Goal: Task Accomplishment & Management: Complete application form

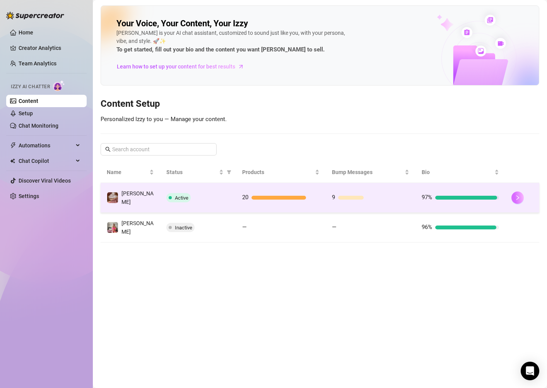
click at [517, 198] on button "button" at bounding box center [517, 197] width 12 height 12
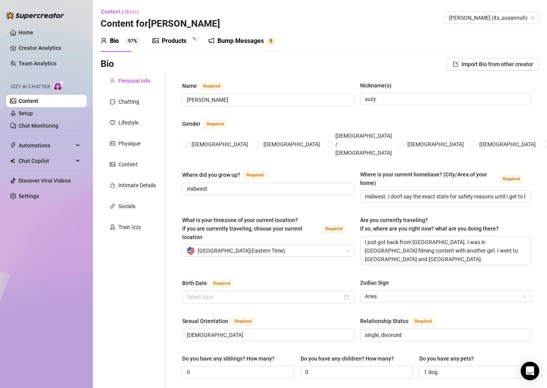
radio input "true"
type input "[DATE]"
click at [169, 42] on div "Products" at bounding box center [174, 40] width 25 height 9
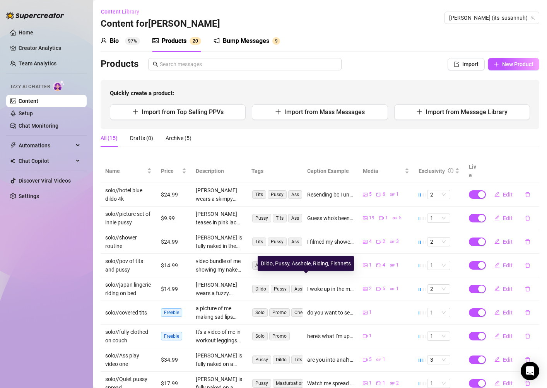
scroll to position [67, 0]
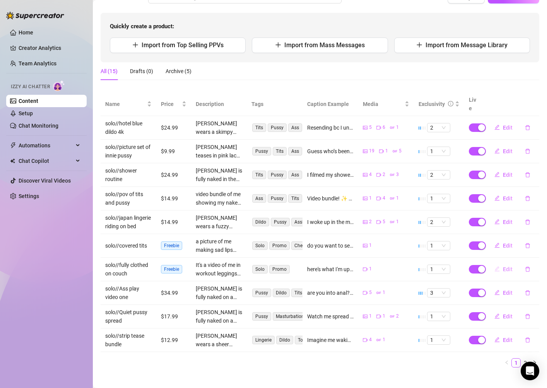
click at [504, 266] on span "Edit" at bounding box center [508, 269] width 10 height 6
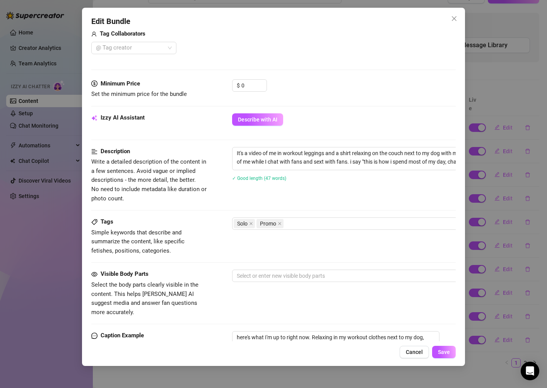
scroll to position [217, 0]
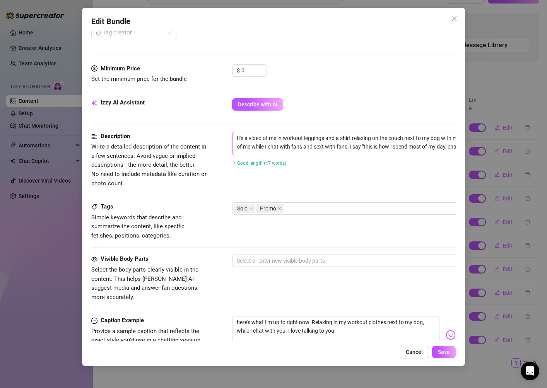
click at [281, 152] on textarea "It's a video of me in workout leggings and a shirt relaxing on the couch next t…" at bounding box center [367, 142] width 270 height 20
click at [266, 101] on button "Describe with AI" at bounding box center [257, 104] width 51 height 12
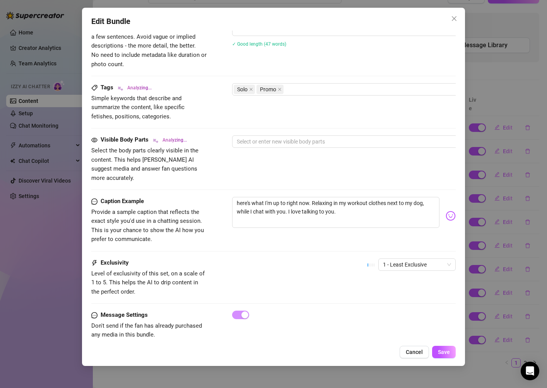
scroll to position [339, 0]
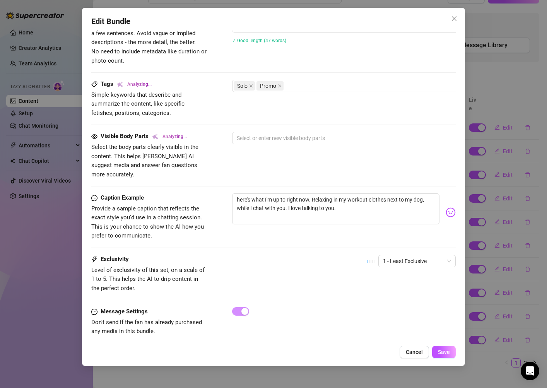
type textarea "[PERSON_NAME]"
type textarea "[PERSON_NAME] sits"
type textarea "[PERSON_NAME] sits on"
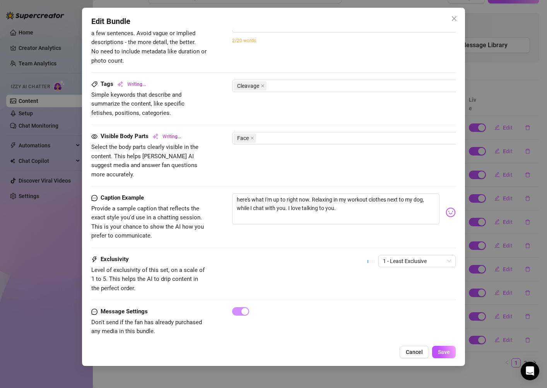
type textarea "[PERSON_NAME] sits on"
type textarea "[PERSON_NAME] sits on a"
type textarea "[PERSON_NAME] sits on a couch"
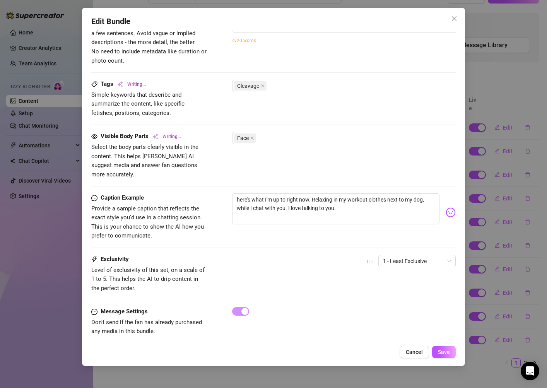
type textarea "[PERSON_NAME] sits on a couch in"
type textarea "[PERSON_NAME] sits on a couch in a"
type textarea "[PERSON_NAME] sits on a couch in a tight"
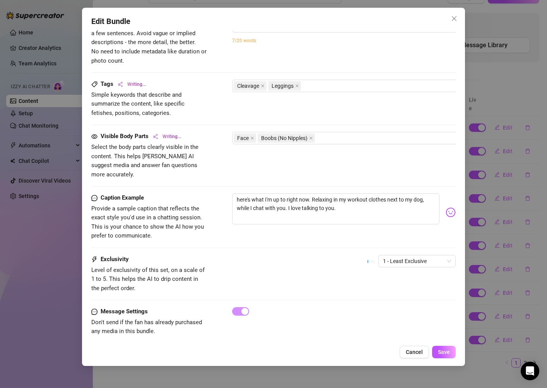
type textarea "[PERSON_NAME] sits on a couch in a tight"
type textarea "[PERSON_NAME] sits on a couch in a tight black"
type textarea "[PERSON_NAME] sits on a couch in a tight black long-sleeve"
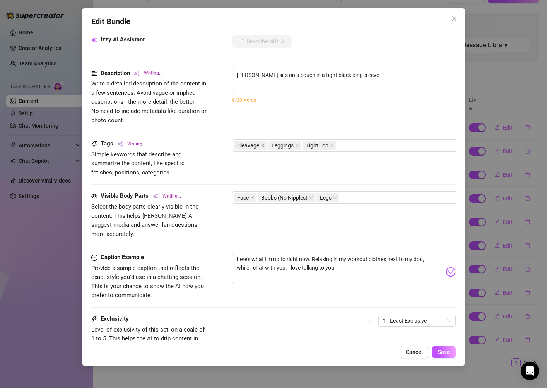
type textarea "[PERSON_NAME] sits on a couch in a tight black long-sleeve top"
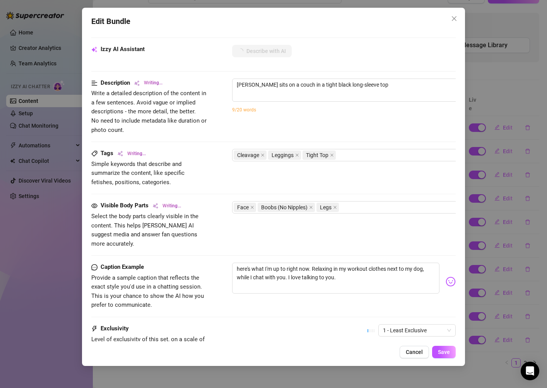
type textarea "[PERSON_NAME] sits on a couch in a tight black long-sleeve top and"
type textarea "[PERSON_NAME] sits on a couch in a tight black long-sleeve top and brown"
type textarea "[PERSON_NAME] sits on a couch in a tight black long-sleeve top and brown leggin…"
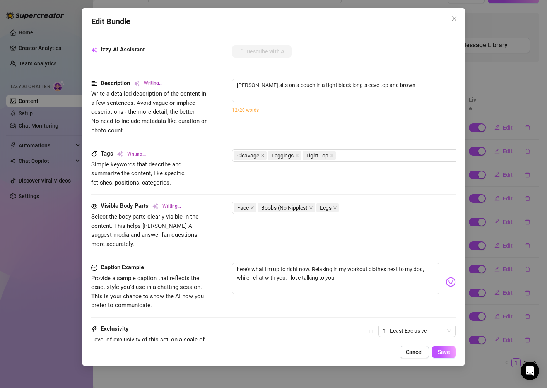
type textarea "[PERSON_NAME] sits on a couch in a tight black long-sleeve top and brown leggin…"
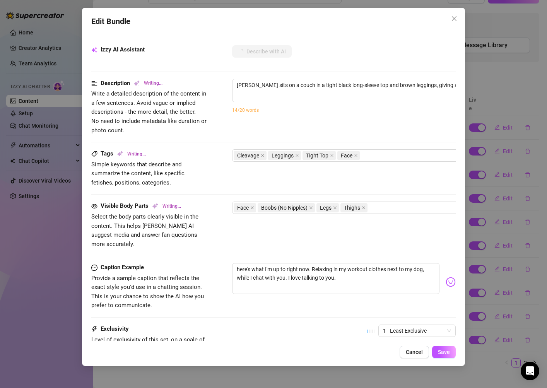
type textarea "[PERSON_NAME] sits on a couch in a tight black long-sleeve top and brown leggin…"
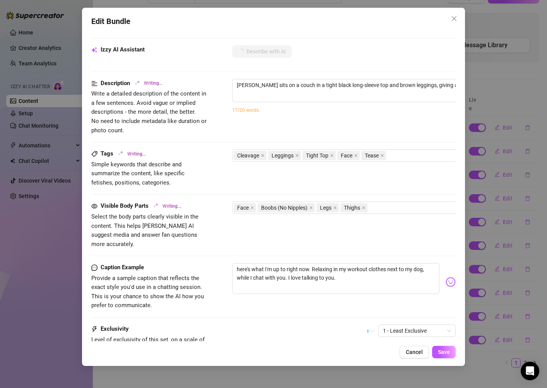
type textarea "[PERSON_NAME] sits on a couch in a tight black long-sleeve top and brown leggin…"
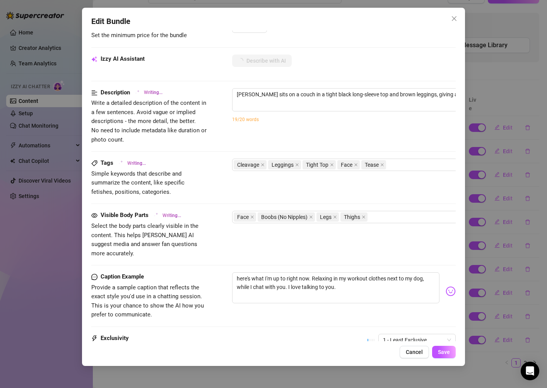
type textarea "[PERSON_NAME] sits on a couch in a tight black long-sleeve top and brown leggin…"
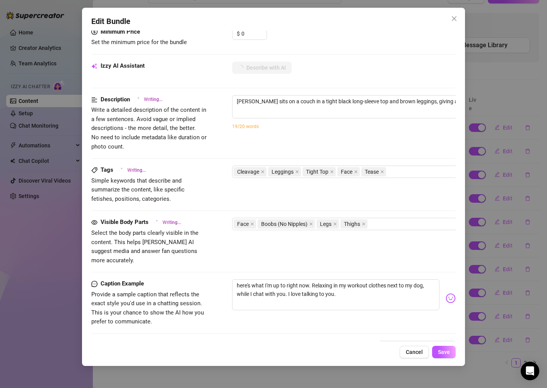
type textarea "[PERSON_NAME] sits on a couch in a tight black long-sleeve top and brown leggin…"
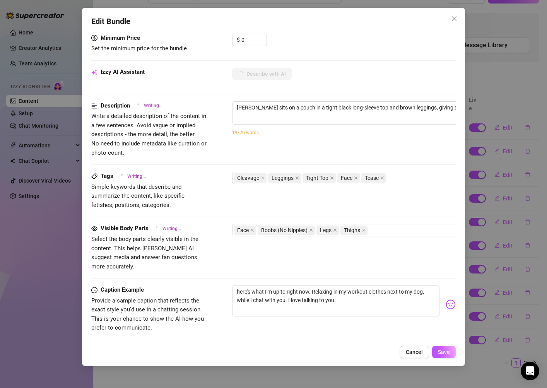
type textarea "[PERSON_NAME] sits on a couch in a tight black long-sleeve top and brown leggin…"
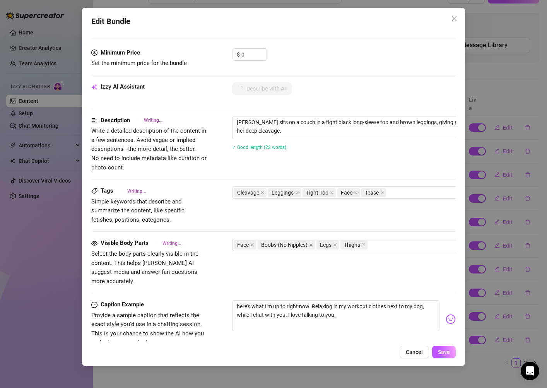
type textarea "[PERSON_NAME] sits on a couch in a tight black long-sleeve top and brown leggin…"
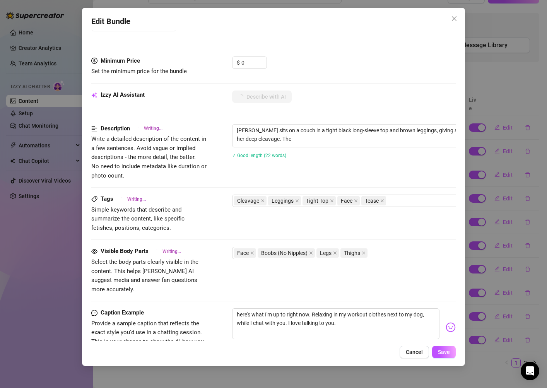
type textarea "[PERSON_NAME] sits on a couch in a tight black long-sleeve top and brown leggin…"
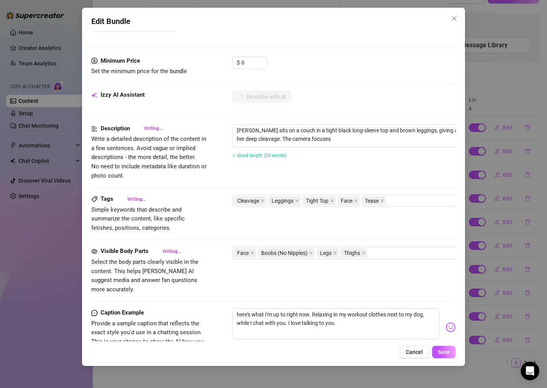
type textarea "[PERSON_NAME] sits on a couch in a tight black long-sleeve top and brown leggin…"
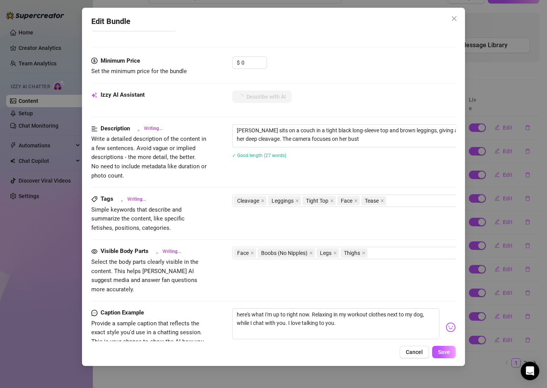
type textarea "[PERSON_NAME] sits on a couch in a tight black long-sleeve top and brown leggin…"
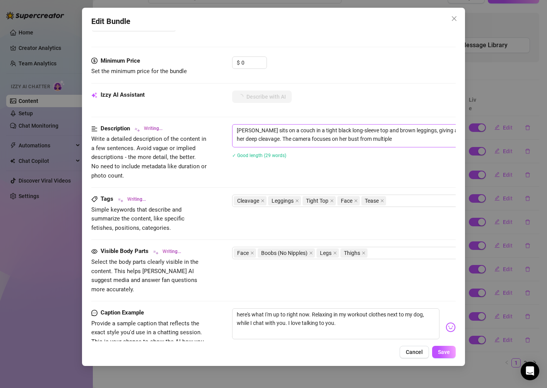
type textarea "[PERSON_NAME] sits on a couch in a tight black long-sleeve top and brown leggin…"
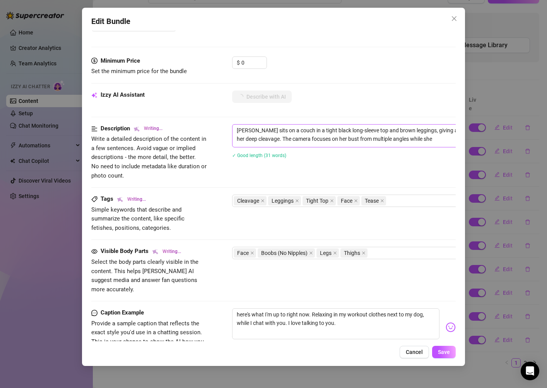
type textarea "[PERSON_NAME] sits on a couch in a tight black long-sleeve top and brown leggin…"
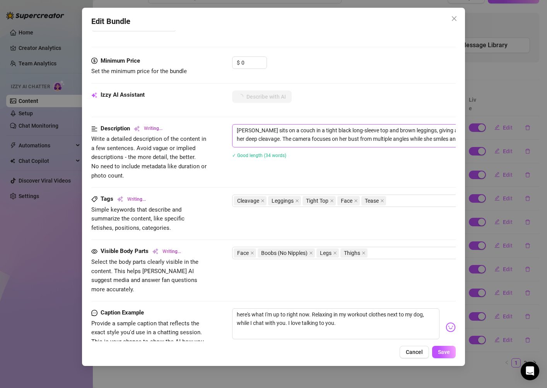
type textarea "[PERSON_NAME] sits on a couch in a tight black long-sleeve top and brown leggin…"
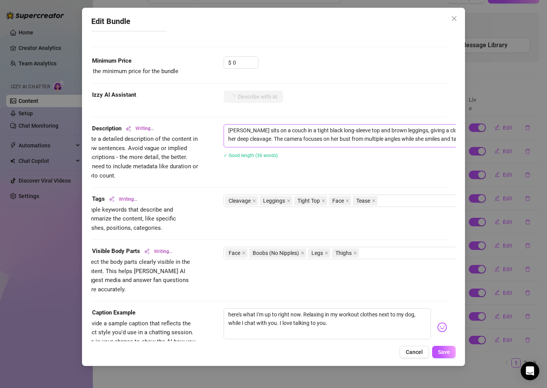
type textarea "[PERSON_NAME] sits on a couch in a tight black long-sleeve top and brown leggin…"
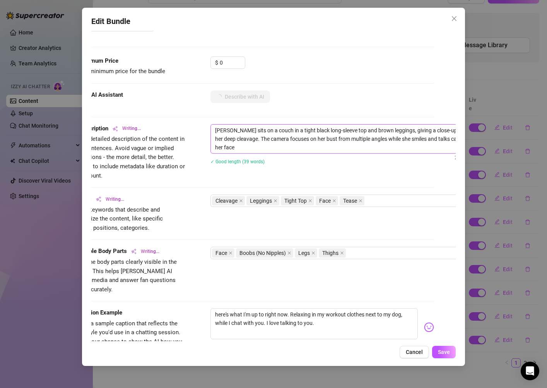
type textarea "[PERSON_NAME] sits on a couch in a tight black long-sleeve top and brown leggin…"
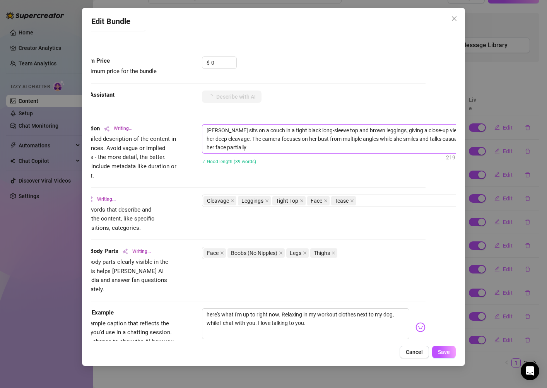
type textarea "[PERSON_NAME] sits on a couch in a tight black long-sleeve top and brown leggin…"
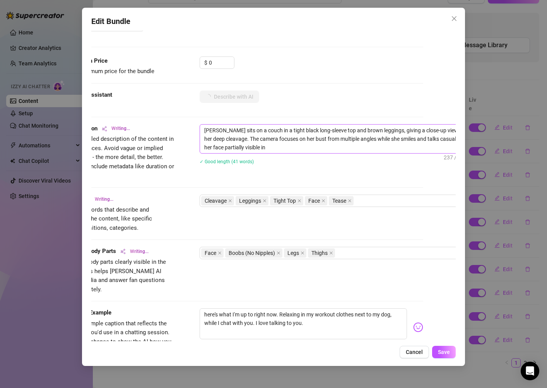
type textarea "[PERSON_NAME] sits on a couch in a tight black long-sleeve top and brown leggin…"
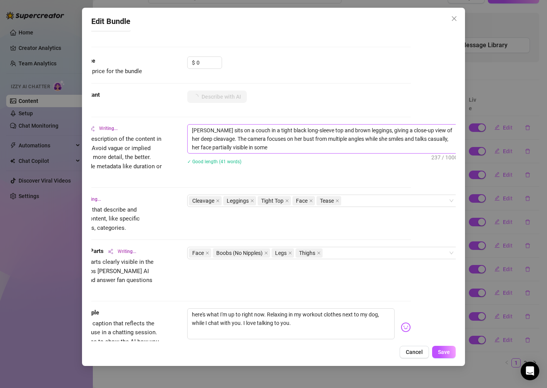
type textarea "[PERSON_NAME] sits on a couch in a tight black long-sleeve top and brown leggin…"
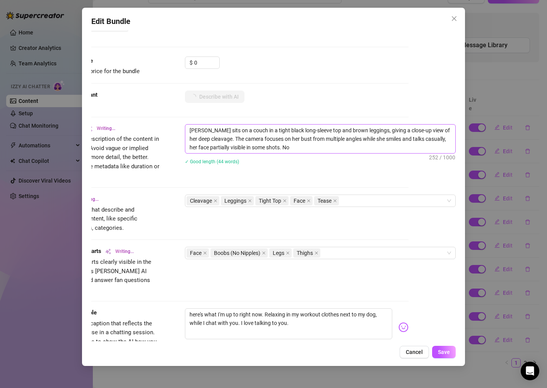
type textarea "[PERSON_NAME] sits on a couch in a tight black long-sleeve top and brown leggin…"
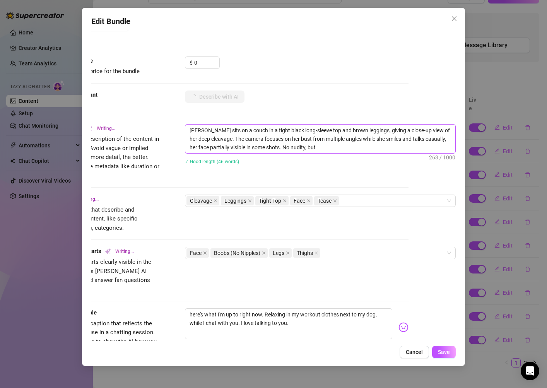
type textarea "[PERSON_NAME] sits on a couch in a tight black long-sleeve top and brown leggin…"
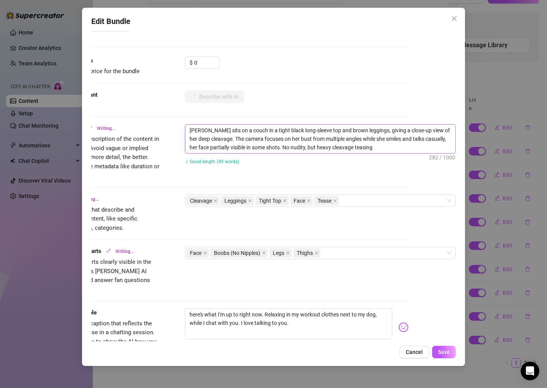
type textarea "[PERSON_NAME] sits on a couch in a tight black long-sleeve top and brown leggin…"
click at [401, 148] on textarea "[PERSON_NAME] sits on a couch in a tight black long-sleeve top and brown leggin…" at bounding box center [320, 139] width 270 height 29
type textarea "[PERSON_NAME] sits on a couch in a tight black long-sleeve top and brown leggin…"
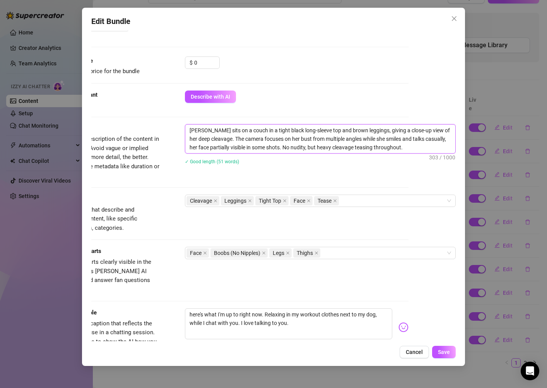
paste textarea "It's a video of me in workout leggings and a shirt relaxing on the couch next t…"
type textarea "[PERSON_NAME] sits on a couch in a tight black long-sleeve top and brown leggin…"
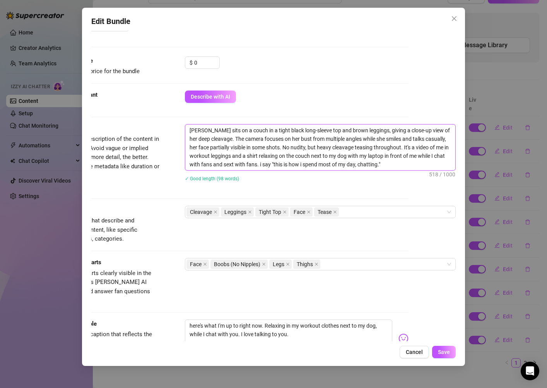
scroll to position [0, 0]
type textarea "[PERSON_NAME] sits on a couch in a tight black long-sleeve top and brown leggin…"
click at [386, 172] on div "[PERSON_NAME] sits on a couch in a tight black long-sleeve top and brown leggin…" at bounding box center [320, 157] width 271 height 67
click at [386, 188] on div "[PERSON_NAME] sits on a couch in a tight black long-sleeve top and brown leggin…" at bounding box center [320, 157] width 271 height 67
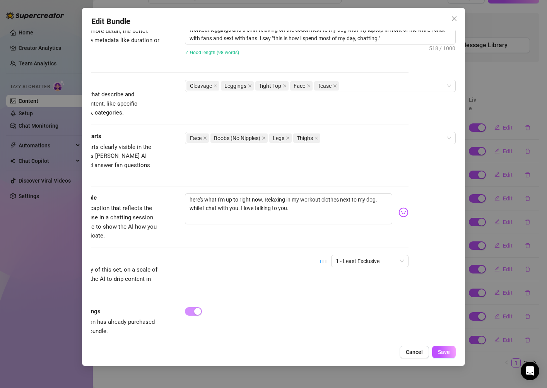
scroll to position [350, 0]
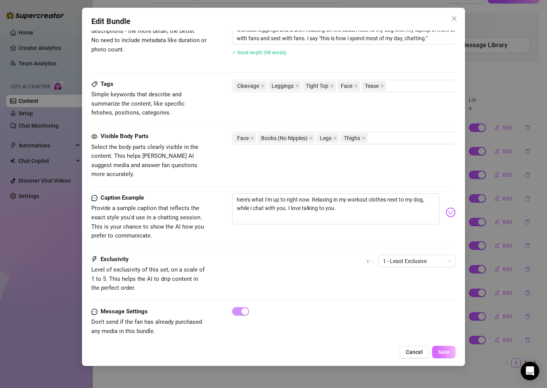
click at [453, 352] on button "Save" at bounding box center [444, 352] width 24 height 12
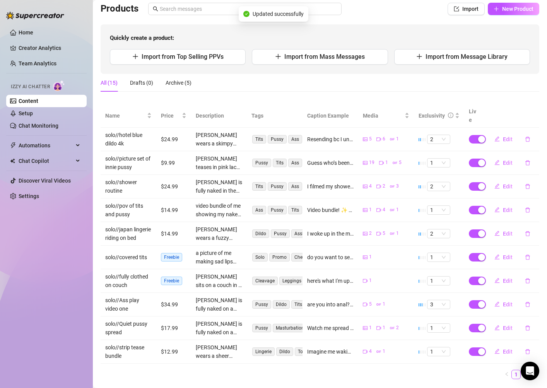
scroll to position [67, 0]
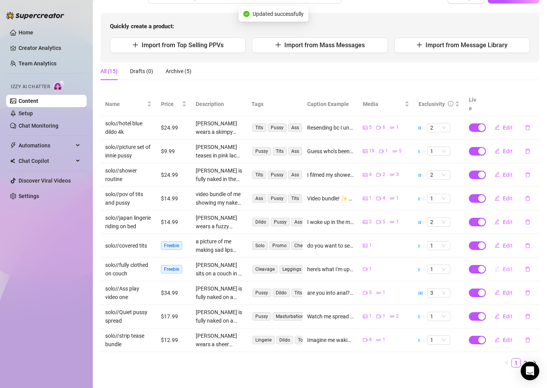
click at [502, 263] on button "Edit" at bounding box center [503, 269] width 31 height 12
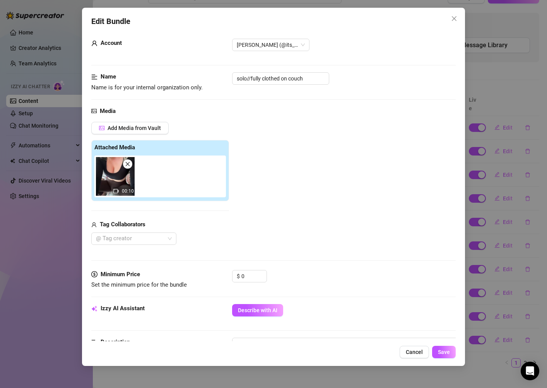
scroll to position [10, 0]
click at [414, 350] on span "Cancel" at bounding box center [414, 352] width 17 height 6
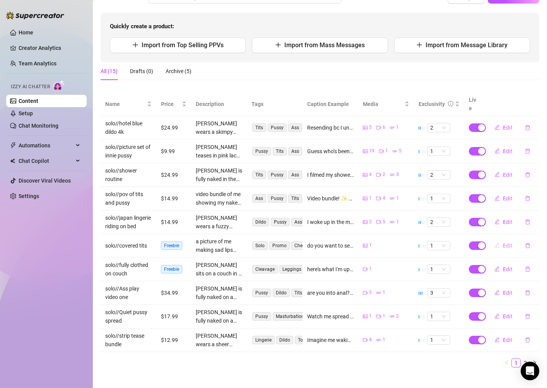
click at [496, 242] on icon "edit" at bounding box center [496, 244] width 5 height 5
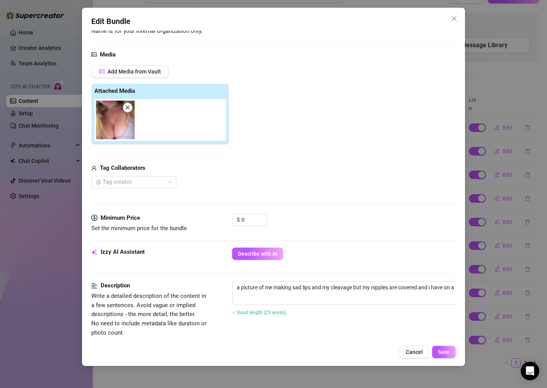
scroll to position [153, 0]
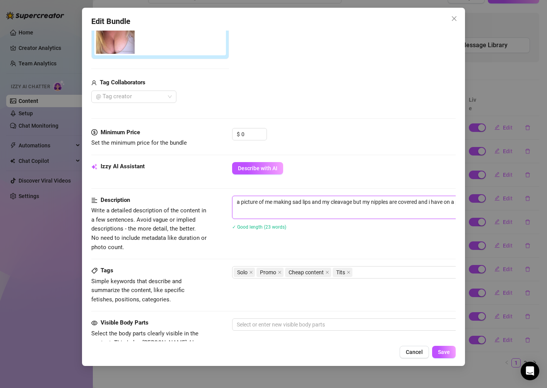
click at [281, 207] on textarea "a picture of me making sad lips and my cleavage but my nipples are covered and …" at bounding box center [367, 202] width 270 height 12
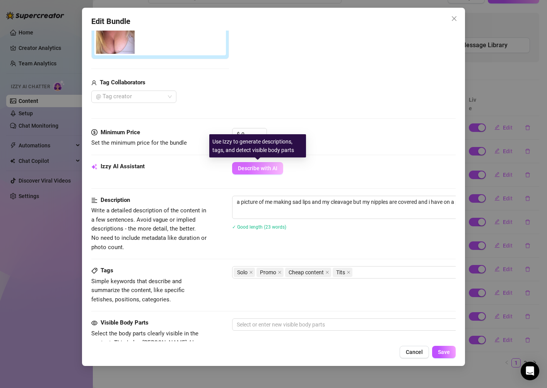
click at [270, 164] on button "Describe with AI" at bounding box center [257, 168] width 51 height 12
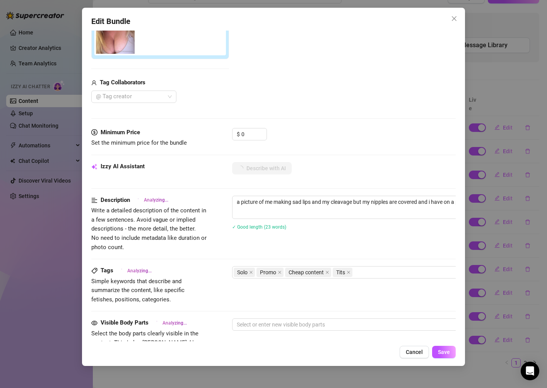
type textarea "Close-up"
type textarea "Close-up shot"
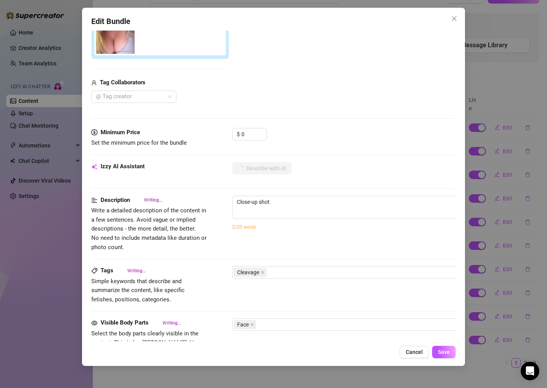
type textarea "Close-up shot of"
type textarea "Close-up shot of [PERSON_NAME]’s"
type textarea "Close-up shot of [PERSON_NAME]’s deep"
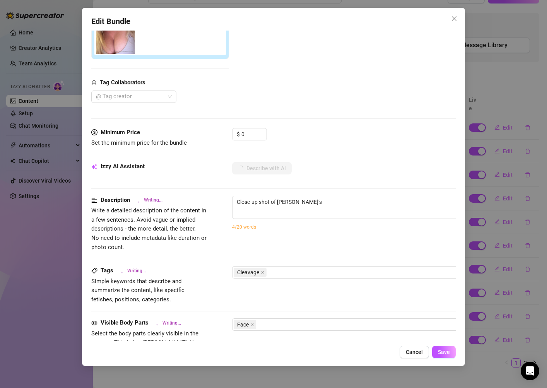
type textarea "Close-up shot of [PERSON_NAME]’s deep"
type textarea "Close-up shot of [PERSON_NAME]’s deep cleavage"
type textarea "Close-up shot of [PERSON_NAME]’s deep cleavage in"
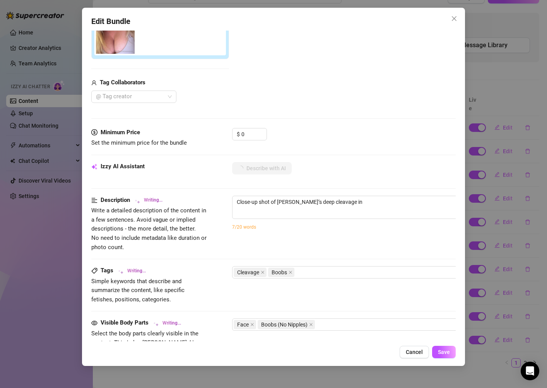
type textarea "Close-up shot of [PERSON_NAME]’s deep cleavage in a"
type textarea "Close-up shot of [PERSON_NAME]’s deep cleavage in a tight,"
type textarea "Close-up shot of [PERSON_NAME]’s deep cleavage in a tight, low-cut"
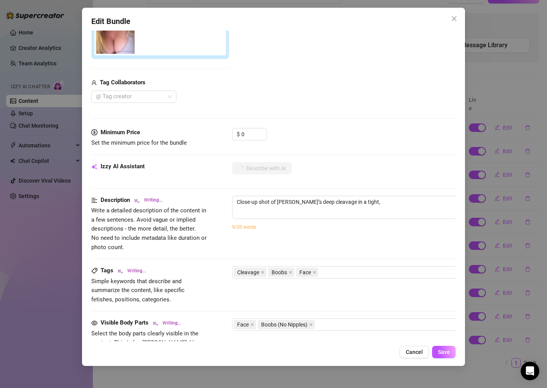
type textarea "Close-up shot of [PERSON_NAME]’s deep cleavage in a tight, low-cut"
type textarea "Close-up shot of [PERSON_NAME]’s deep cleavage in a tight, low-cut ribbed"
type textarea "Close-up shot of [PERSON_NAME]’s deep cleavage in a tight, low-cut ribbed top."
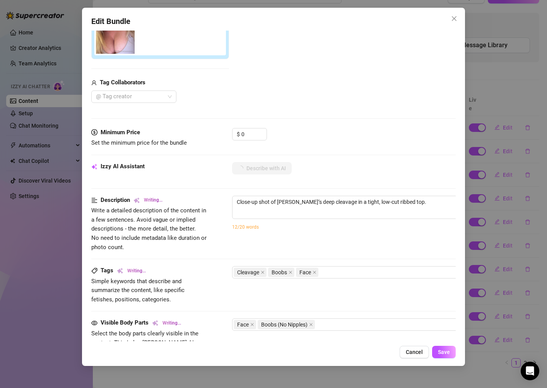
type textarea "Close-up shot of [PERSON_NAME]’s deep cleavage in a tight, low-cut ribbed top. …"
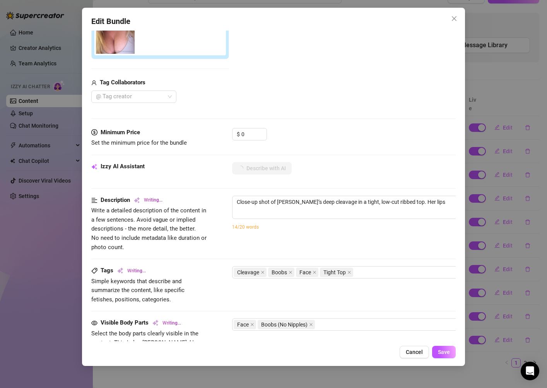
type textarea "Close-up shot of [PERSON_NAME]’s deep cleavage in a tight, low-cut ribbed top. …"
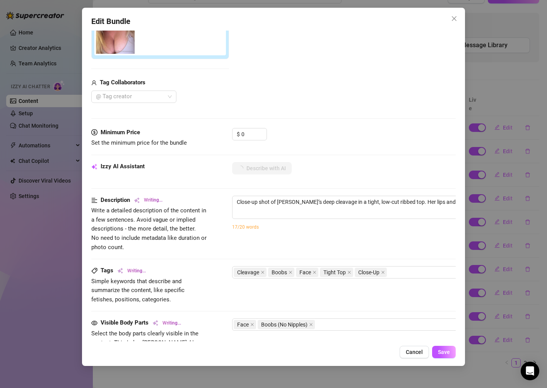
type textarea "Close-up shot of [PERSON_NAME]’s deep cleavage in a tight, low-cut ribbed top. …"
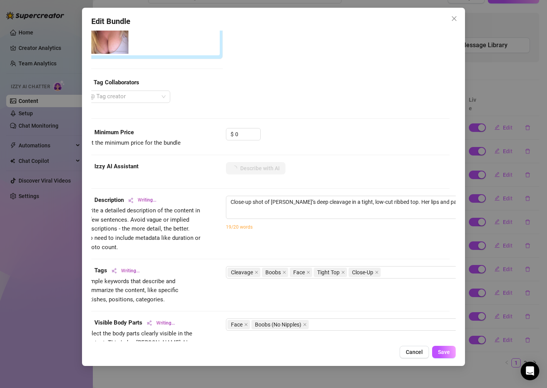
type textarea "Close-up shot of [PERSON_NAME]’s deep cleavage in a tight, low-cut ribbed top. …"
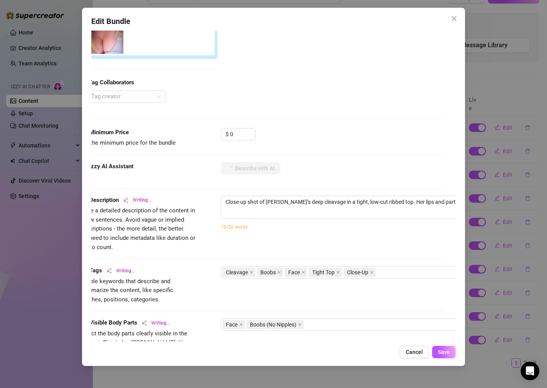
type textarea "Close-up shot of [PERSON_NAME]’s deep cleavage in a tight, low-cut ribbed top. …"
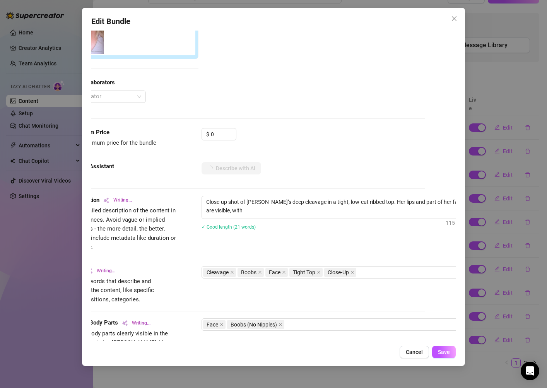
type textarea "Close-up shot of [PERSON_NAME]’s deep cleavage in a tight, low-cut ribbed top. …"
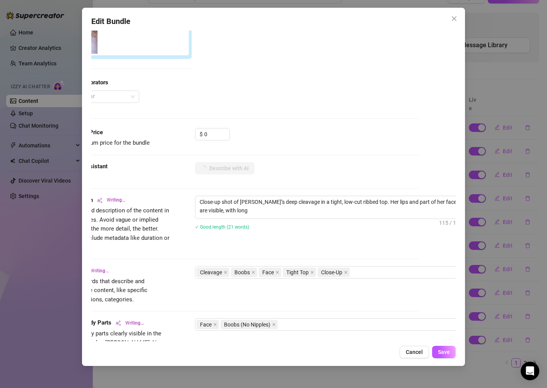
type textarea "Close-up shot of [PERSON_NAME]’s deep cleavage in a tight, low-cut ribbed top. …"
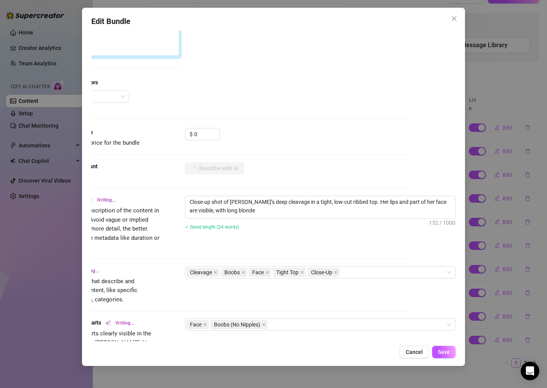
type textarea "Close-up shot of [PERSON_NAME]’s deep cleavage in a tight, low-cut ribbed top. …"
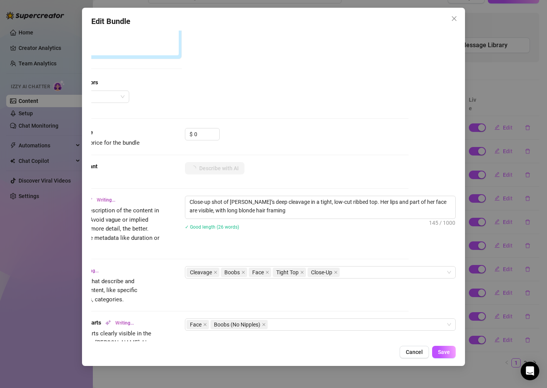
type textarea "Close-up shot of [PERSON_NAME]’s deep cleavage in a tight, low-cut ribbed top. …"
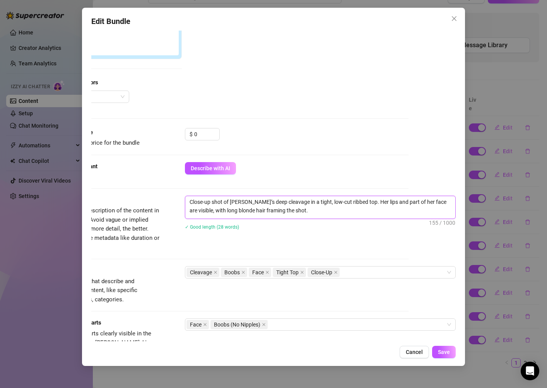
click at [333, 214] on textarea "Close-up shot of [PERSON_NAME]’s deep cleavage in a tight, low-cut ribbed top. …" at bounding box center [320, 206] width 270 height 20
type textarea "Close-up shot of [PERSON_NAME]’s deep cleavage in a tight, low-cut ribbed top. …"
paste textarea "a picture of me making sad lips and my cleavage but my nipples are covered and …"
type textarea "Close-up shot of [PERSON_NAME]’s deep cleavage in a tight, low-cut ribbed top. …"
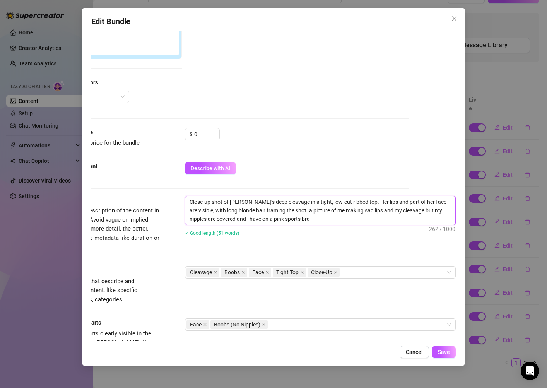
scroll to position [0, 0]
type textarea "Close-up shot of [PERSON_NAME]’s deep cleavage in a tight, low-cut ribbed top. …"
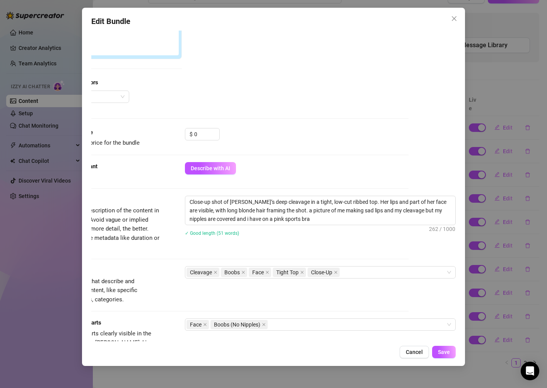
click at [359, 244] on div "Close-up shot of [PERSON_NAME]’s deep cleavage in a tight, low-cut ribbed top. …" at bounding box center [320, 221] width 271 height 50
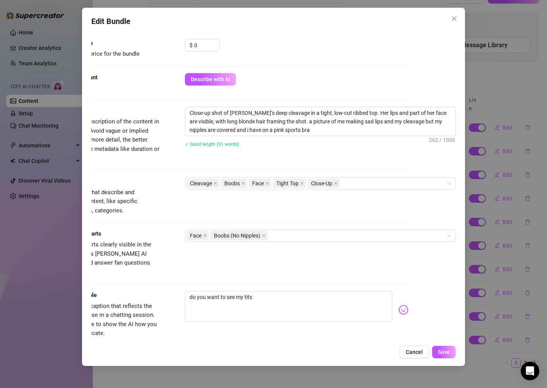
scroll to position [267, 47]
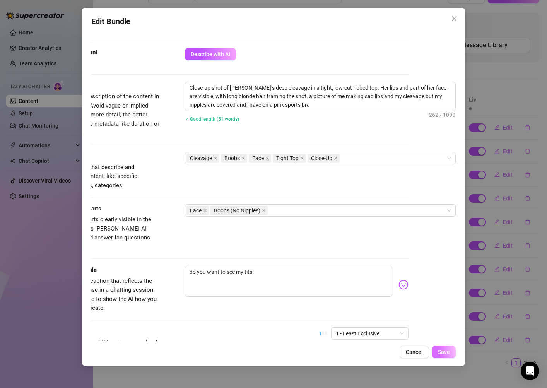
click at [447, 352] on span "Save" at bounding box center [444, 352] width 12 height 6
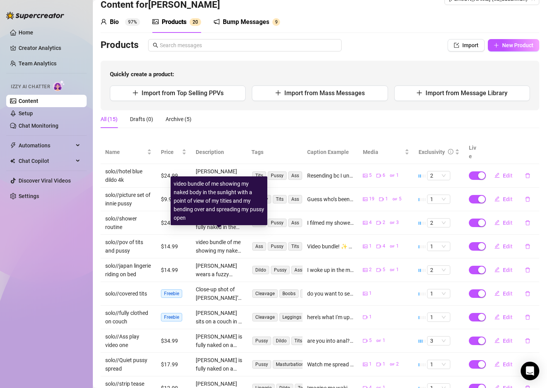
scroll to position [18, 0]
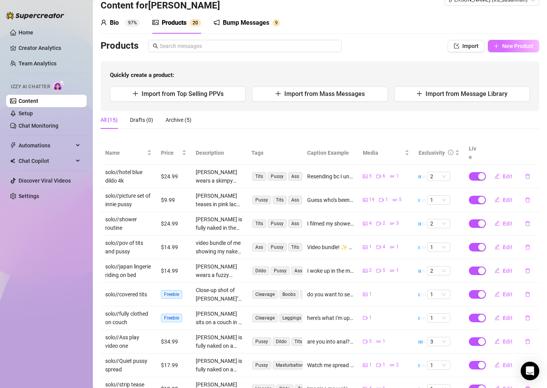
click at [512, 50] on button "New Product" at bounding box center [513, 46] width 51 height 12
type textarea "Type your message here..."
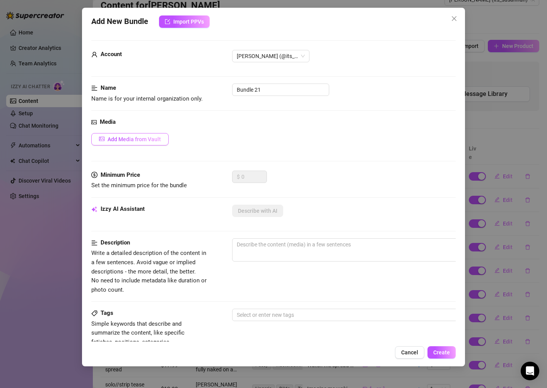
click at [160, 141] on span "Add Media from Vault" at bounding box center [134, 139] width 53 height 6
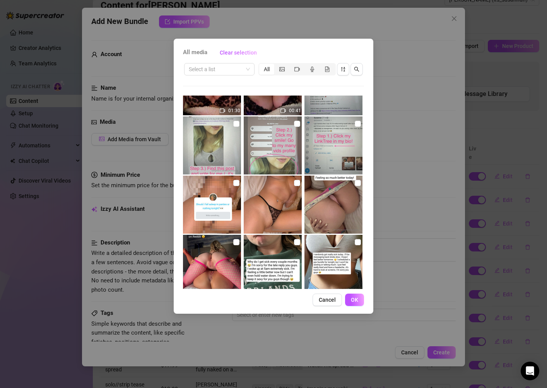
scroll to position [292, 0]
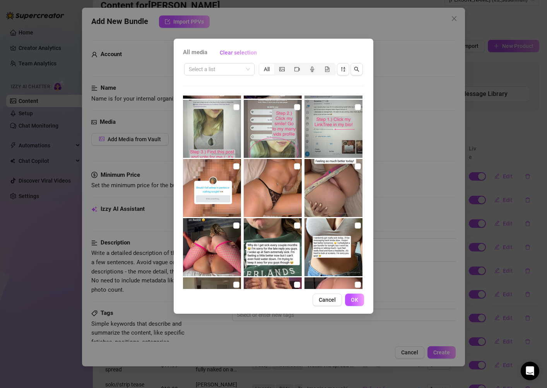
click at [247, 76] on div "Select a list All" at bounding box center [273, 69] width 181 height 15
click at [241, 68] on input "search" at bounding box center [216, 69] width 54 height 12
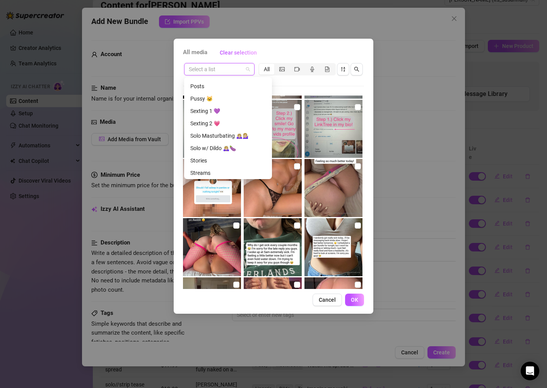
scroll to position [272, 0]
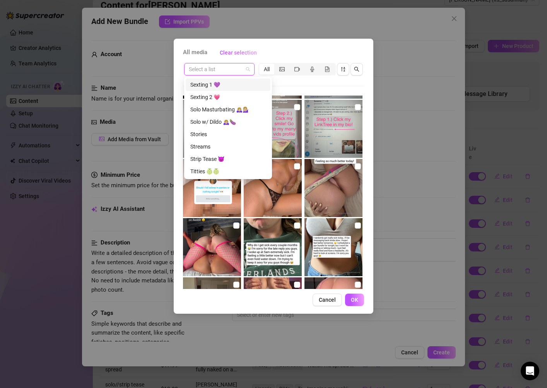
click at [236, 82] on div "Sexting 1 💜" at bounding box center [227, 84] width 75 height 9
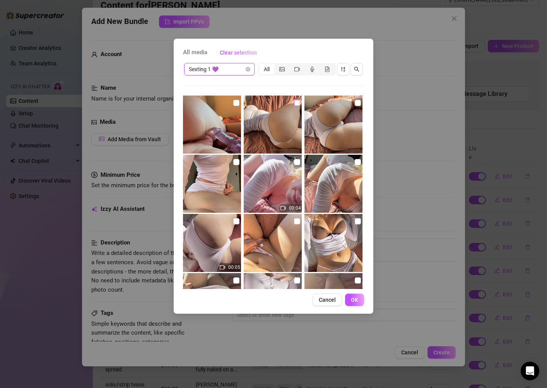
click at [299, 104] on input "checkbox" at bounding box center [297, 103] width 6 height 6
checkbox input "true"
click at [355, 104] on input "checkbox" at bounding box center [358, 103] width 6 height 6
checkbox input "true"
click at [351, 298] on span "OK" at bounding box center [354, 300] width 7 height 6
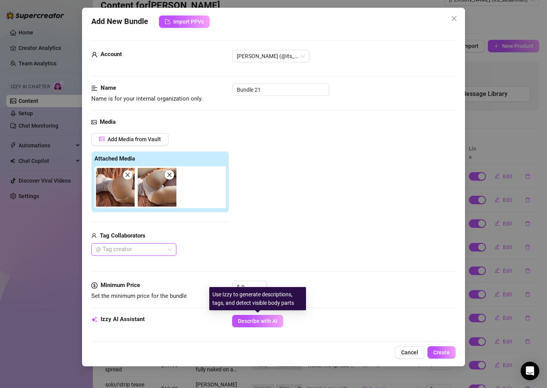
click at [253, 327] on div "Izzy AI Assistant Describe with AI" at bounding box center [273, 324] width 364 height 19
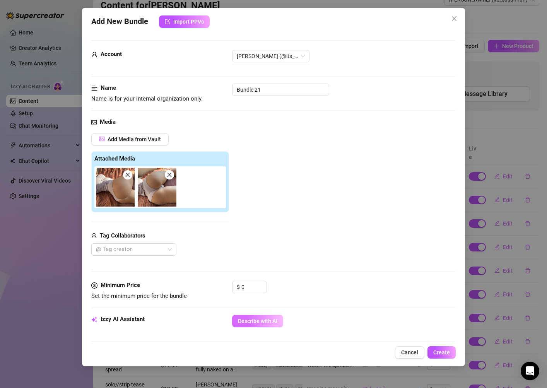
click at [268, 323] on span "Describe with AI" at bounding box center [257, 321] width 39 height 6
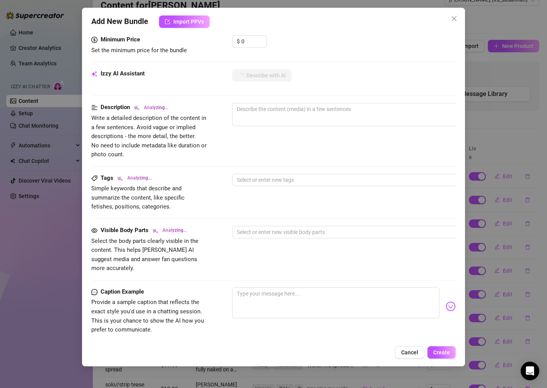
scroll to position [339, 0]
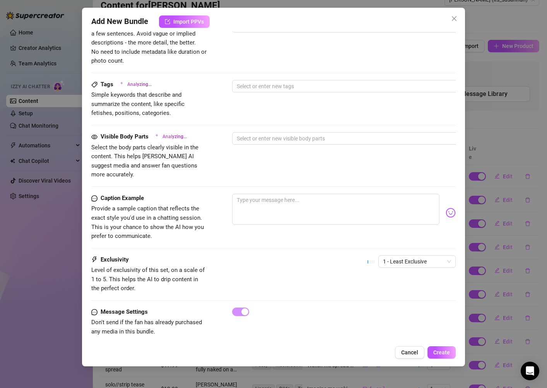
type textarea "[PERSON_NAME]"
type textarea "[PERSON_NAME] is"
type textarea "[PERSON_NAME] is lying"
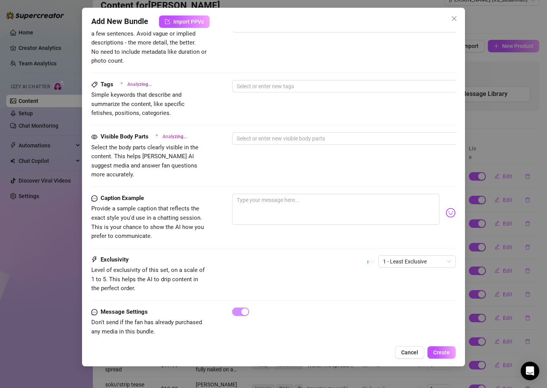
type textarea "[PERSON_NAME] is lying"
type textarea "[PERSON_NAME] is lying on"
type textarea "[PERSON_NAME] is lying on her"
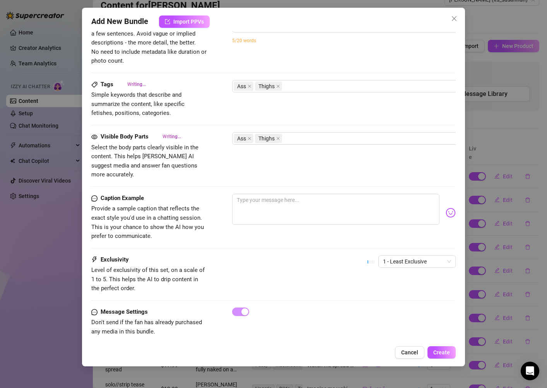
type textarea "[PERSON_NAME] is lying on her stomach"
type textarea "[PERSON_NAME] is lying on her stomach in"
type textarea "[PERSON_NAME] is lying on her stomach in bed"
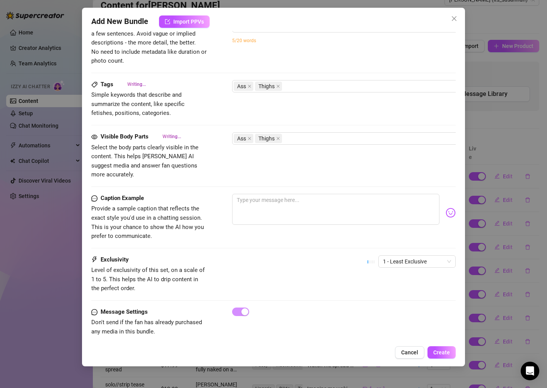
type textarea "[PERSON_NAME] is lying on her stomach in bed"
type textarea "[PERSON_NAME] is lying on her stomach in bed wearing"
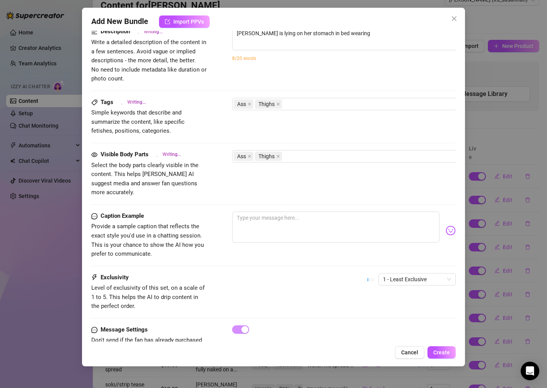
type textarea "[PERSON_NAME] is lying on her stomach in bed wearing tight"
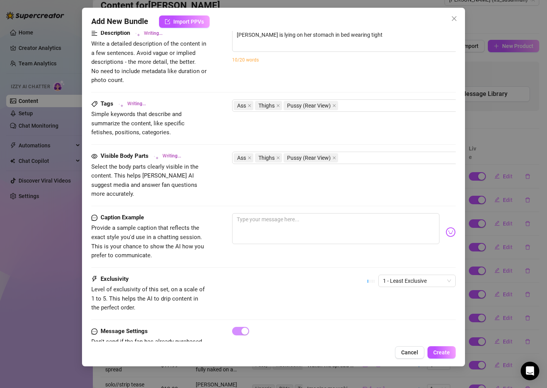
type textarea "[PERSON_NAME] is lying on her stomach in bed wearing tight white"
type textarea "[PERSON_NAME] is lying on her stomach in bed wearing tight white shorts"
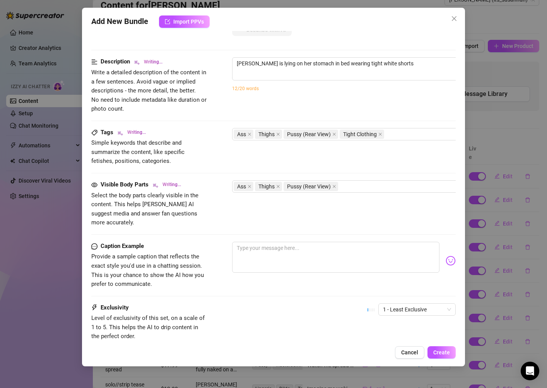
type textarea "[PERSON_NAME] is lying on her stomach in bed wearing tight white shorts and"
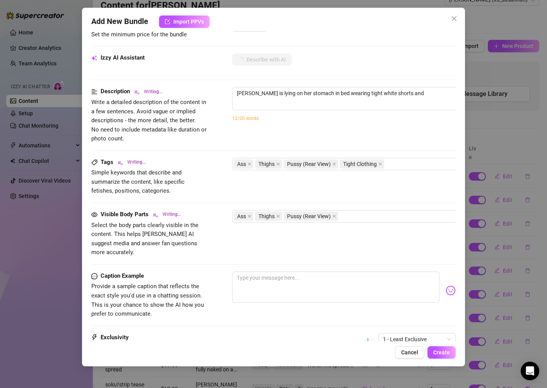
type textarea "[PERSON_NAME] is lying on her stomach in bed wearing tight white shorts and a"
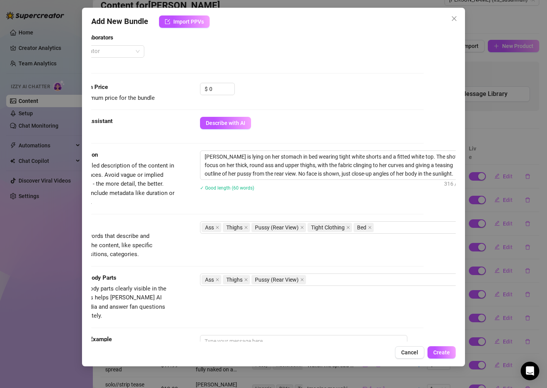
scroll to position [198, 41]
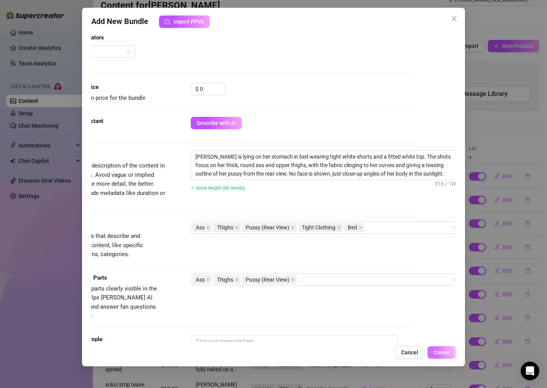
click at [452, 353] on button "Create" at bounding box center [441, 352] width 28 height 12
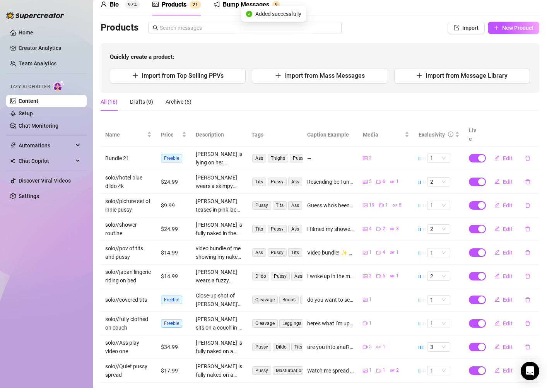
scroll to position [35, 0]
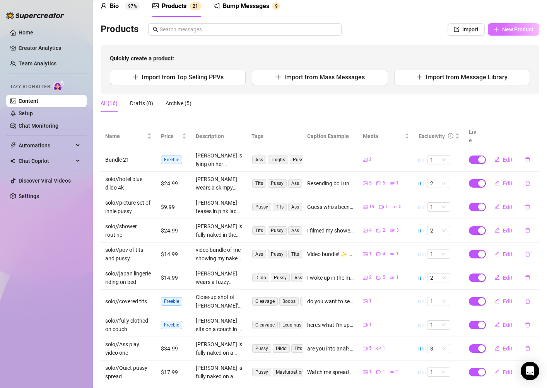
click at [513, 24] on button "New Product" at bounding box center [513, 29] width 51 height 12
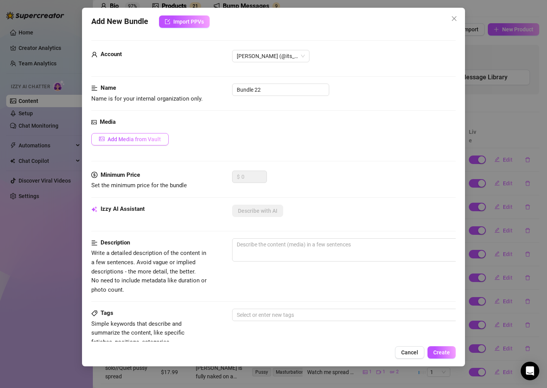
click at [145, 140] on span "Add Media from Vault" at bounding box center [134, 139] width 53 height 6
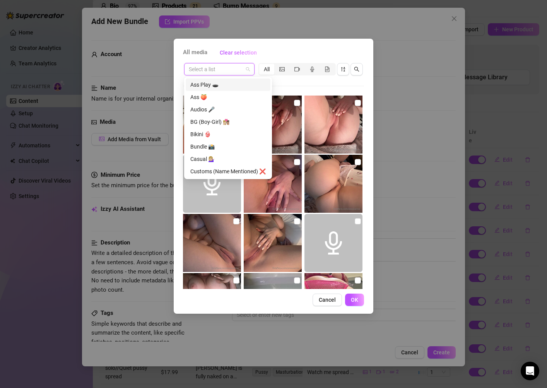
click at [214, 73] on input "search" at bounding box center [216, 69] width 54 height 12
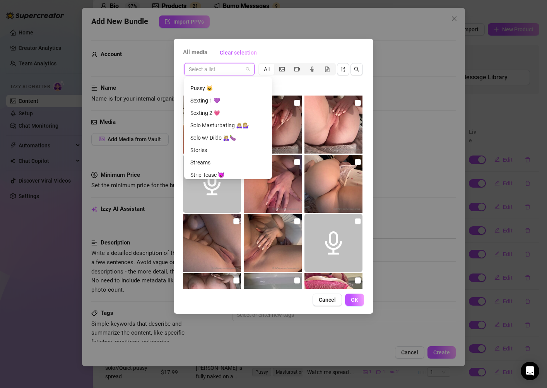
scroll to position [258, 0]
click at [225, 101] on div "Sexting 1 💜" at bounding box center [227, 99] width 75 height 9
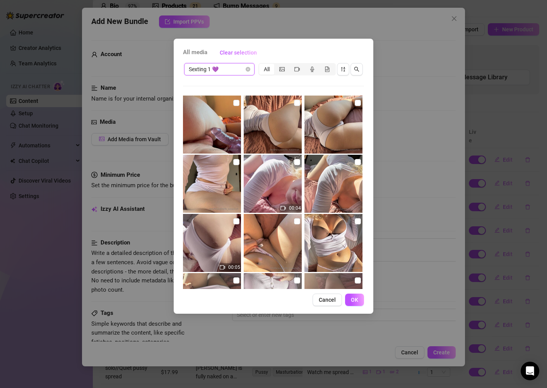
scroll to position [14, 0]
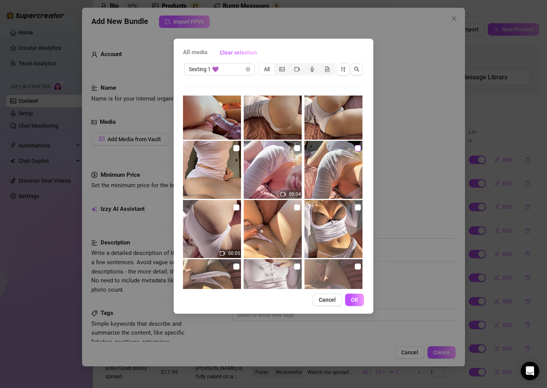
click at [357, 150] on input "checkbox" at bounding box center [358, 148] width 6 height 6
click at [299, 146] on input "checkbox" at bounding box center [297, 148] width 6 height 6
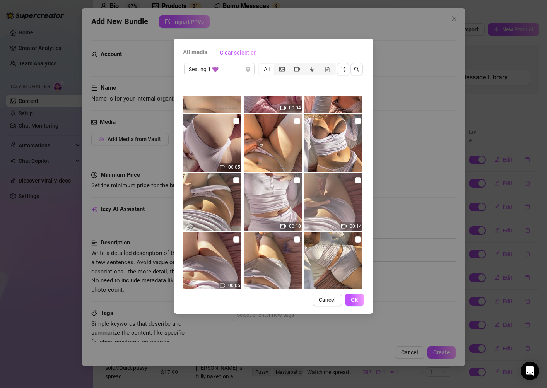
scroll to position [102, 0]
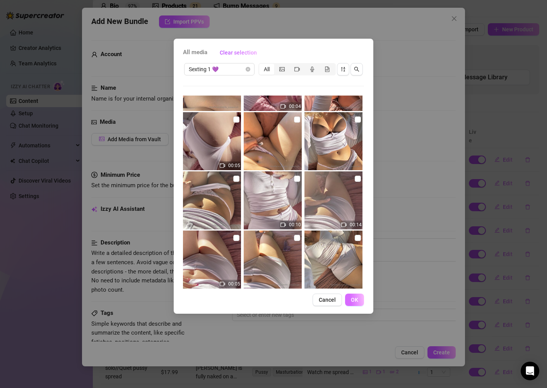
click at [353, 299] on span "OK" at bounding box center [354, 300] width 7 height 6
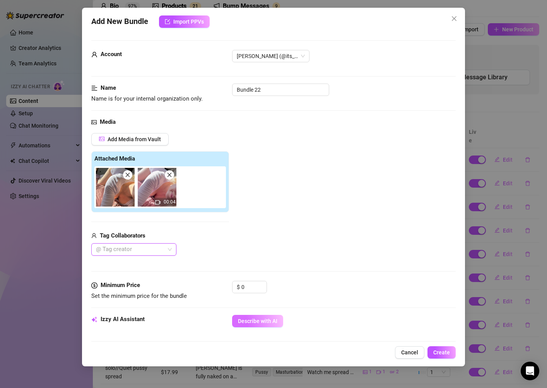
click at [257, 323] on span "Describe with AI" at bounding box center [257, 321] width 39 height 6
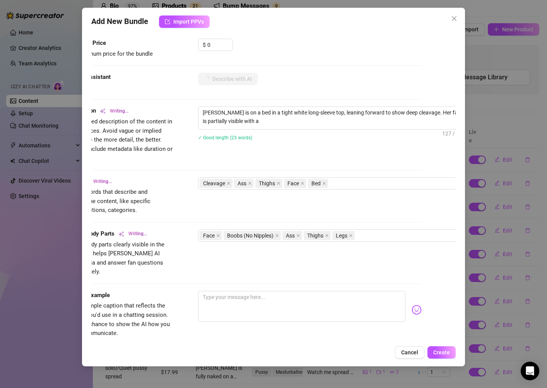
scroll to position [242, 47]
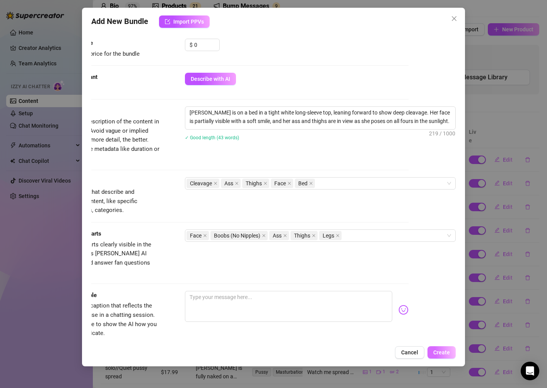
click at [446, 350] on span "Create" at bounding box center [441, 352] width 17 height 6
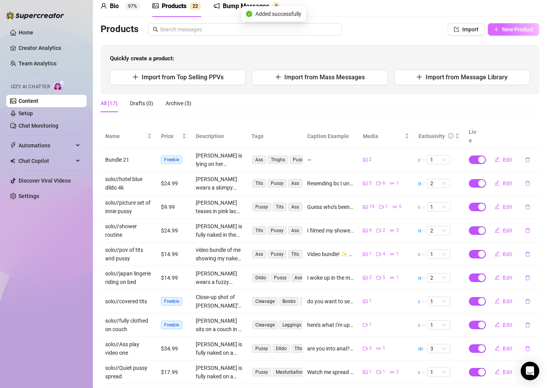
click at [521, 32] on button "New Product" at bounding box center [513, 29] width 51 height 12
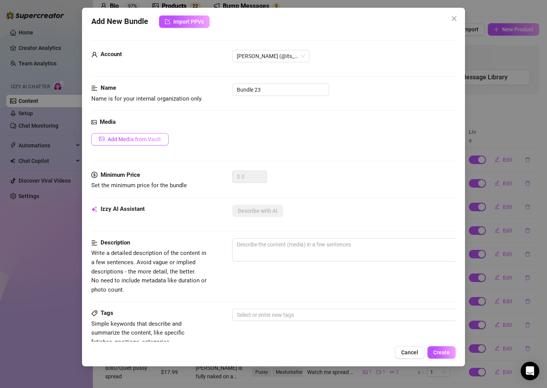
click at [139, 145] on button "Add Media from Vault" at bounding box center [129, 139] width 77 height 12
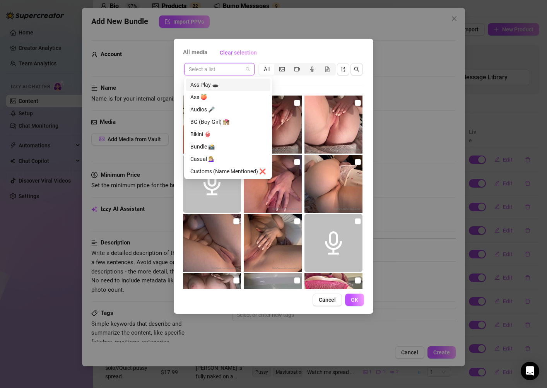
click at [238, 72] on input "search" at bounding box center [216, 69] width 54 height 12
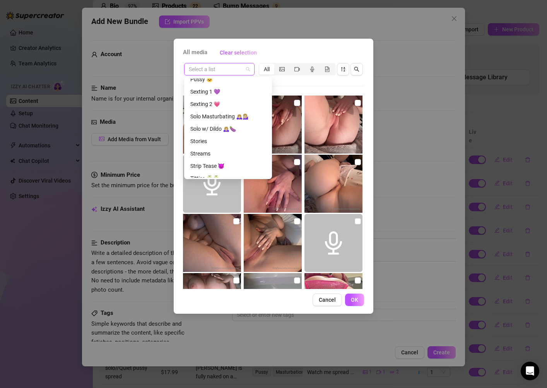
scroll to position [263, 0]
click at [224, 96] on div "Sexting 1 💜" at bounding box center [227, 93] width 75 height 9
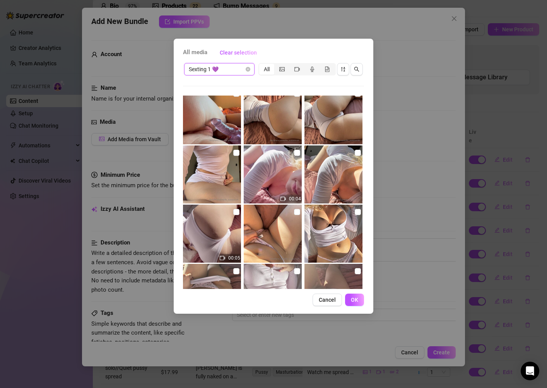
scroll to position [0, 0]
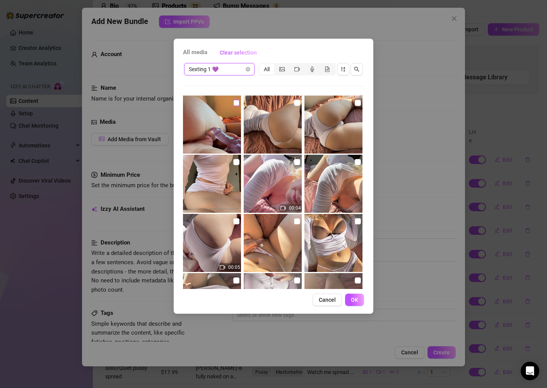
click at [237, 103] on input "checkbox" at bounding box center [236, 103] width 6 height 6
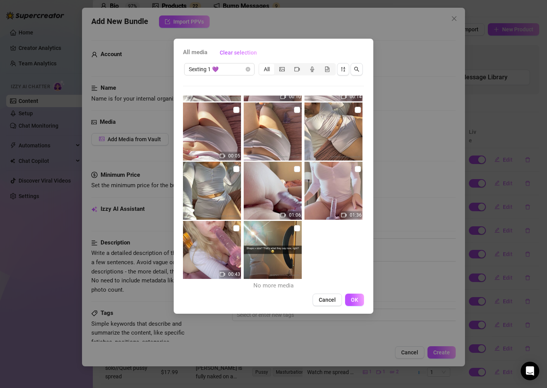
scroll to position [232, 0]
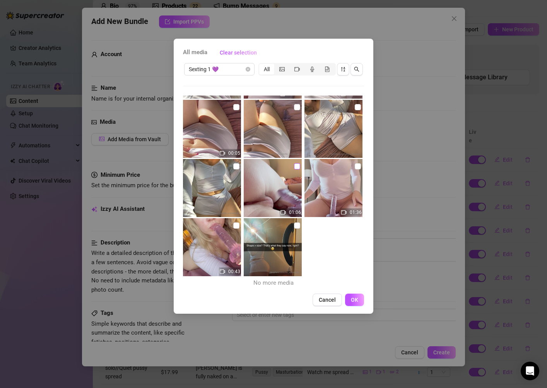
click at [299, 165] on input "checkbox" at bounding box center [297, 166] width 6 height 6
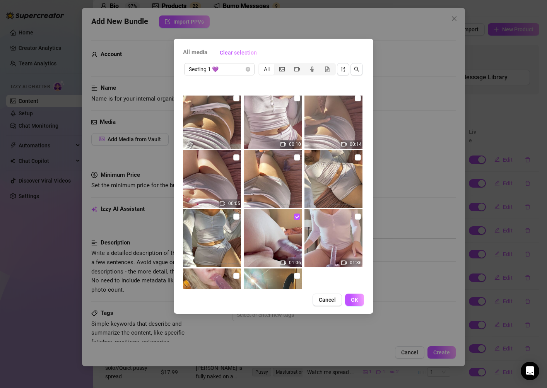
scroll to position [167, 0]
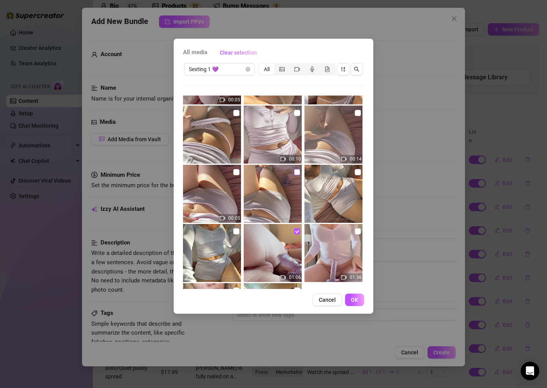
click at [298, 172] on input "checkbox" at bounding box center [297, 172] width 6 height 6
click at [357, 298] on span "OK" at bounding box center [354, 300] width 7 height 6
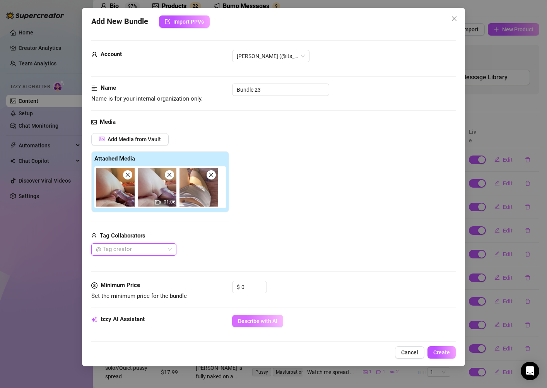
click at [250, 317] on button "Describe with AI" at bounding box center [257, 321] width 51 height 12
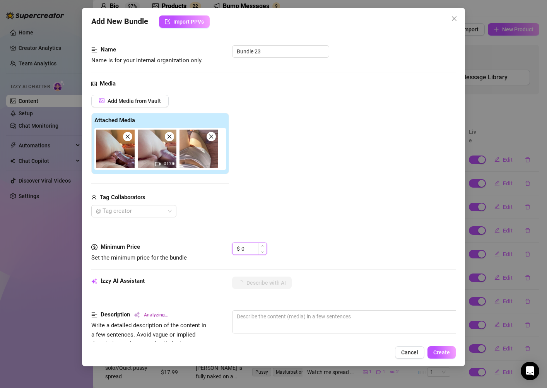
click at [249, 248] on input "0" at bounding box center [253, 249] width 25 height 12
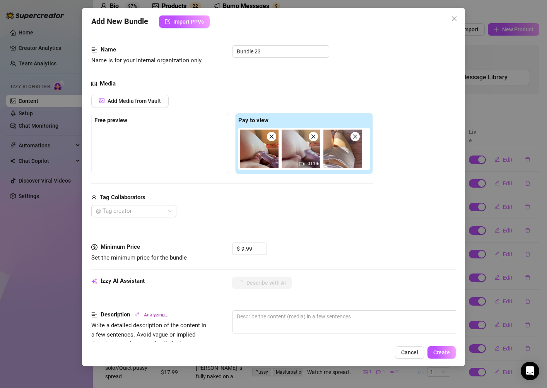
click at [354, 214] on div "@ Tag creator" at bounding box center [232, 211] width 282 height 12
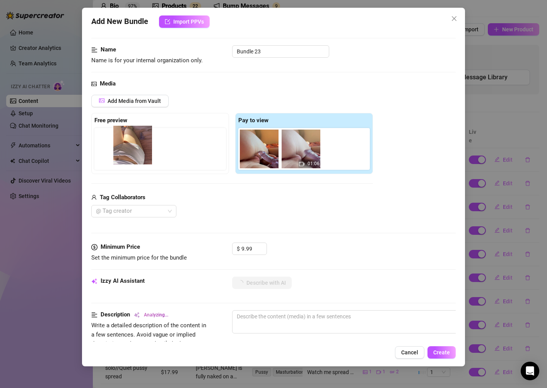
drag, startPoint x: 339, startPoint y: 158, endPoint x: 124, endPoint y: 154, distance: 215.1
click at [124, 154] on div "Free preview Pay to view 01:06" at bounding box center [232, 143] width 282 height 61
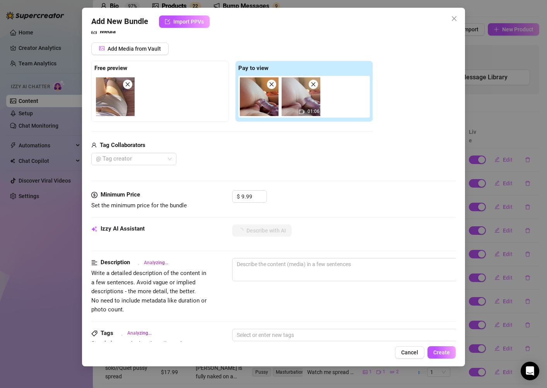
scroll to position [90, 0]
click at [355, 216] on div "Minimum Price Set the minimum price for the bundle $ 9.99" at bounding box center [273, 208] width 364 height 34
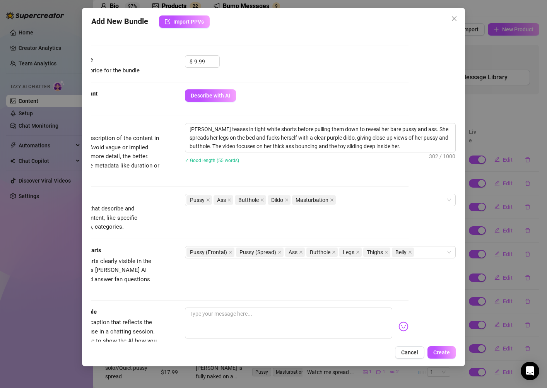
scroll to position [226, 47]
click at [447, 352] on span "Create" at bounding box center [441, 352] width 17 height 6
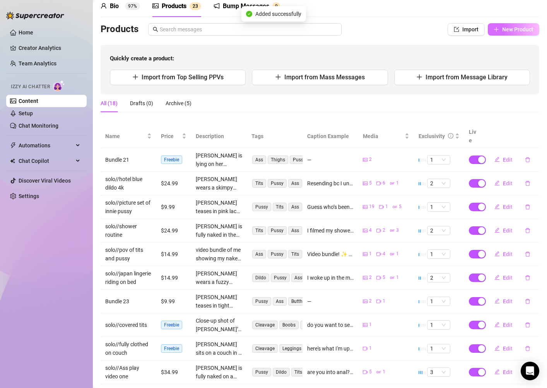
click at [518, 33] on button "New Product" at bounding box center [513, 29] width 51 height 12
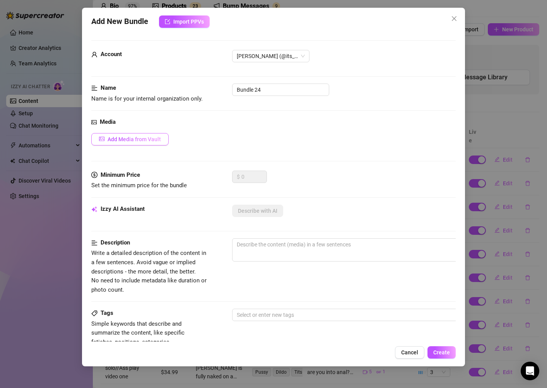
click at [143, 142] on button "Add Media from Vault" at bounding box center [129, 139] width 77 height 12
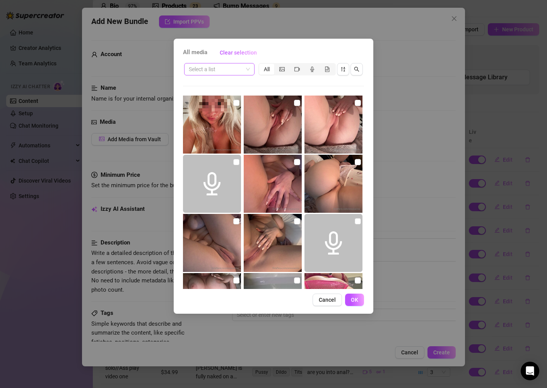
click at [220, 72] on input "search" at bounding box center [216, 69] width 54 height 12
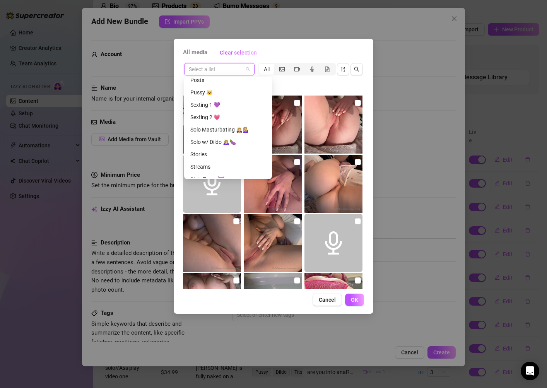
scroll to position [266, 0]
click at [219, 93] on div "Sexting 1 💜" at bounding box center [227, 91] width 75 height 9
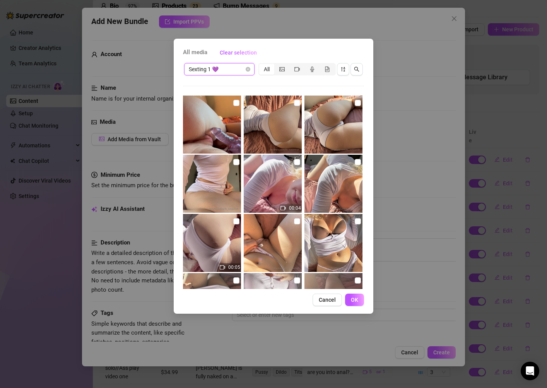
scroll to position [3, 0]
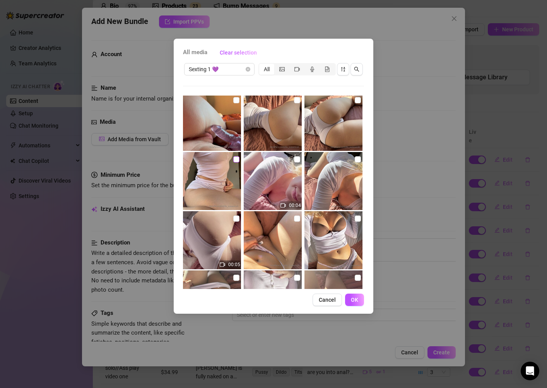
click at [237, 159] on input "checkbox" at bounding box center [236, 159] width 6 height 6
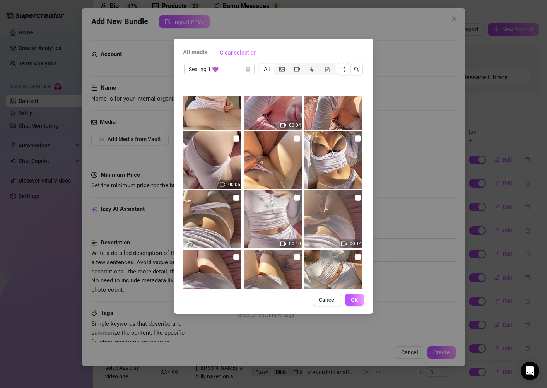
scroll to position [86, 0]
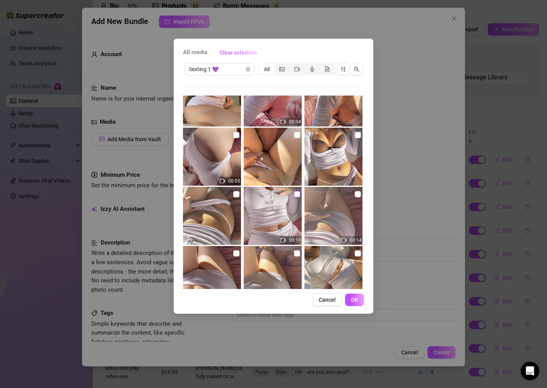
click at [296, 196] on input "checkbox" at bounding box center [297, 194] width 6 height 6
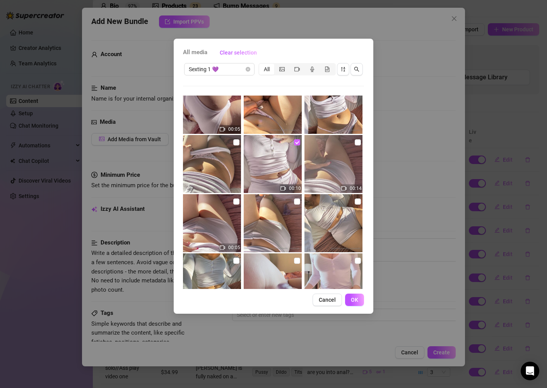
scroll to position [144, 0]
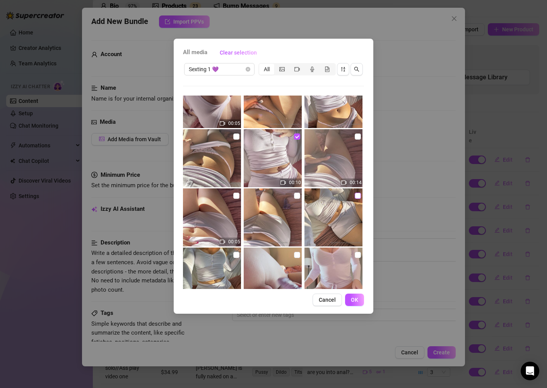
click at [357, 193] on input "checkbox" at bounding box center [358, 196] width 6 height 6
click at [237, 255] on input "checkbox" at bounding box center [236, 255] width 6 height 6
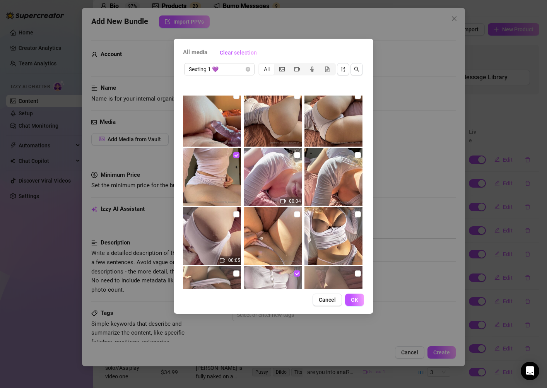
scroll to position [0, 0]
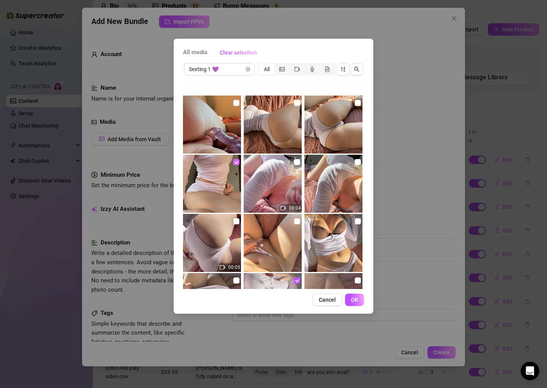
click at [238, 165] on label at bounding box center [236, 162] width 6 height 9
click at [238, 165] on input "checkbox" at bounding box center [236, 162] width 6 height 6
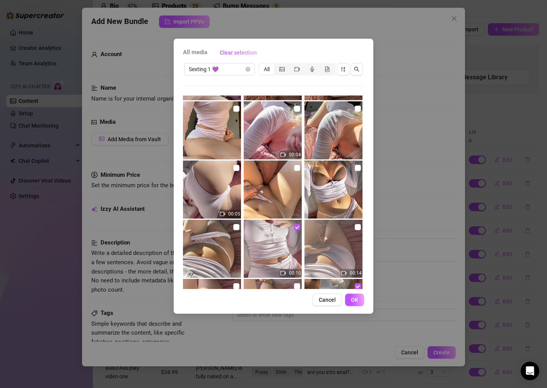
scroll to position [65, 0]
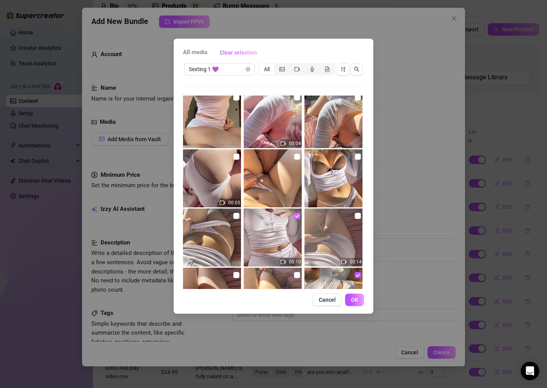
click at [297, 213] on input "checkbox" at bounding box center [297, 216] width 6 height 6
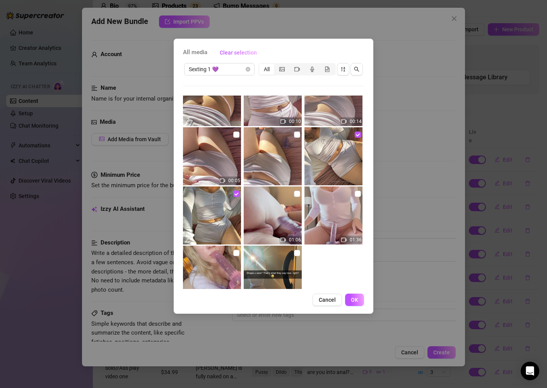
scroll to position [232, 0]
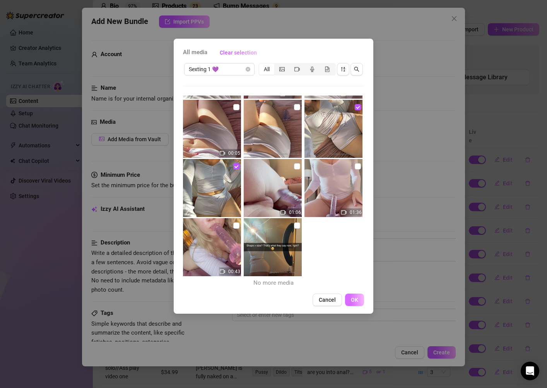
click at [352, 302] on span "OK" at bounding box center [354, 300] width 7 height 6
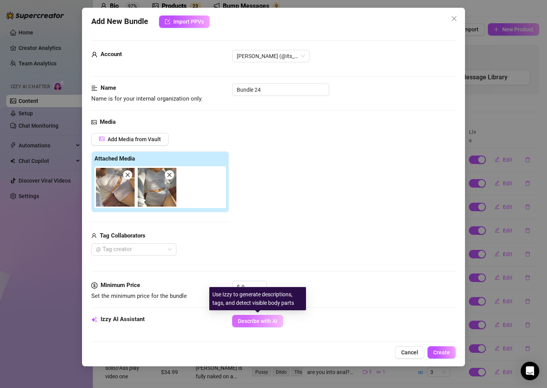
click at [251, 326] on button "Describe with AI" at bounding box center [257, 321] width 51 height 12
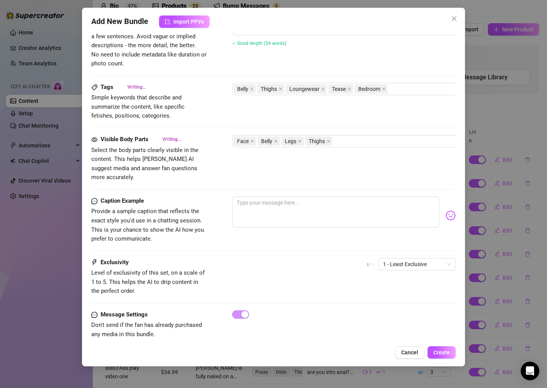
scroll to position [339, 0]
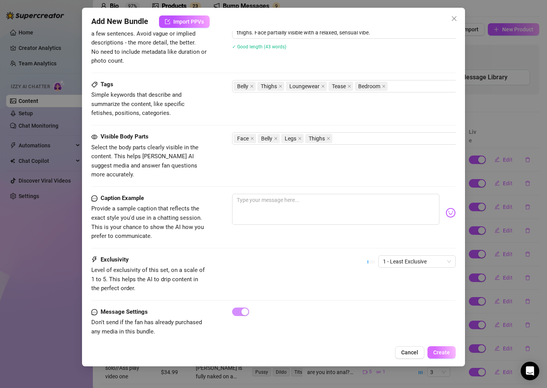
click at [436, 354] on span "Create" at bounding box center [441, 352] width 17 height 6
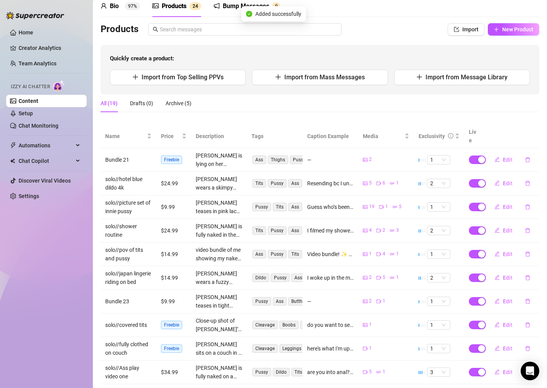
scroll to position [3, 0]
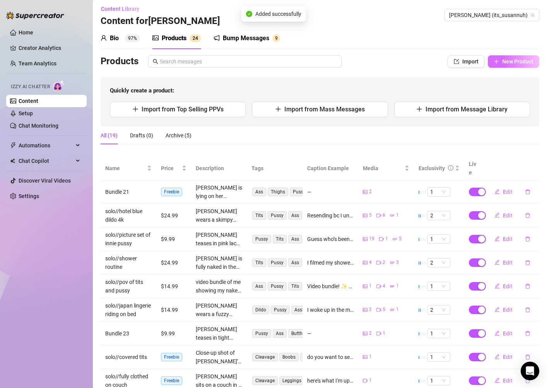
click at [507, 65] on button "New Product" at bounding box center [513, 61] width 51 height 12
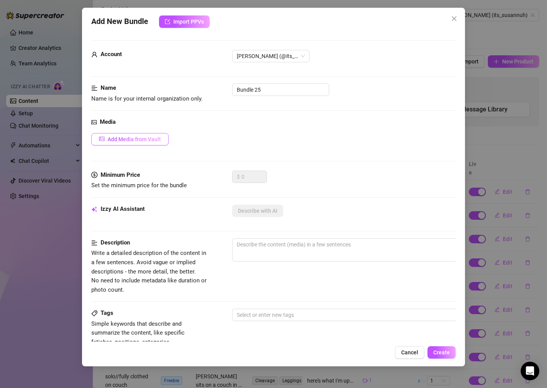
click at [157, 139] on span "Add Media from Vault" at bounding box center [134, 139] width 53 height 6
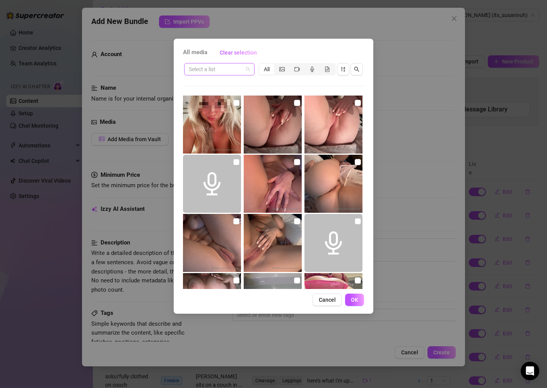
click at [223, 70] on input "search" at bounding box center [216, 69] width 54 height 12
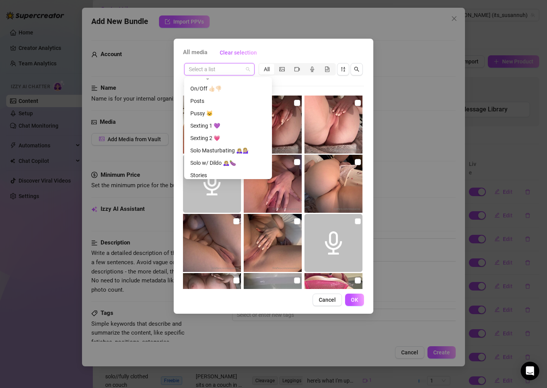
scroll to position [238, 0]
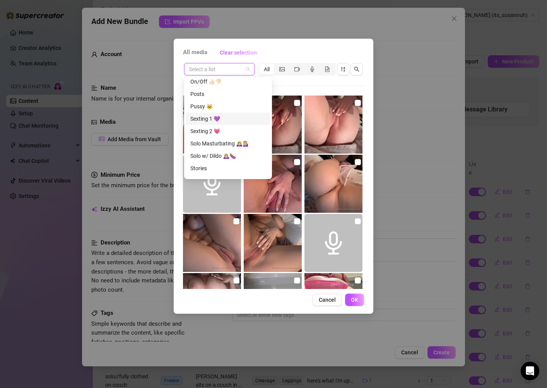
click at [224, 119] on div "Sexting 1 💜" at bounding box center [227, 118] width 75 height 9
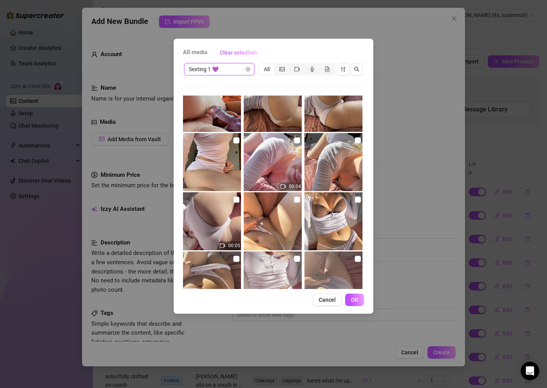
scroll to position [21, 0]
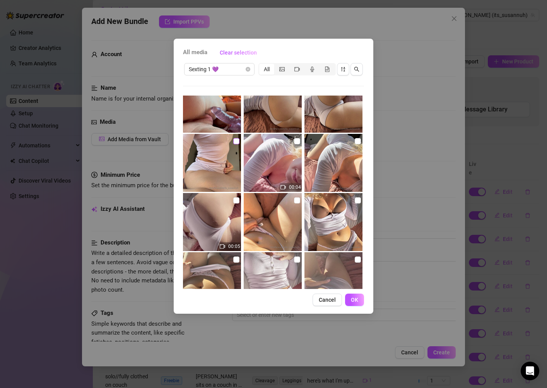
click at [235, 142] on input "checkbox" at bounding box center [236, 141] width 6 height 6
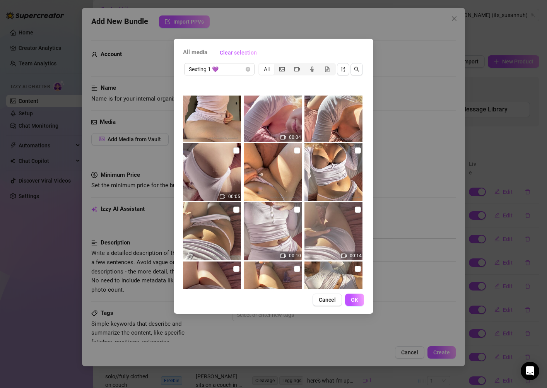
scroll to position [73, 0]
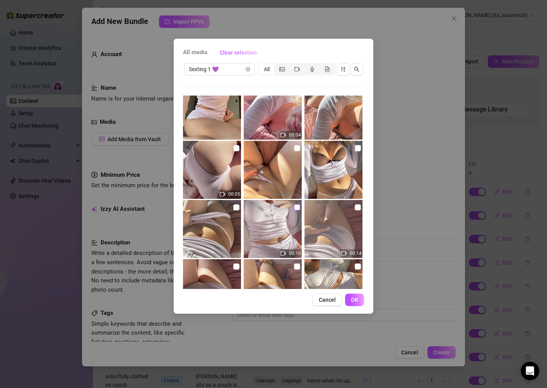
click at [297, 207] on input "checkbox" at bounding box center [297, 207] width 6 height 6
click at [236, 206] on input "checkbox" at bounding box center [236, 207] width 6 height 6
click at [299, 149] on input "checkbox" at bounding box center [297, 148] width 6 height 6
click at [356, 207] on input "checkbox" at bounding box center [358, 207] width 6 height 6
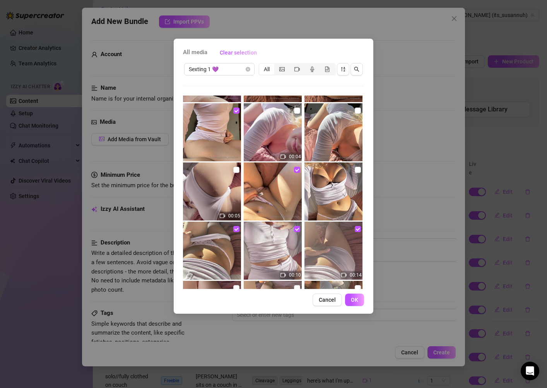
scroll to position [41, 0]
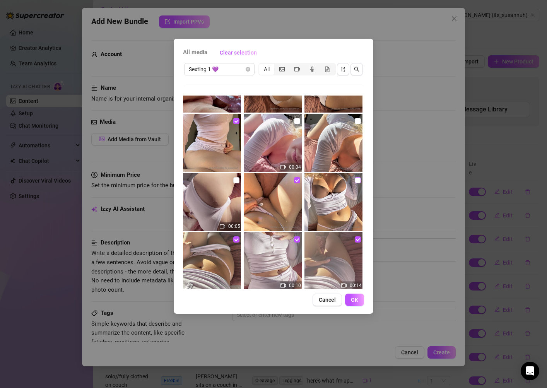
click at [357, 178] on input "checkbox" at bounding box center [358, 180] width 6 height 6
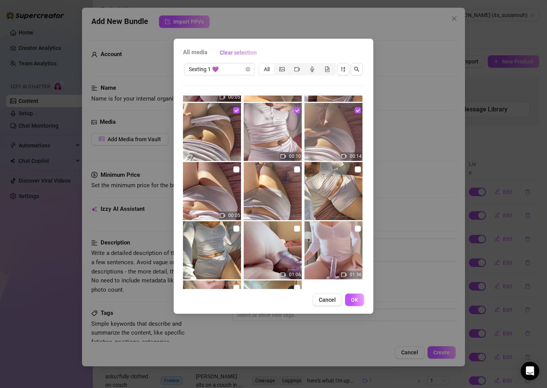
scroll to position [168, 0]
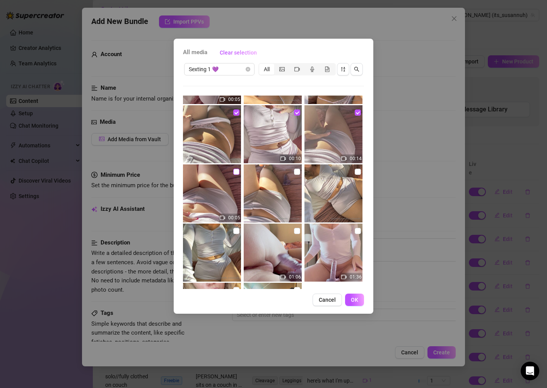
click at [237, 171] on input "checkbox" at bounding box center [236, 172] width 6 height 6
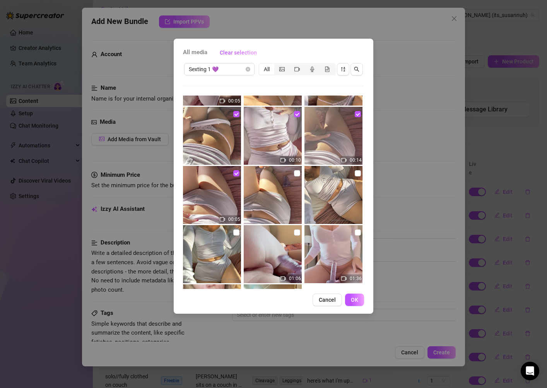
scroll to position [149, 0]
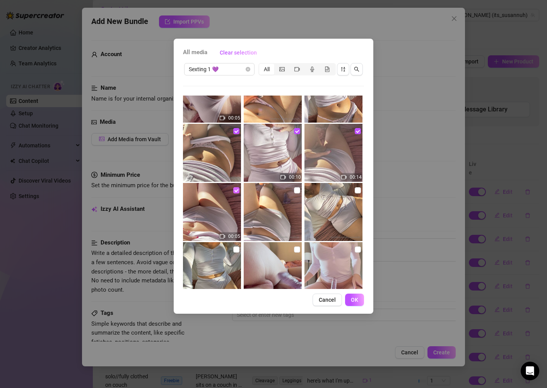
click at [236, 191] on input "checkbox" at bounding box center [236, 190] width 6 height 6
click at [355, 131] on input "checkbox" at bounding box center [358, 131] width 6 height 6
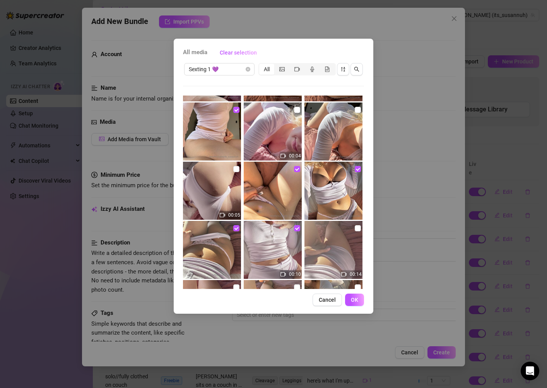
scroll to position [43, 0]
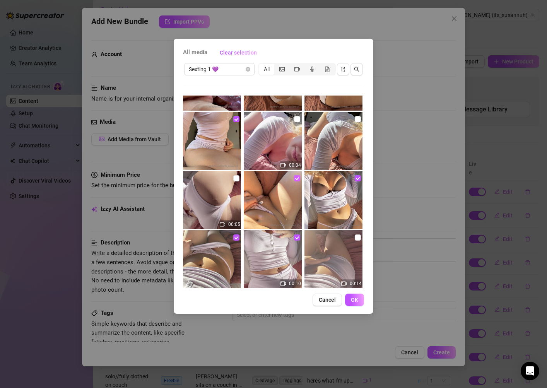
click at [297, 177] on input "checkbox" at bounding box center [297, 178] width 6 height 6
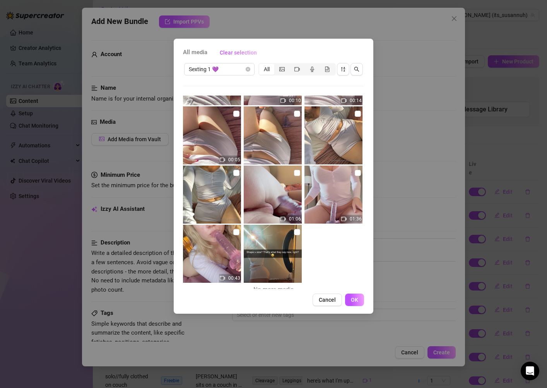
scroll to position [221, 0]
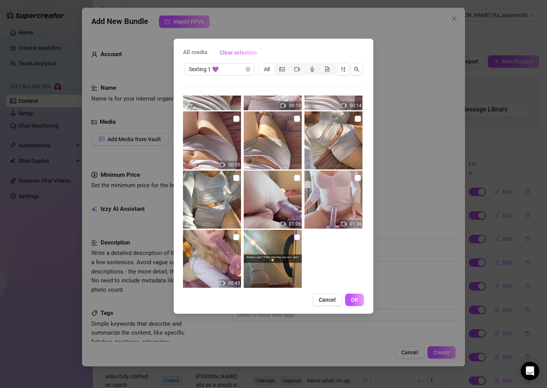
click at [297, 237] on input "checkbox" at bounding box center [297, 237] width 6 height 6
click at [350, 302] on button "OK" at bounding box center [354, 300] width 19 height 12
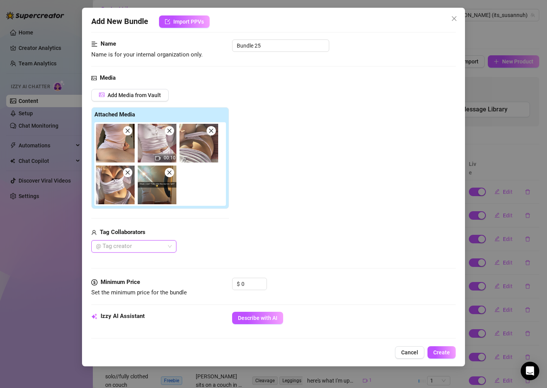
scroll to position [0, 0]
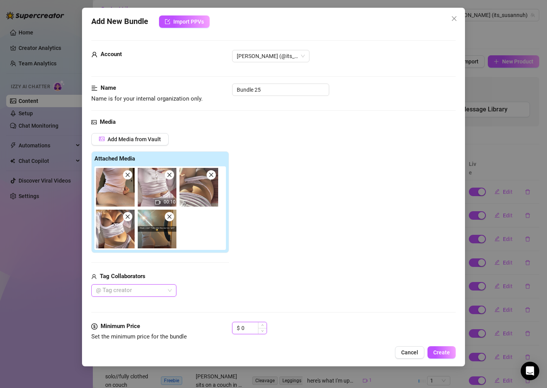
click at [251, 327] on input "0" at bounding box center [253, 328] width 25 height 12
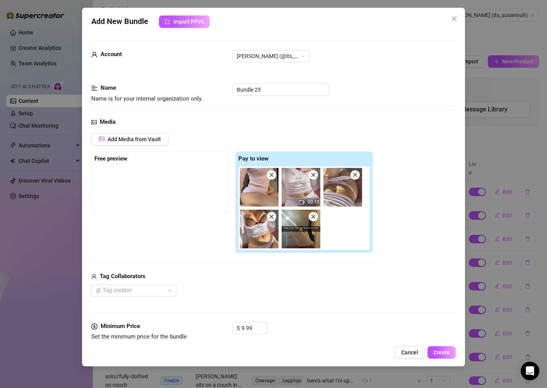
click at [312, 308] on div "Media Add Media from Vault Free preview Pay to view 00:10 Tag Collaborators @ T…" at bounding box center [273, 220] width 364 height 204
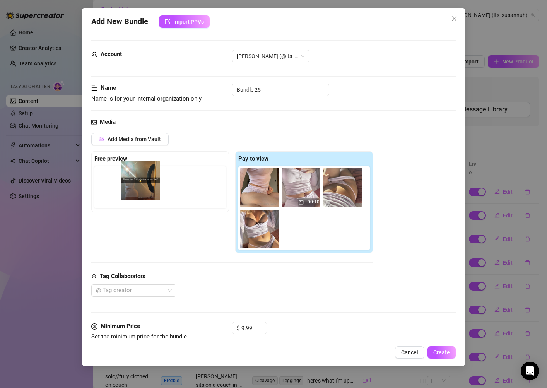
drag, startPoint x: 299, startPoint y: 237, endPoint x: 132, endPoint y: 186, distance: 174.1
click at [132, 186] on div "Free preview Pay to view 00:10" at bounding box center [232, 202] width 282 height 102
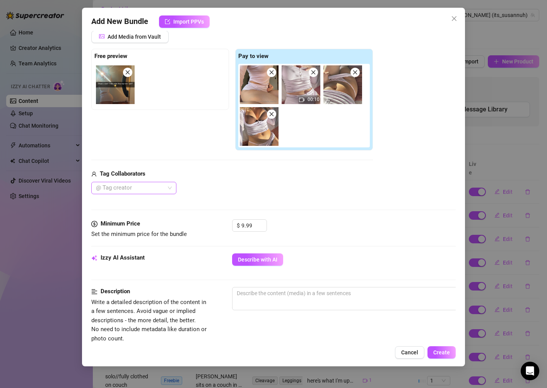
scroll to position [151, 0]
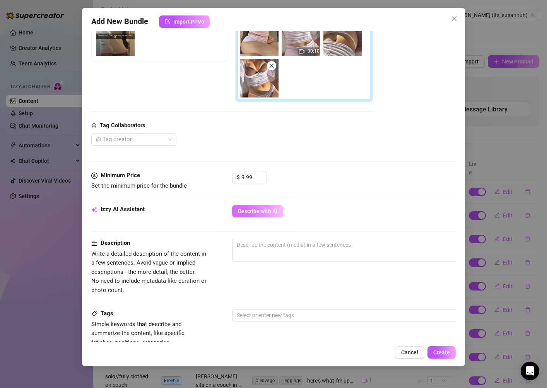
click at [251, 207] on button "Describe with AI" at bounding box center [257, 211] width 51 height 12
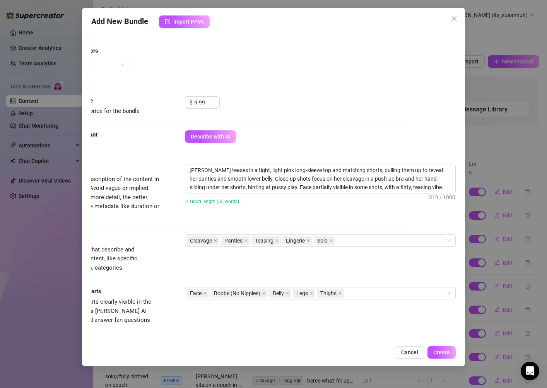
scroll to position [234, 47]
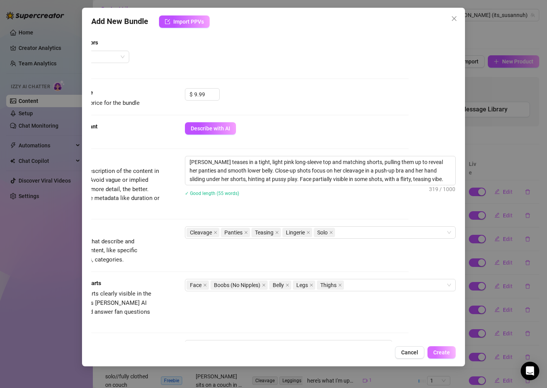
click at [434, 352] on span "Create" at bounding box center [441, 352] width 17 height 6
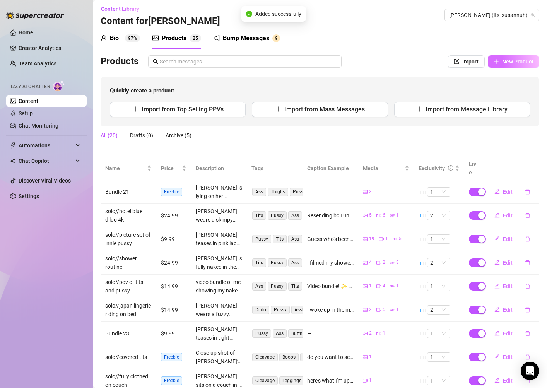
click at [512, 62] on span "New Product" at bounding box center [517, 61] width 31 height 6
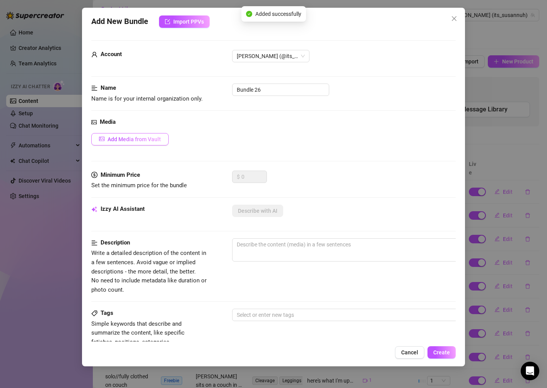
click at [129, 141] on span "Add Media from Vault" at bounding box center [134, 139] width 53 height 6
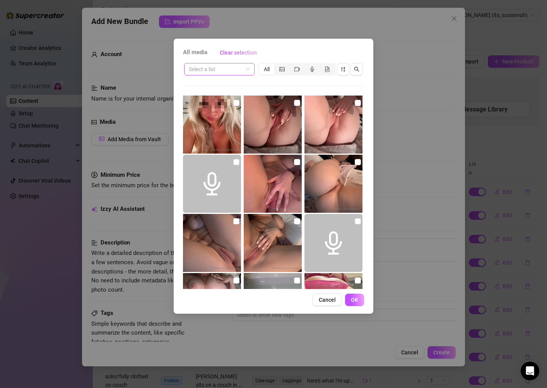
click at [224, 73] on input "search" at bounding box center [216, 69] width 54 height 12
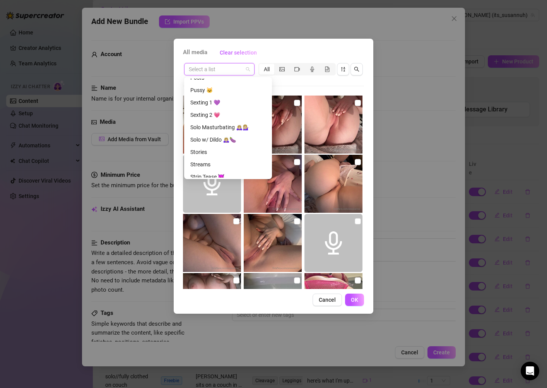
scroll to position [260, 0]
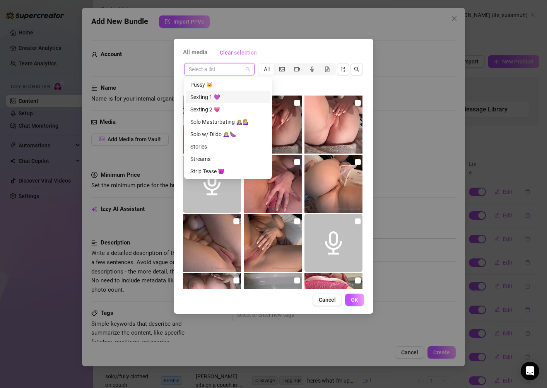
click at [224, 98] on div "Sexting 1 💜" at bounding box center [227, 97] width 75 height 9
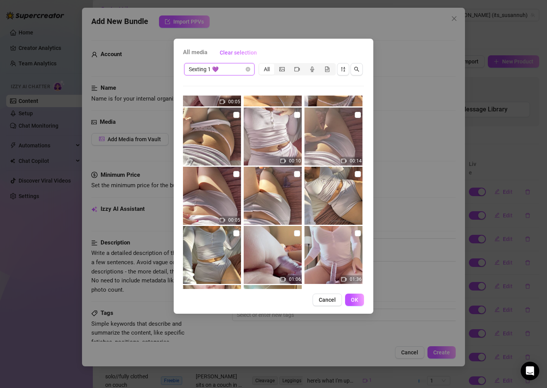
scroll to position [135, 0]
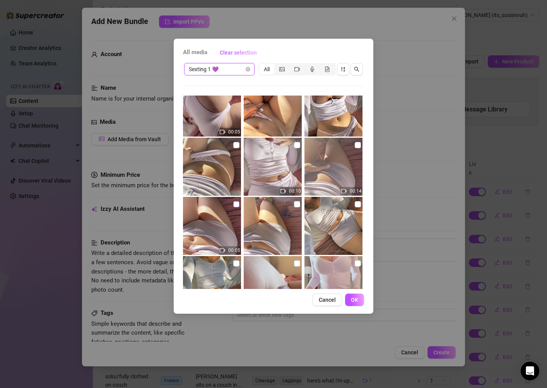
click at [236, 204] on input "checkbox" at bounding box center [236, 204] width 6 height 6
click at [359, 141] on label at bounding box center [358, 145] width 6 height 9
click at [359, 142] on input "checkbox" at bounding box center [358, 145] width 6 height 6
click at [238, 145] on input "checkbox" at bounding box center [236, 145] width 6 height 6
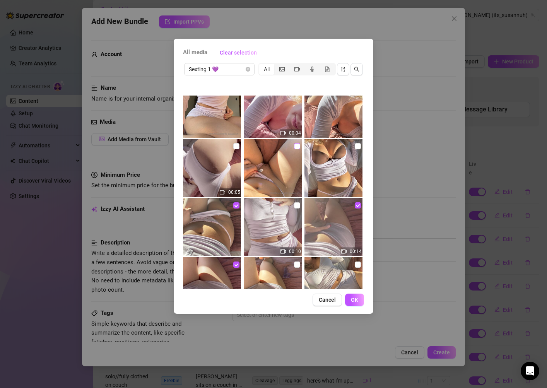
click at [296, 146] on input "checkbox" at bounding box center [297, 146] width 6 height 6
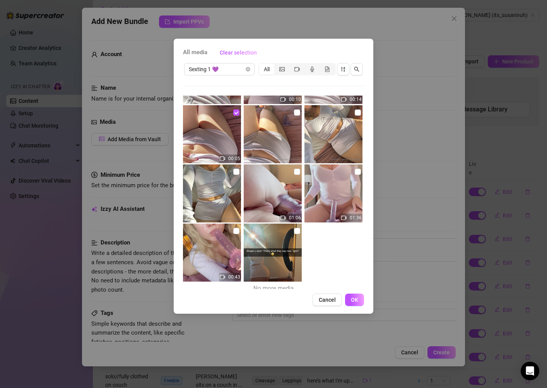
scroll to position [232, 0]
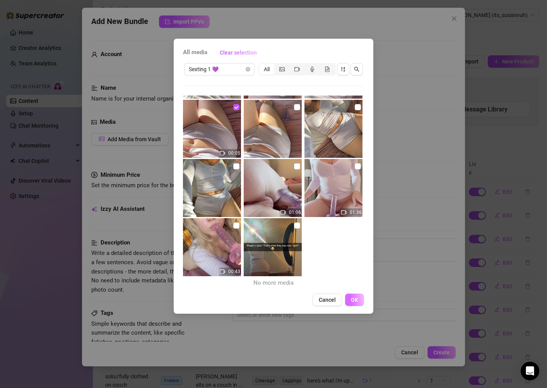
click at [351, 298] on span "OK" at bounding box center [354, 300] width 7 height 6
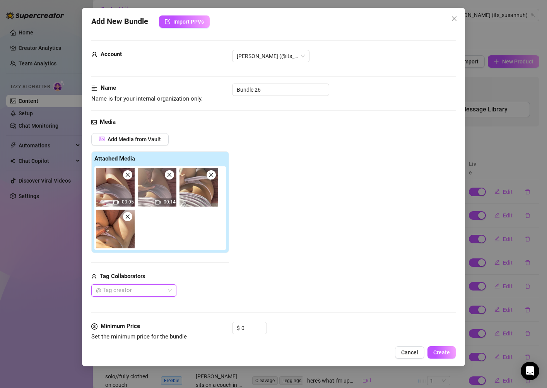
scroll to position [50, 0]
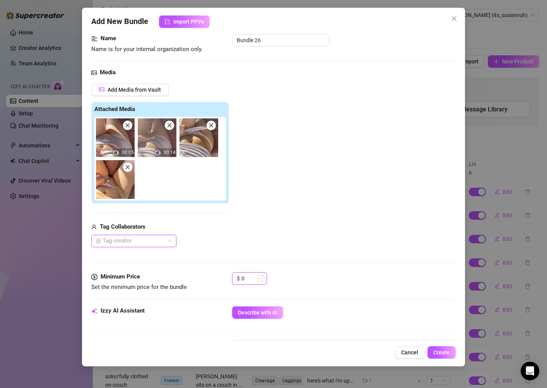
click at [255, 278] on input "0" at bounding box center [253, 279] width 25 height 12
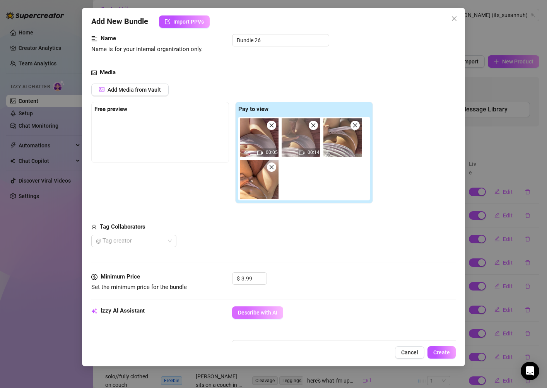
click at [258, 307] on button "Describe with AI" at bounding box center [257, 312] width 51 height 12
click at [317, 265] on div "Media Add Media from Vault Free preview Pay to view 00:05 00:14 Tag Collaborato…" at bounding box center [273, 170] width 364 height 204
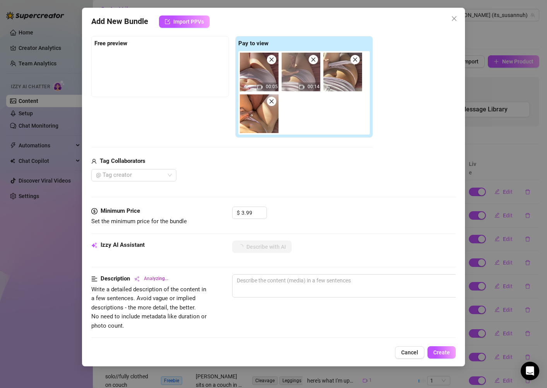
scroll to position [117, 0]
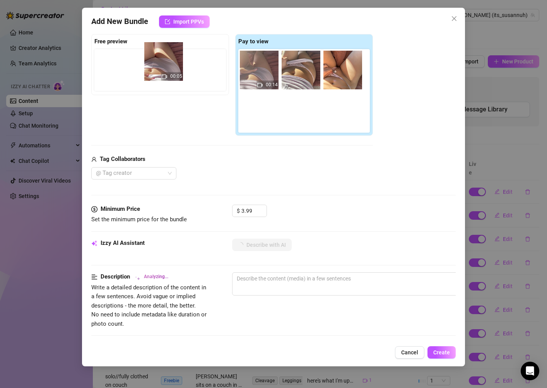
drag, startPoint x: 259, startPoint y: 79, endPoint x: 160, endPoint y: 69, distance: 98.7
click at [160, 70] on div "Free preview Pay to view 00:05 00:14" at bounding box center [232, 85] width 282 height 102
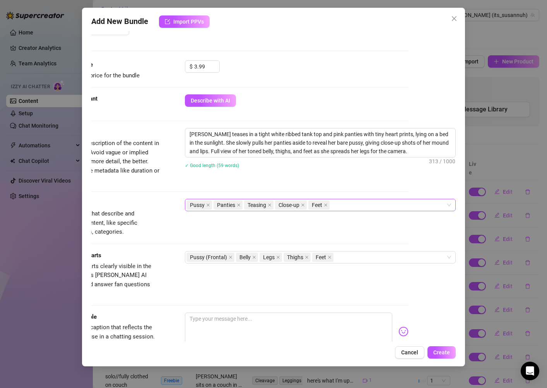
scroll to position [256, 47]
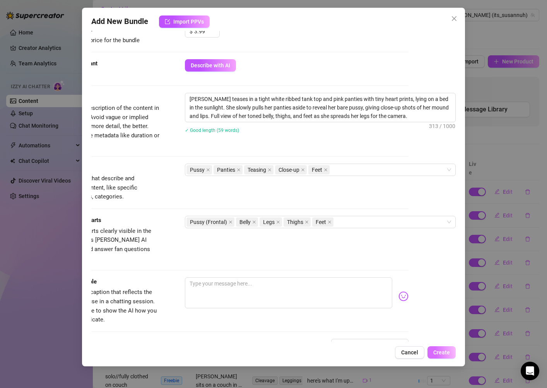
click at [447, 350] on span "Create" at bounding box center [441, 352] width 17 height 6
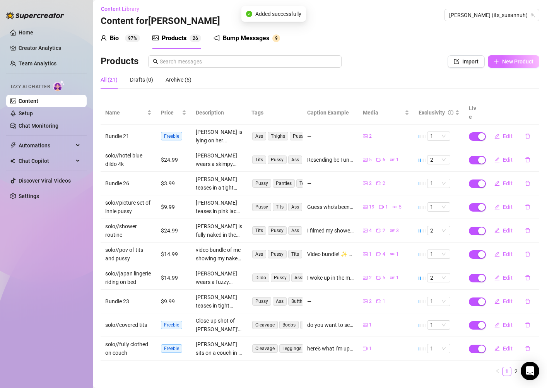
click at [509, 65] on button "New Product" at bounding box center [513, 61] width 51 height 12
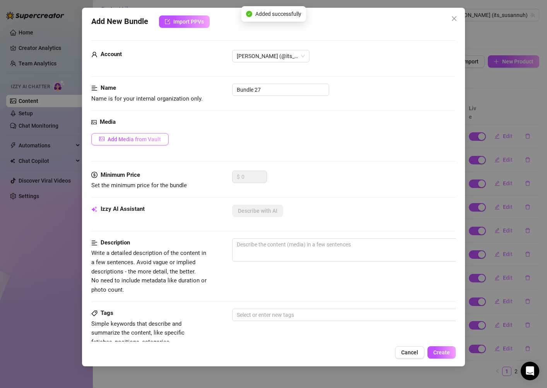
click at [164, 141] on button "Add Media from Vault" at bounding box center [129, 139] width 77 height 12
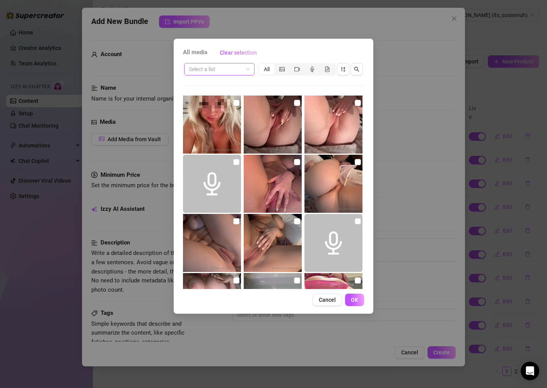
click at [239, 73] on input "search" at bounding box center [216, 69] width 54 height 12
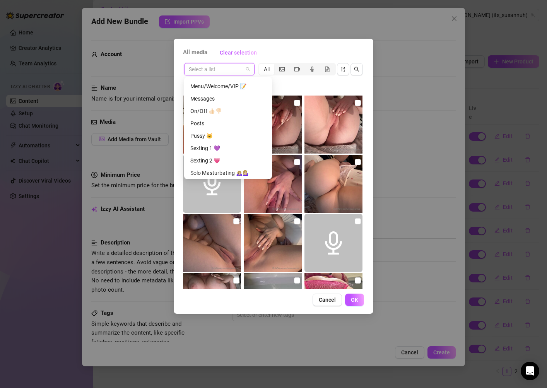
scroll to position [217, 0]
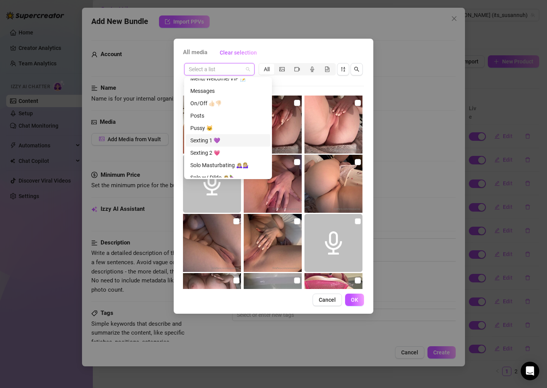
click at [229, 141] on div "Sexting 1 💜" at bounding box center [227, 140] width 75 height 9
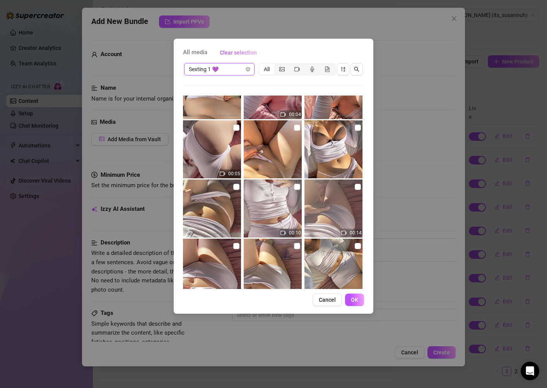
scroll to position [232, 0]
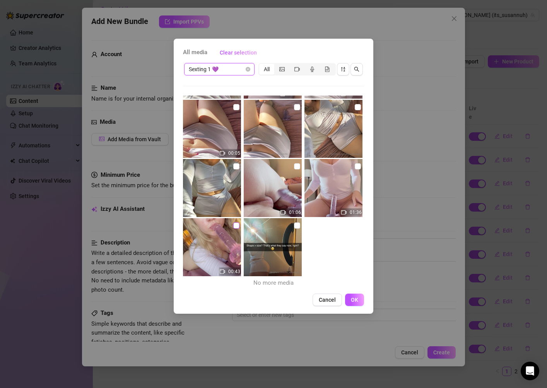
click at [237, 225] on input "checkbox" at bounding box center [236, 225] width 6 height 6
click at [355, 300] on span "OK" at bounding box center [354, 300] width 7 height 6
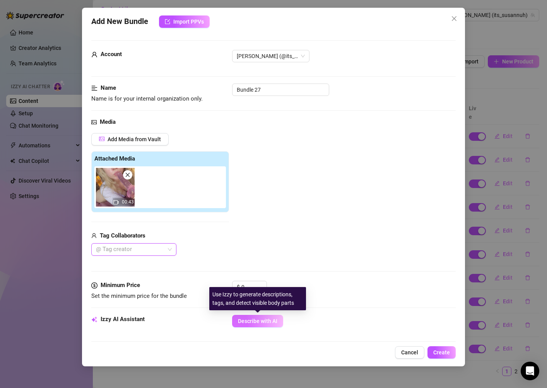
click at [246, 320] on span "Describe with AI" at bounding box center [257, 321] width 39 height 6
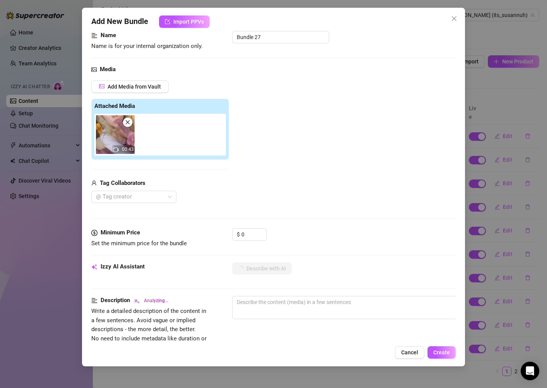
scroll to position [53, 0]
click at [248, 234] on input "0" at bounding box center [253, 234] width 25 height 12
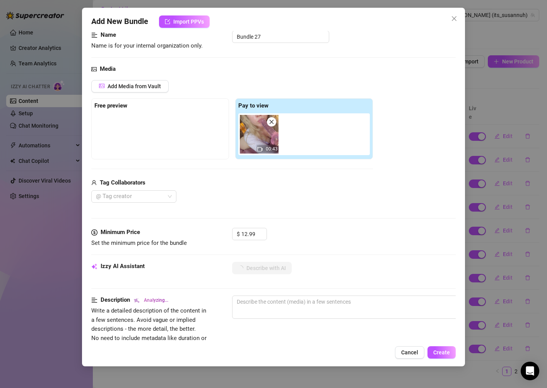
click at [283, 205] on div "Media Add Media from Vault Free preview Pay to view 00:43 Tag Collaborators @ T…" at bounding box center [273, 146] width 364 height 163
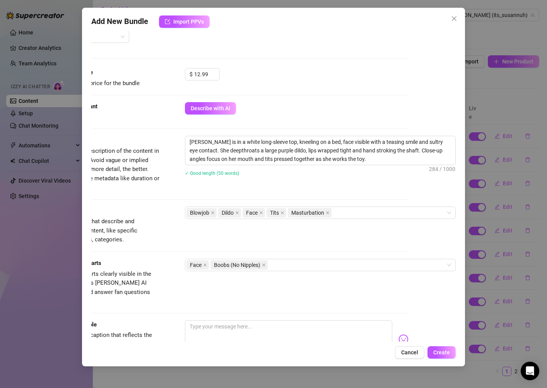
scroll to position [213, 47]
click at [439, 352] on span "Create" at bounding box center [441, 352] width 17 height 6
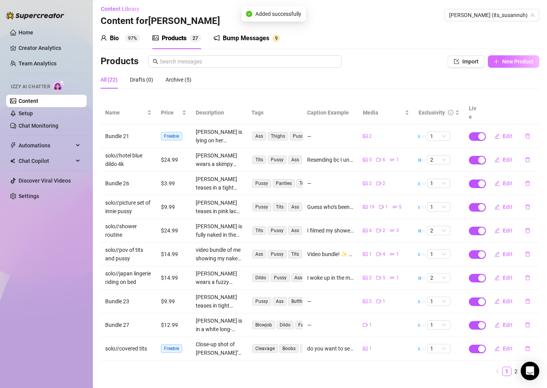
click at [504, 60] on span "New Product" at bounding box center [517, 61] width 31 height 6
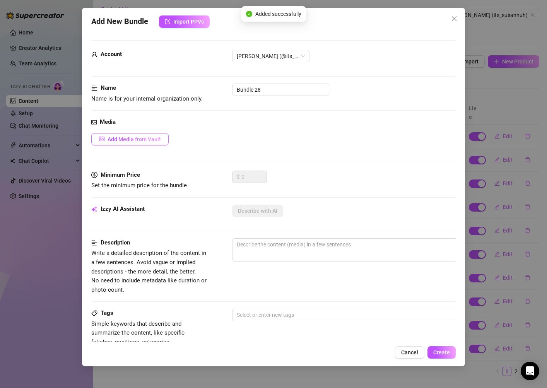
click at [158, 134] on button "Add Media from Vault" at bounding box center [129, 139] width 77 height 12
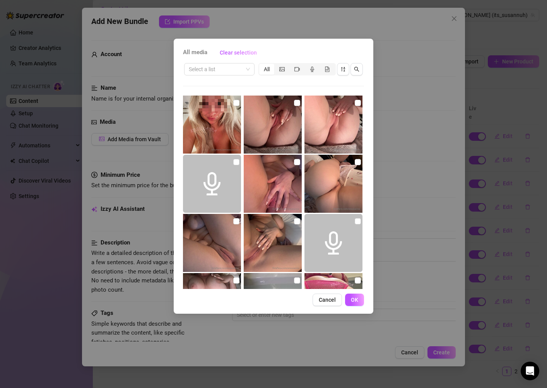
click at [224, 76] on div "Select a list All" at bounding box center [273, 69] width 181 height 15
click at [224, 72] on input "search" at bounding box center [216, 69] width 54 height 12
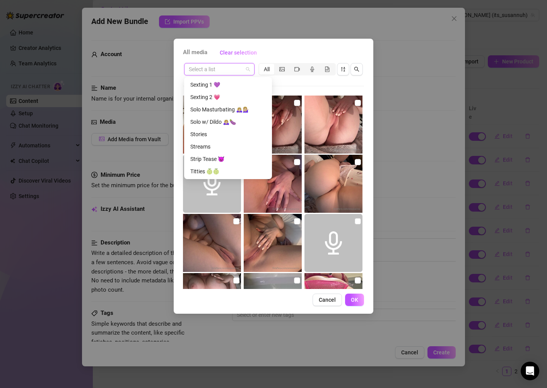
scroll to position [272, 0]
click at [232, 87] on div "Sexting 1 💜" at bounding box center [227, 85] width 75 height 9
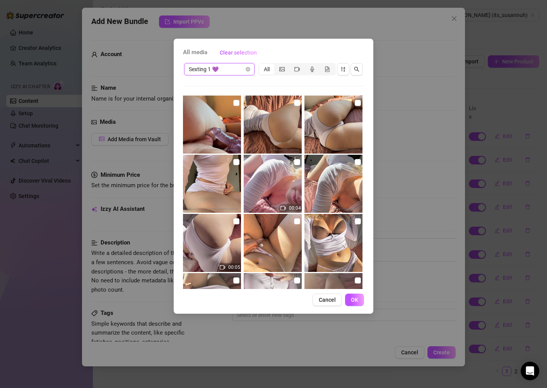
scroll to position [232, 0]
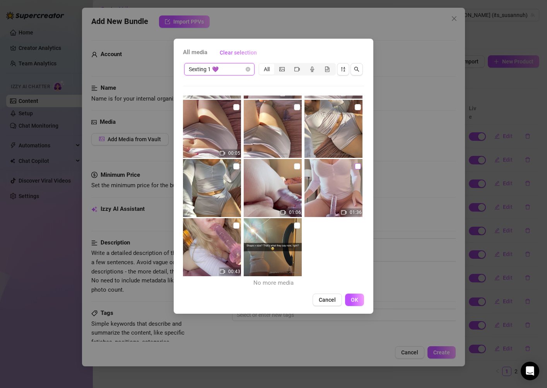
click at [358, 166] on input "checkbox" at bounding box center [358, 166] width 6 height 6
click at [357, 300] on span "OK" at bounding box center [354, 300] width 7 height 6
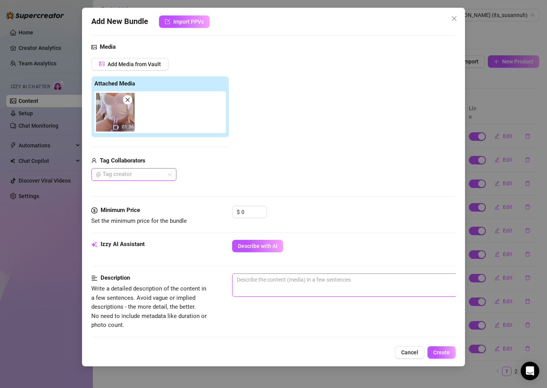
scroll to position [87, 0]
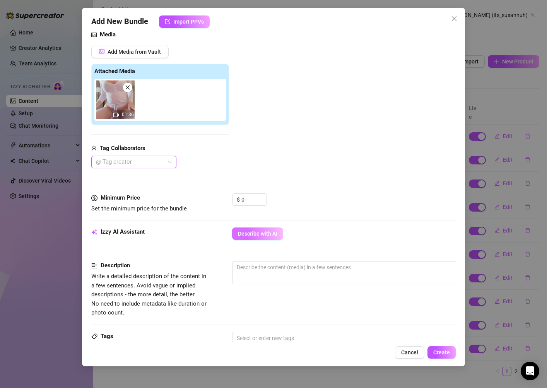
click at [246, 237] on button "Describe with AI" at bounding box center [257, 233] width 51 height 12
click at [248, 198] on input "0" at bounding box center [253, 200] width 25 height 12
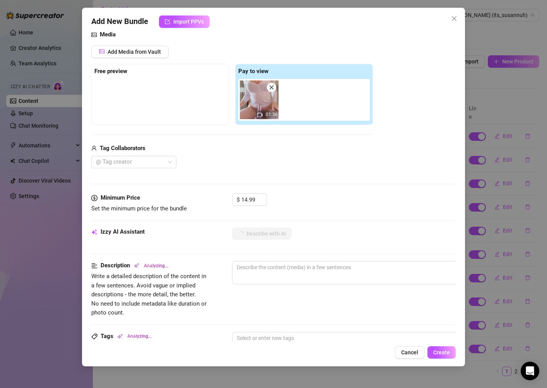
click at [264, 179] on div "Media Add Media from Vault Free preview Pay to view 01:36 Tag Collaborators @ T…" at bounding box center [273, 111] width 364 height 163
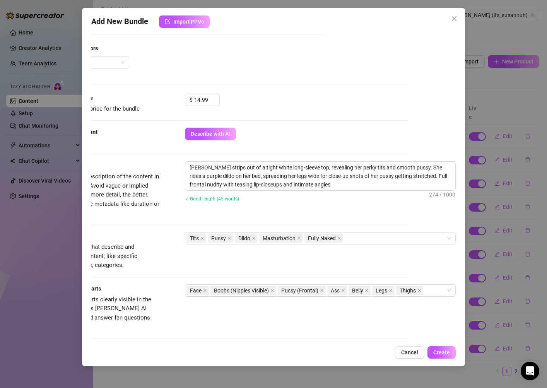
scroll to position [200, 47]
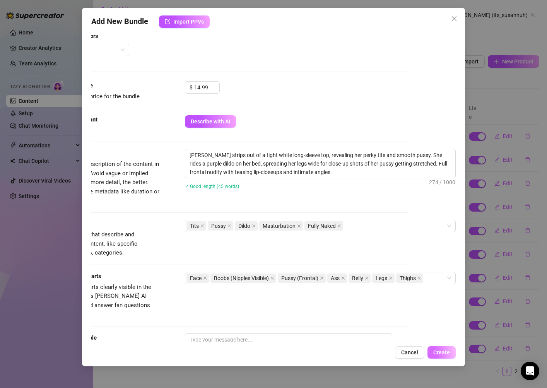
click at [446, 351] on span "Create" at bounding box center [441, 352] width 17 height 6
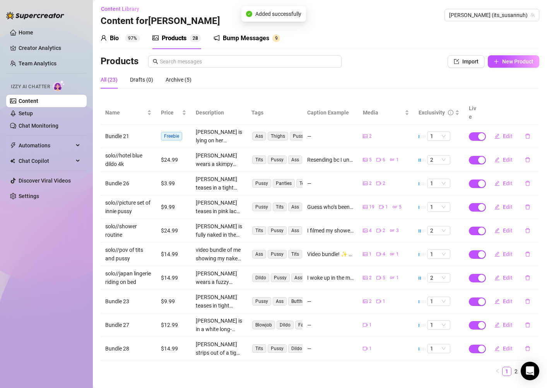
scroll to position [12, 0]
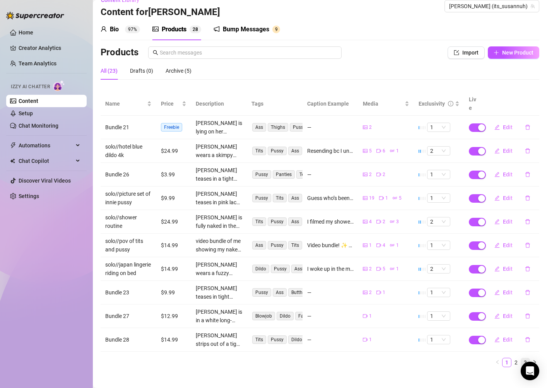
click at [527, 358] on link "3" at bounding box center [525, 362] width 9 height 9
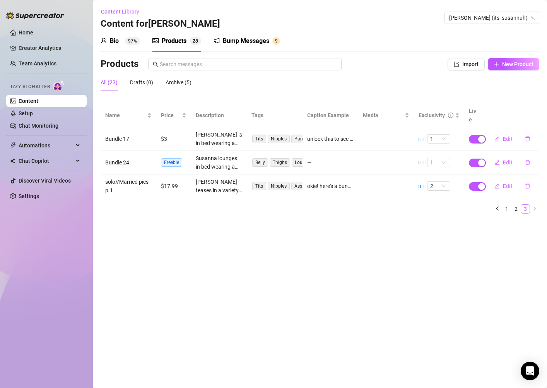
scroll to position [0, 0]
click at [515, 205] on link "2" at bounding box center [516, 209] width 9 height 9
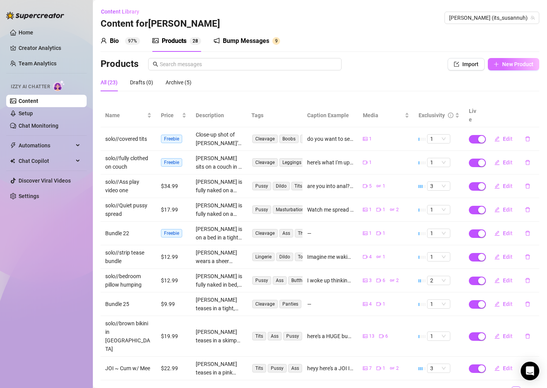
click at [512, 66] on span "New Product" at bounding box center [517, 64] width 31 height 6
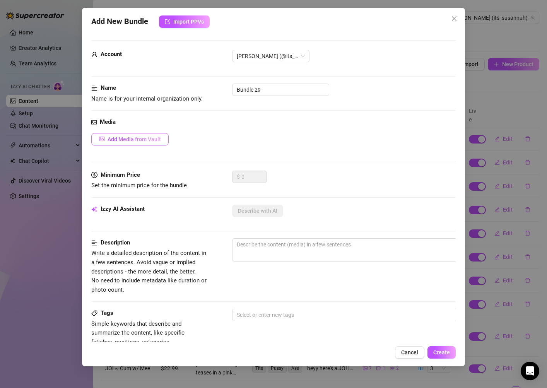
click at [149, 138] on span "Add Media from Vault" at bounding box center [134, 139] width 53 height 6
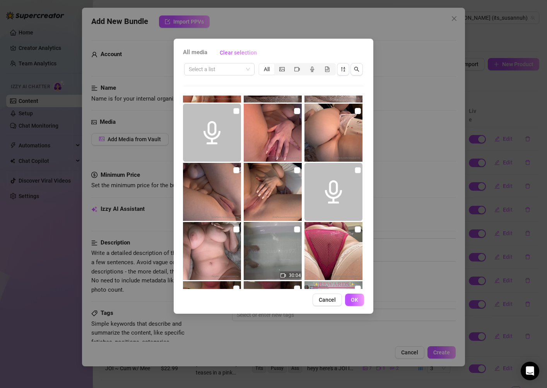
scroll to position [229, 0]
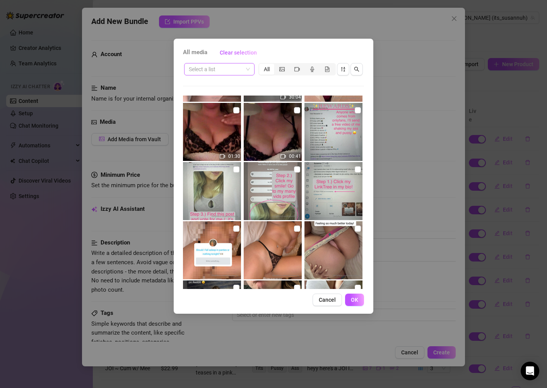
click at [232, 73] on input "search" at bounding box center [216, 69] width 54 height 12
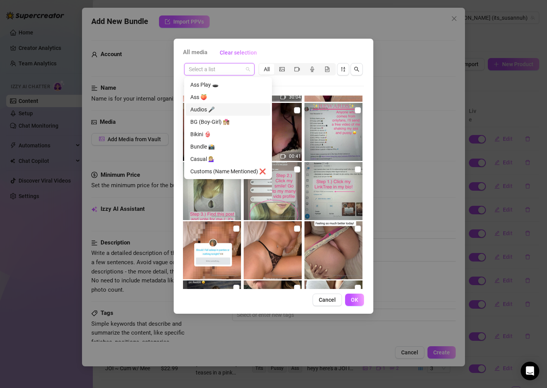
click at [234, 106] on div "Audios 🎤" at bounding box center [227, 109] width 75 height 9
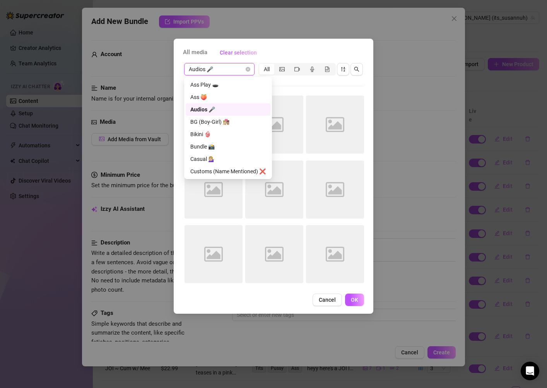
scroll to position [0, 0]
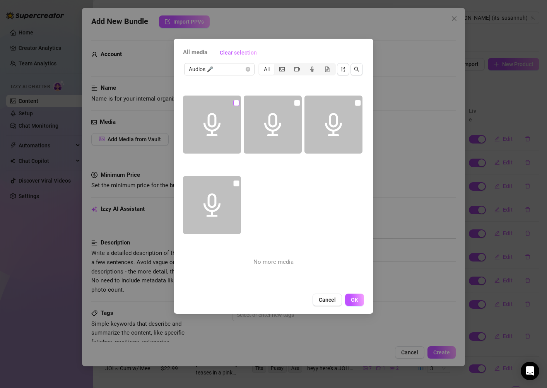
click at [236, 102] on input "checkbox" at bounding box center [236, 103] width 6 height 6
click at [209, 144] on span at bounding box center [212, 125] width 58 height 58
click at [352, 296] on button "OK" at bounding box center [354, 300] width 19 height 12
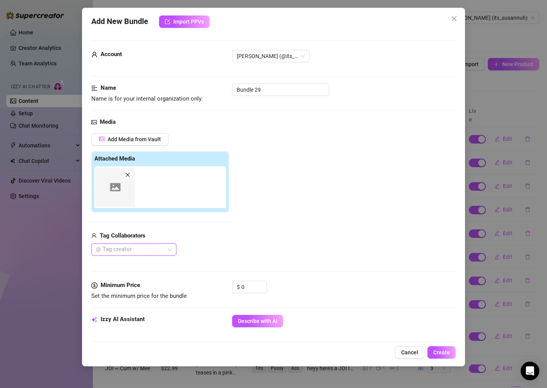
click at [113, 193] on img at bounding box center [115, 187] width 39 height 39
click at [130, 174] on icon "close" at bounding box center [127, 174] width 5 height 5
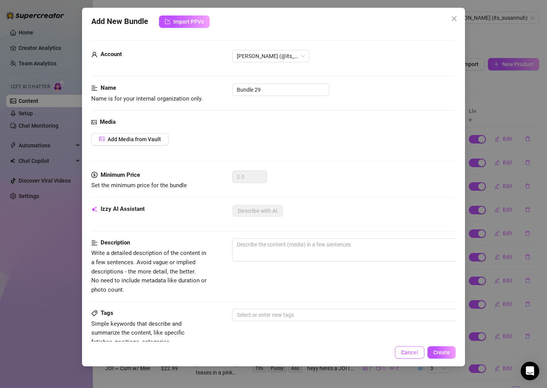
click at [401, 350] on button "Cancel" at bounding box center [409, 352] width 29 height 12
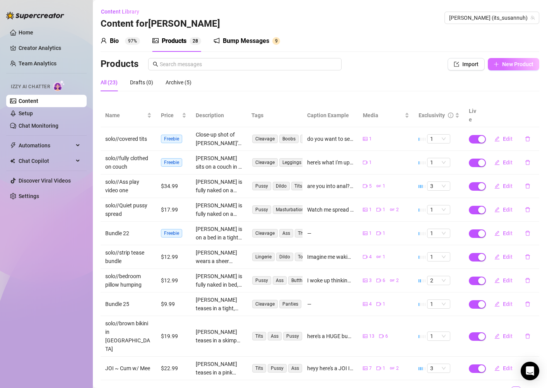
click at [505, 60] on button "New Product" at bounding box center [513, 64] width 51 height 12
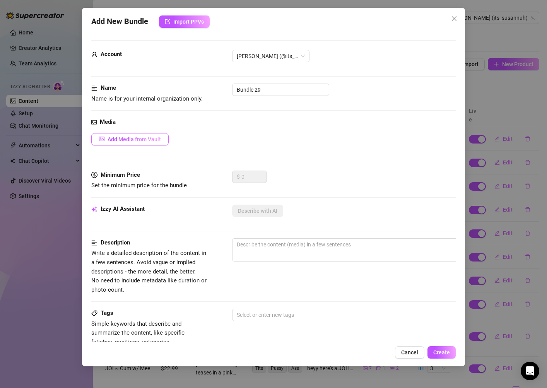
click at [154, 142] on span "Add Media from Vault" at bounding box center [134, 139] width 53 height 6
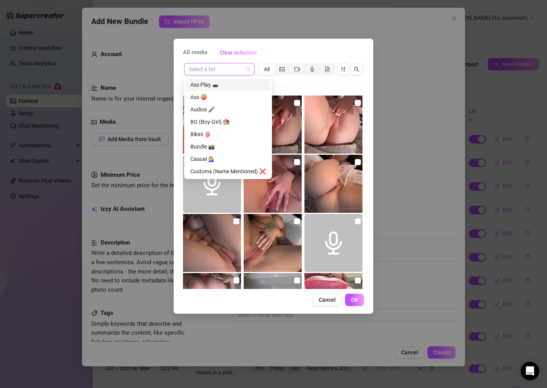
click at [249, 71] on span at bounding box center [219, 69] width 61 height 12
click at [232, 109] on div "Audios 🎤" at bounding box center [227, 109] width 75 height 9
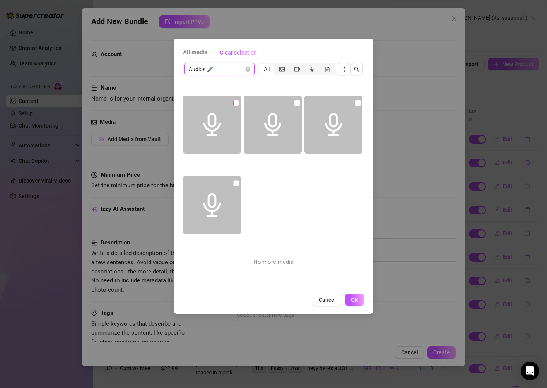
click at [239, 102] on input "checkbox" at bounding box center [236, 103] width 6 height 6
click at [352, 298] on span "OK" at bounding box center [354, 300] width 7 height 6
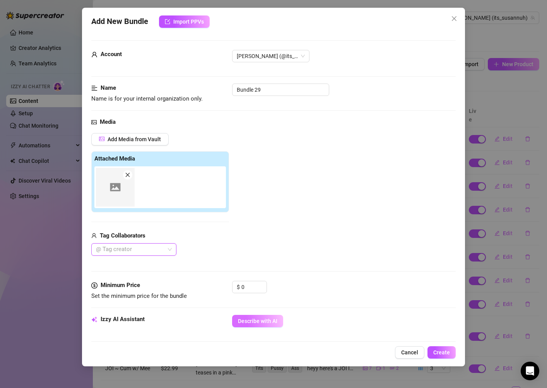
click at [244, 320] on span "Describe with AI" at bounding box center [257, 321] width 39 height 6
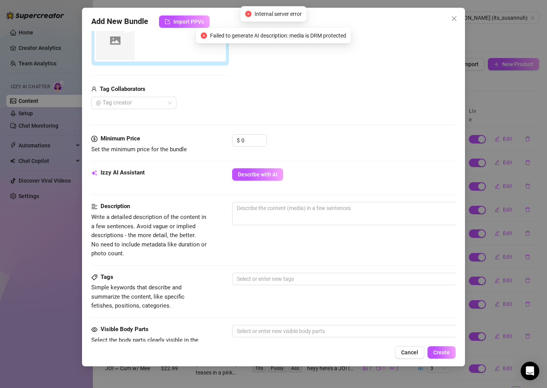
scroll to position [136, 0]
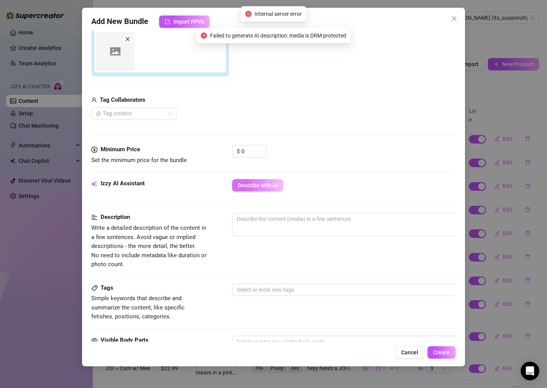
click at [252, 185] on span "Describe with AI" at bounding box center [257, 185] width 39 height 6
click at [455, 20] on icon "close" at bounding box center [454, 18] width 6 height 6
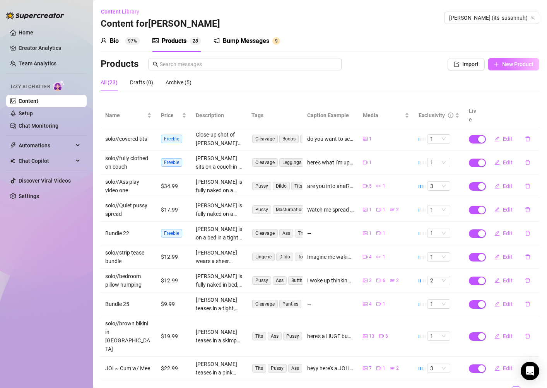
click at [498, 63] on icon "plus" at bounding box center [495, 63] width 5 height 5
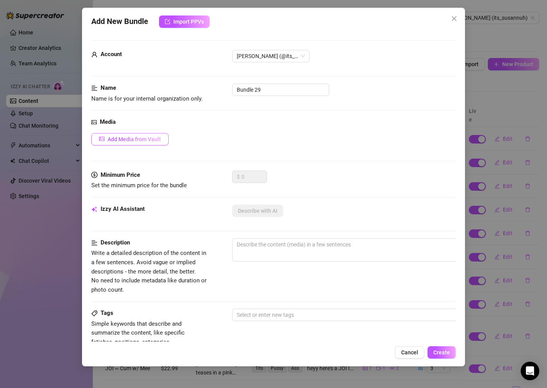
click at [135, 143] on button "Add Media from Vault" at bounding box center [129, 139] width 77 height 12
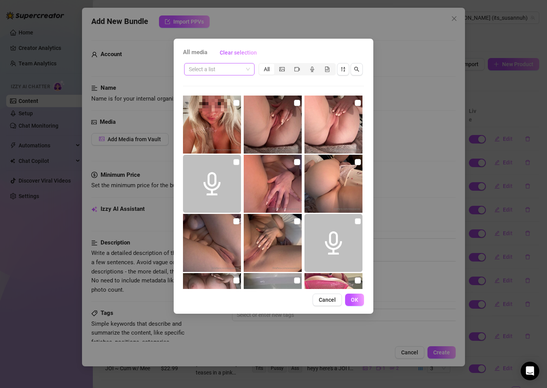
click at [239, 68] on input "search" at bounding box center [216, 69] width 54 height 12
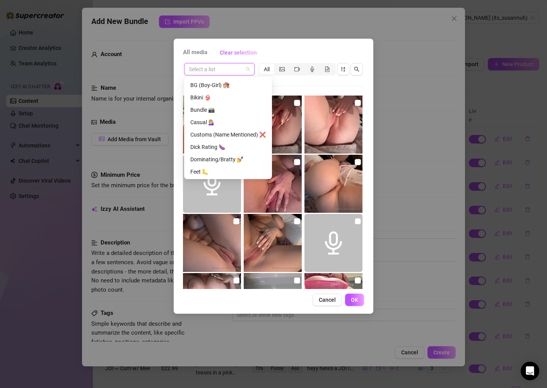
scroll to position [0, 0]
click at [306, 93] on div "Select a list All 30:04 01:30 00:41 00:03 00:14 00:04 00:58 00:05 00:01 00:14 0…" at bounding box center [273, 175] width 181 height 227
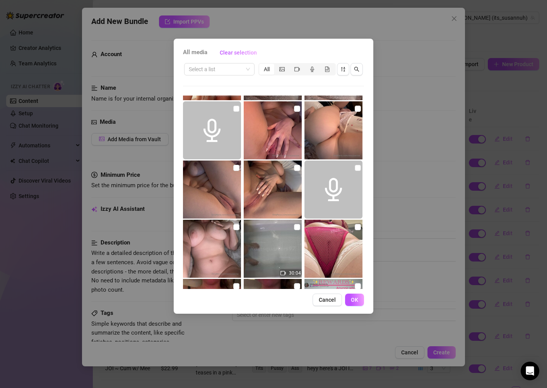
scroll to position [51, 0]
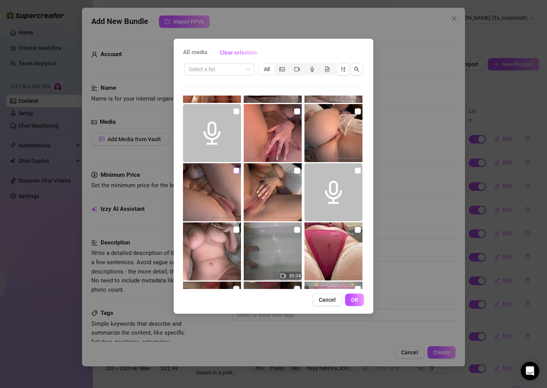
click at [235, 170] on input "checkbox" at bounding box center [236, 170] width 6 height 6
click at [301, 166] on img at bounding box center [273, 192] width 58 height 58
click at [299, 168] on input "checkbox" at bounding box center [297, 170] width 6 height 6
click at [358, 109] on input "checkbox" at bounding box center [358, 111] width 6 height 6
click at [295, 113] on input "checkbox" at bounding box center [297, 111] width 6 height 6
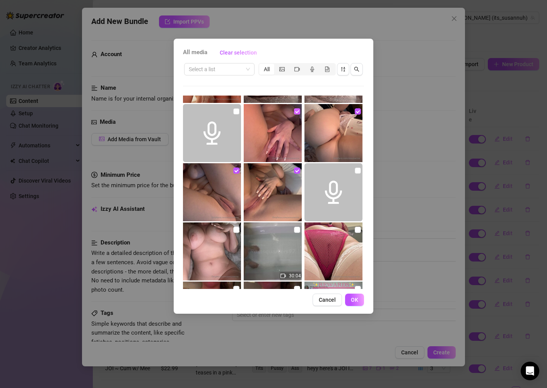
click at [299, 111] on input "checkbox" at bounding box center [297, 111] width 6 height 6
click at [295, 169] on input "checkbox" at bounding box center [297, 170] width 6 height 6
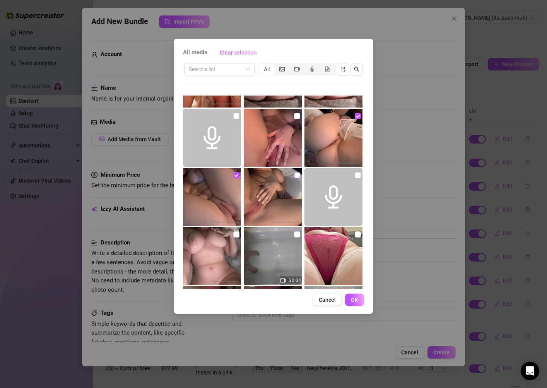
scroll to position [72, 0]
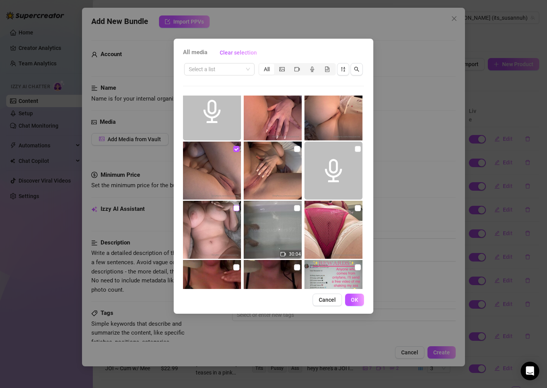
click at [237, 208] on input "checkbox" at bounding box center [236, 208] width 6 height 6
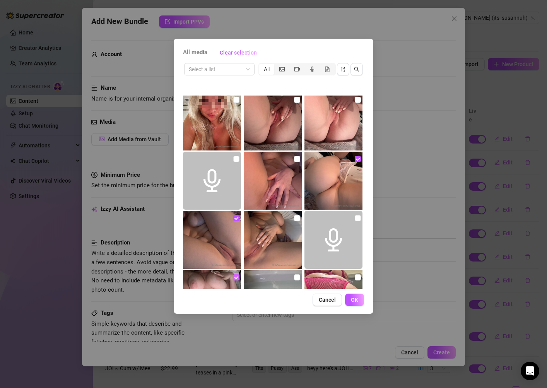
scroll to position [0, 0]
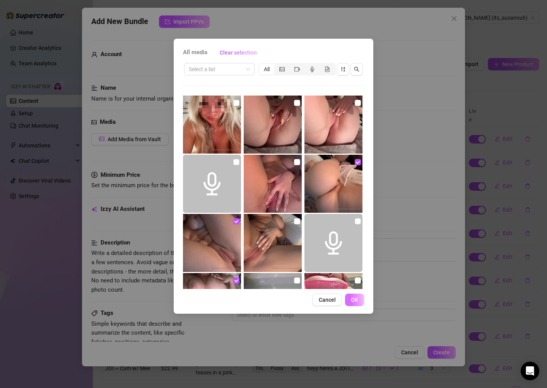
click at [355, 301] on span "OK" at bounding box center [354, 300] width 7 height 6
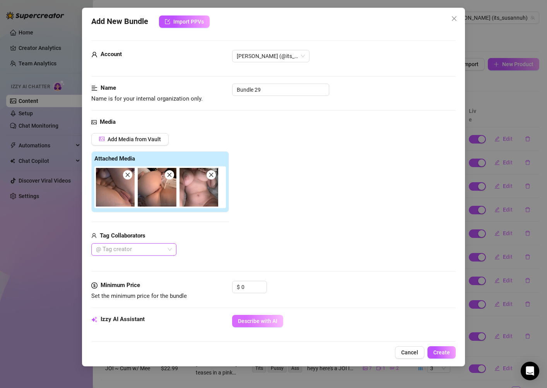
click at [263, 317] on button "Describe with AI" at bounding box center [257, 321] width 51 height 12
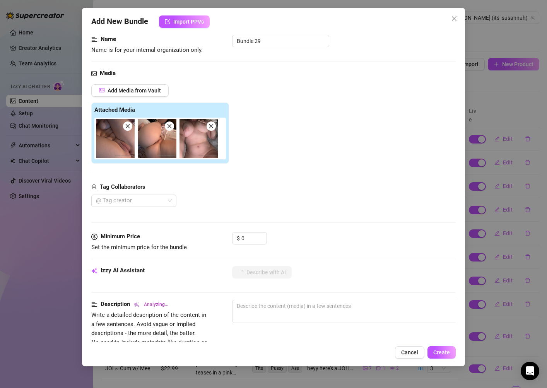
scroll to position [48, 0]
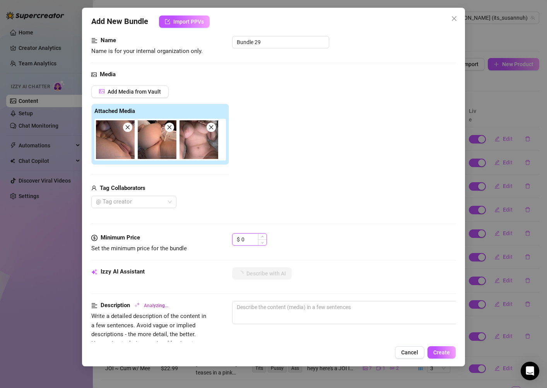
click at [255, 238] on input "0" at bounding box center [253, 240] width 25 height 12
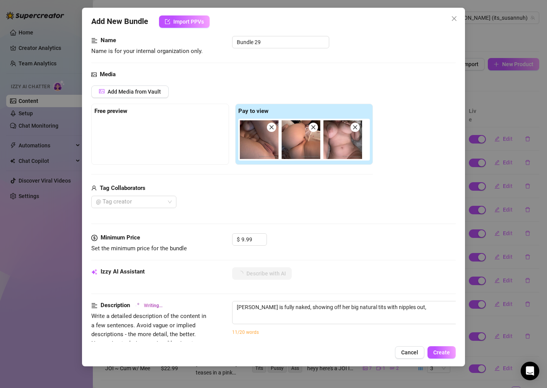
click at [364, 193] on div "Tag Collaborators @ Tag creator" at bounding box center [232, 196] width 282 height 25
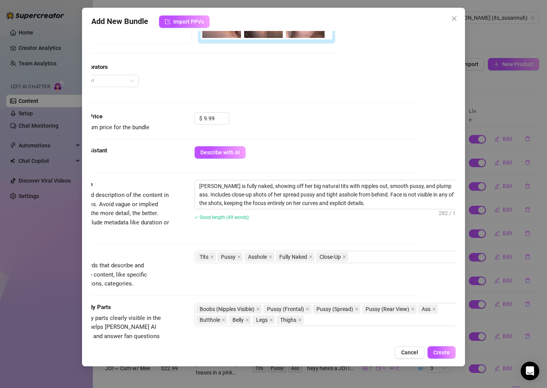
scroll to position [257, 38]
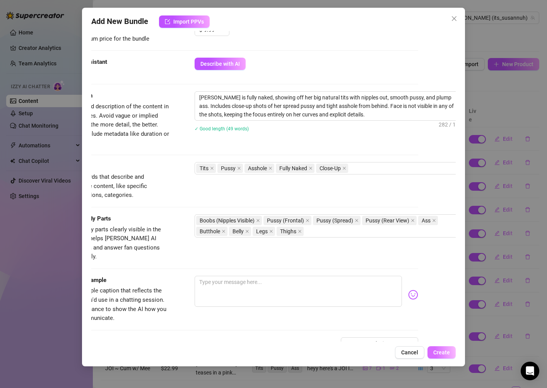
click at [449, 354] on span "Create" at bounding box center [441, 352] width 17 height 6
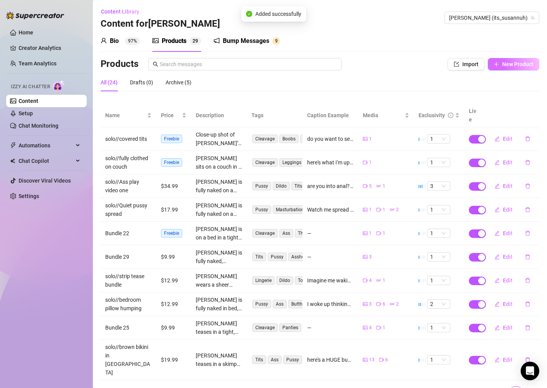
click at [529, 63] on span "New Product" at bounding box center [517, 64] width 31 height 6
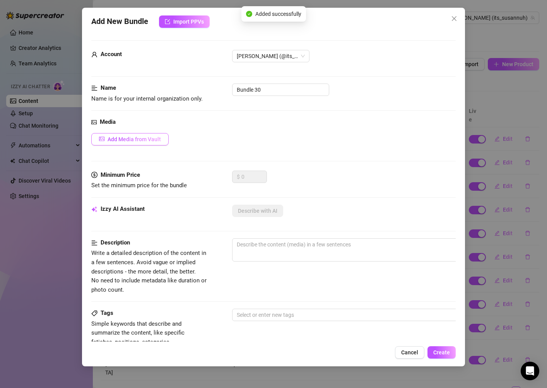
click at [154, 137] on span "Add Media from Vault" at bounding box center [134, 139] width 53 height 6
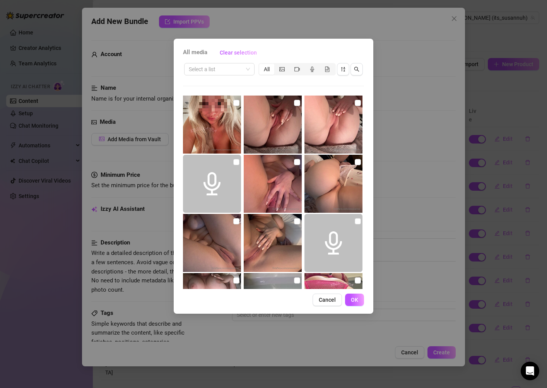
click at [294, 102] on img at bounding box center [273, 125] width 58 height 58
click at [295, 102] on input "checkbox" at bounding box center [297, 103] width 6 height 6
click at [358, 102] on input "checkbox" at bounding box center [358, 103] width 6 height 6
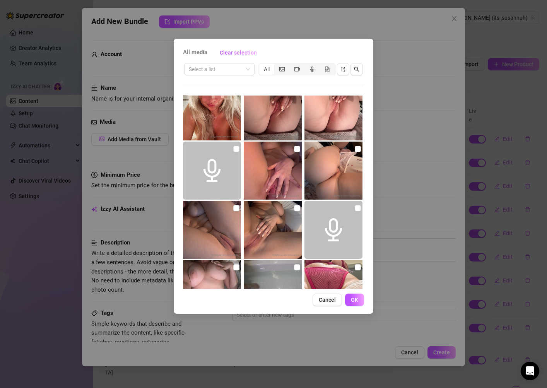
scroll to position [0, 0]
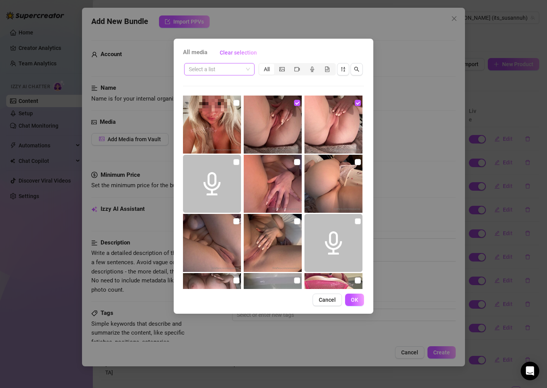
click at [244, 68] on span at bounding box center [219, 69] width 61 height 12
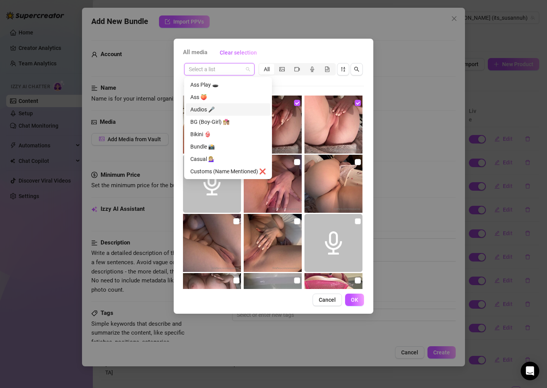
click at [216, 109] on div "Audios 🎤" at bounding box center [227, 109] width 75 height 9
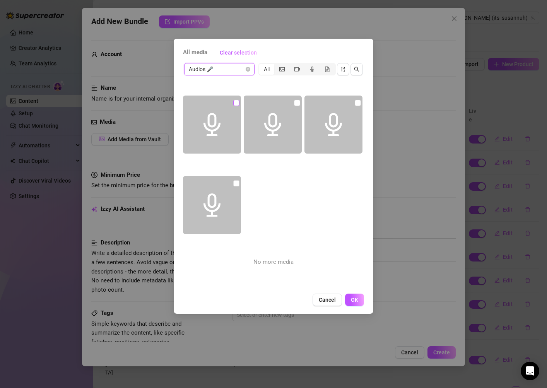
click at [235, 105] on input "checkbox" at bounding box center [236, 103] width 6 height 6
click at [352, 299] on span "OK" at bounding box center [354, 300] width 7 height 6
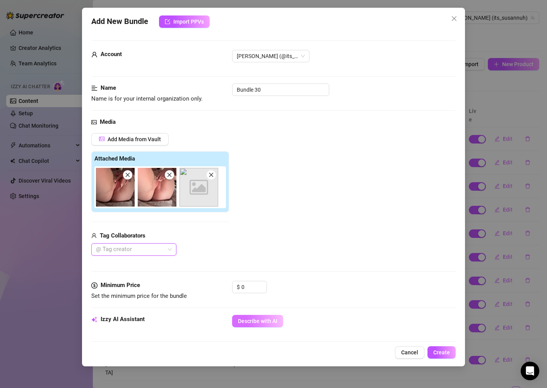
click at [265, 319] on span "Describe with AI" at bounding box center [257, 321] width 39 height 6
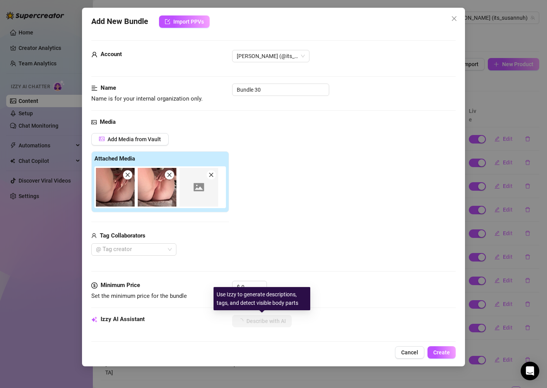
click at [256, 287] on div "Use Izzy to generate descriptions, tags, and detect visible body parts" at bounding box center [261, 298] width 97 height 23
click at [251, 283] on input "0" at bounding box center [253, 287] width 25 height 12
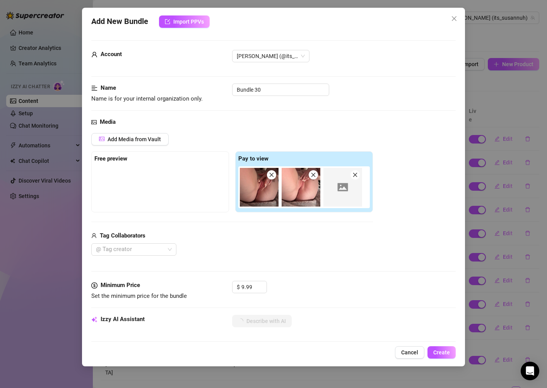
click at [279, 280] on form "Account [PERSON_NAME] (@its_susannuh) Name Name is for your internal organizati…" at bounding box center [273, 365] width 364 height 650
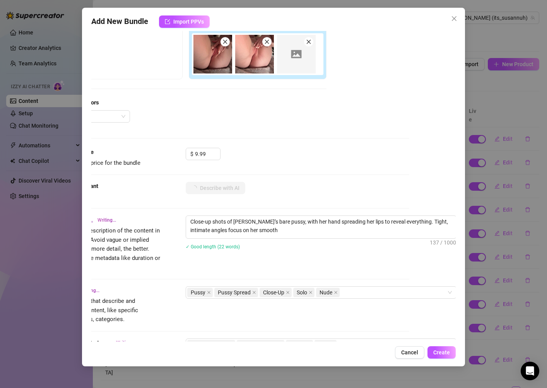
scroll to position [133, 47]
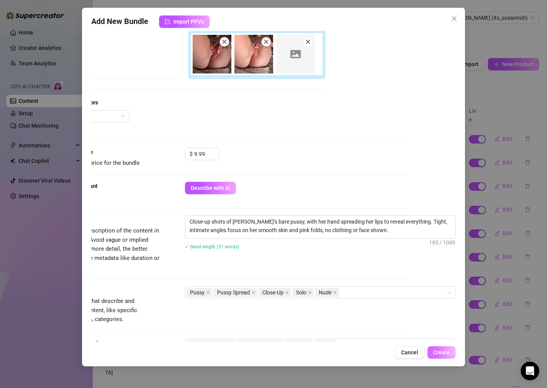
click at [447, 350] on span "Create" at bounding box center [441, 352] width 17 height 6
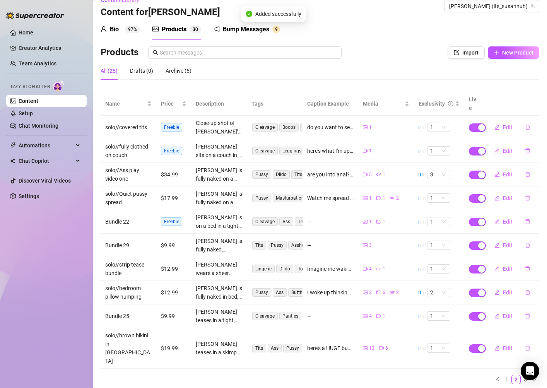
scroll to position [10, 0]
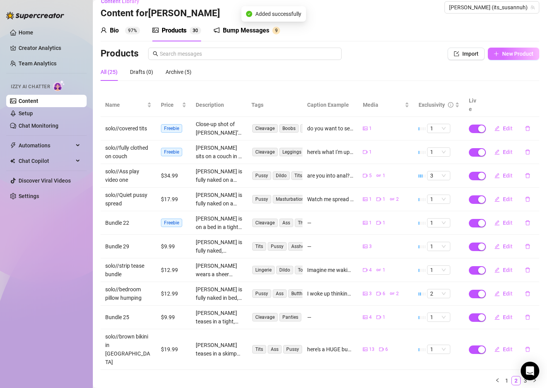
click at [514, 60] on button "New Product" at bounding box center [513, 54] width 51 height 12
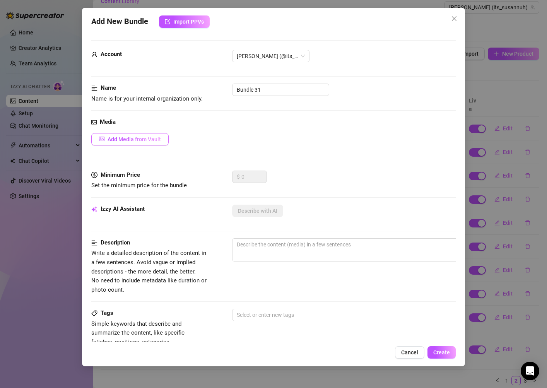
click at [149, 133] on div "Media Add Media from Vault" at bounding box center [273, 144] width 364 height 53
click at [145, 137] on span "Add Media from Vault" at bounding box center [134, 139] width 53 height 6
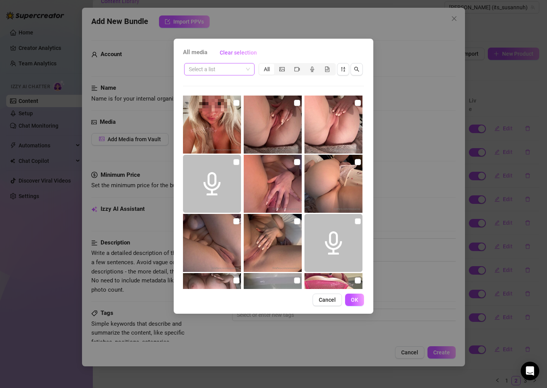
click at [238, 72] on input "search" at bounding box center [216, 69] width 54 height 12
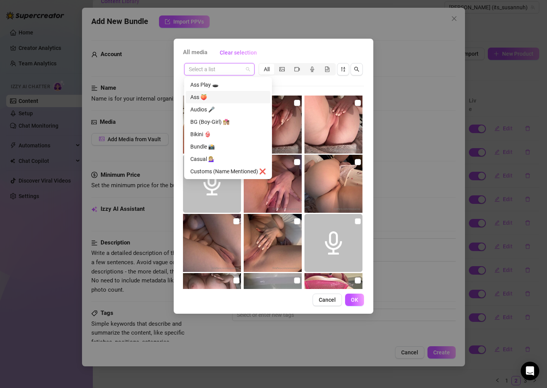
click at [284, 83] on div "Select a list All 30:04 01:30 00:41 00:03 00:14 00:04 00:58 00:05 00:01 00:14 0…" at bounding box center [273, 175] width 181 height 227
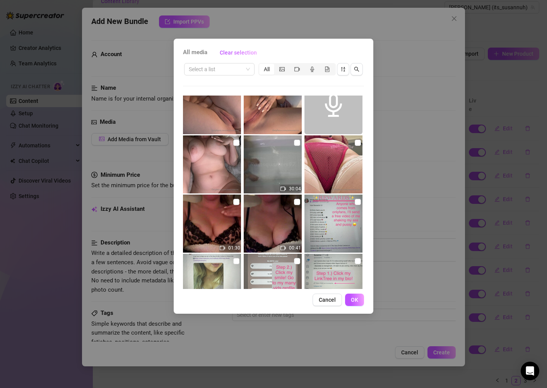
scroll to position [140, 0]
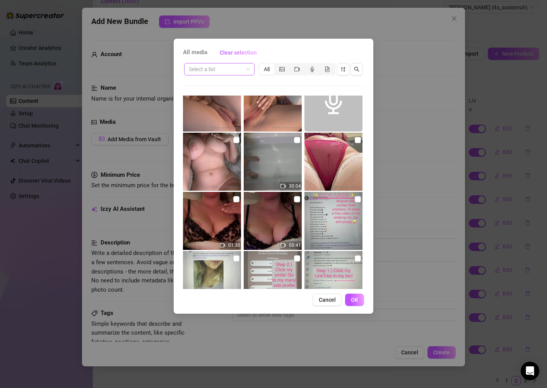
click at [235, 71] on input "search" at bounding box center [216, 69] width 54 height 12
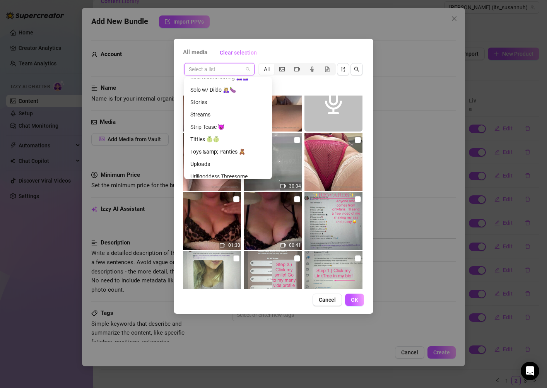
scroll to position [297, 0]
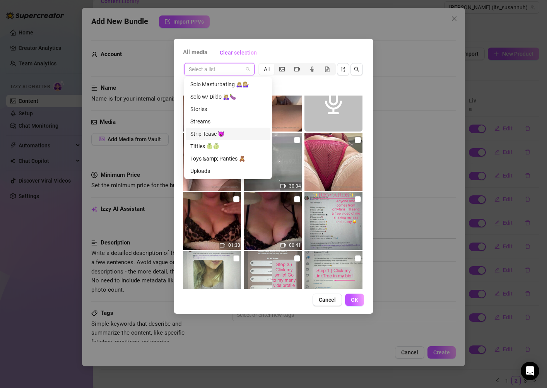
click at [221, 131] on div "Strip Tease 😈" at bounding box center [227, 134] width 75 height 9
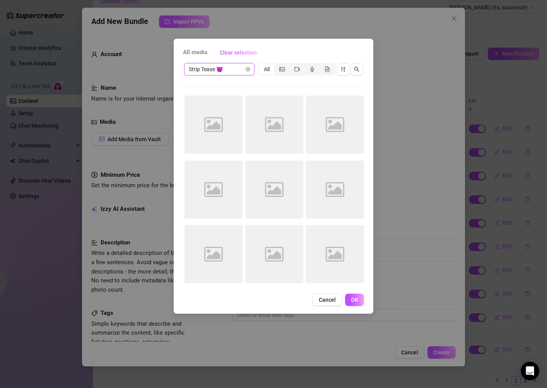
click at [235, 69] on span "Strip Tease 😈" at bounding box center [219, 69] width 61 height 12
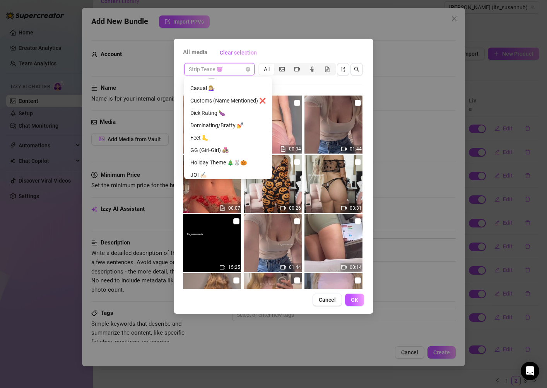
scroll to position [84, 0]
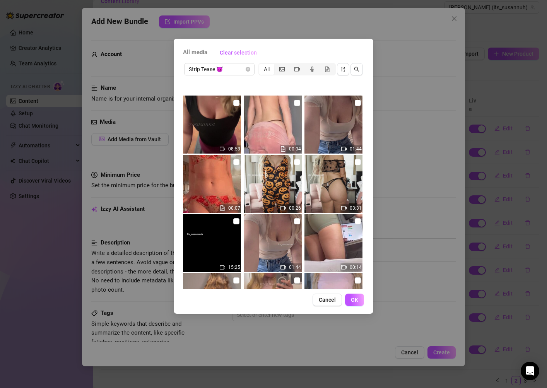
click at [299, 86] on div at bounding box center [273, 86] width 181 height 0
click at [359, 103] on input "checkbox" at bounding box center [358, 103] width 6 height 6
click at [297, 219] on input "checkbox" at bounding box center [297, 221] width 6 height 6
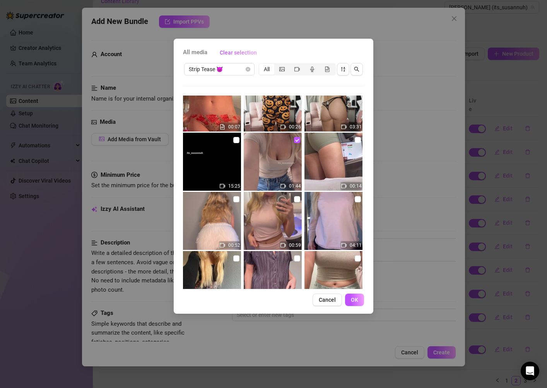
scroll to position [86, 0]
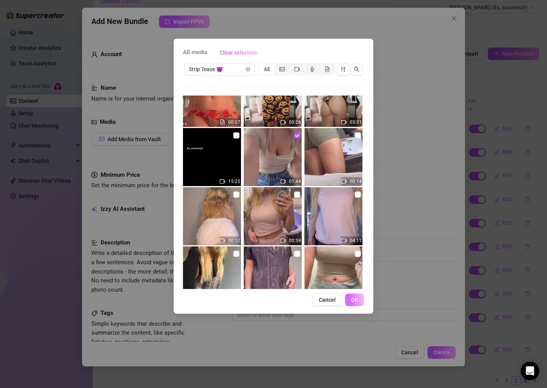
click at [352, 300] on span "OK" at bounding box center [354, 300] width 7 height 6
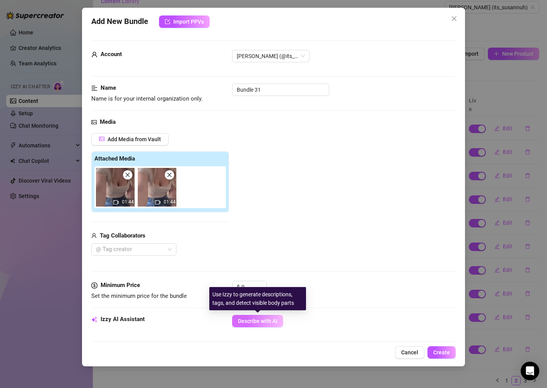
click at [262, 319] on span "Describe with AI" at bounding box center [257, 321] width 39 height 6
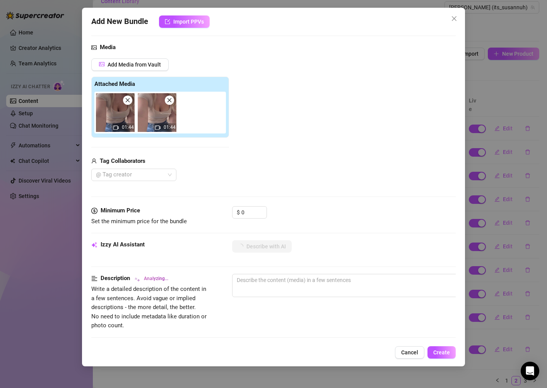
scroll to position [110, 0]
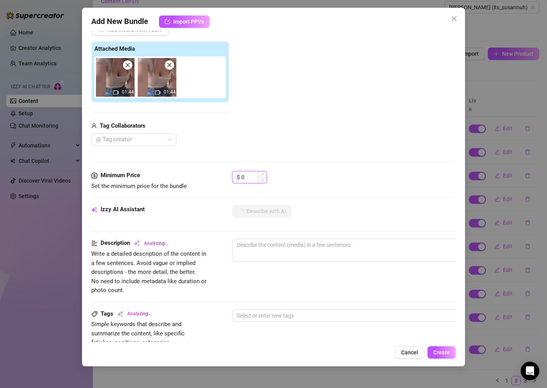
click at [246, 181] on input "0" at bounding box center [253, 177] width 25 height 12
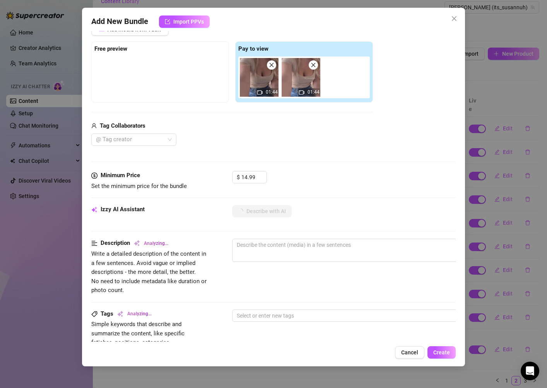
click at [315, 167] on div "Media Add Media from Vault Free preview Pay to view 01:44 01:44 Tag Collaborato…" at bounding box center [273, 89] width 364 height 163
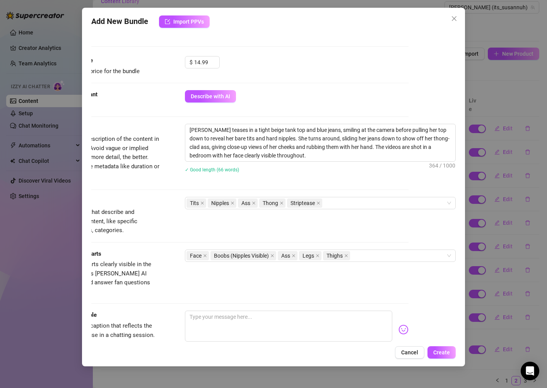
scroll to position [225, 47]
click at [448, 351] on span "Create" at bounding box center [441, 352] width 17 height 6
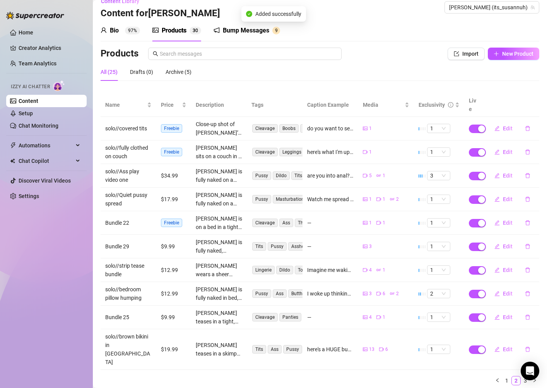
scroll to position [0, 0]
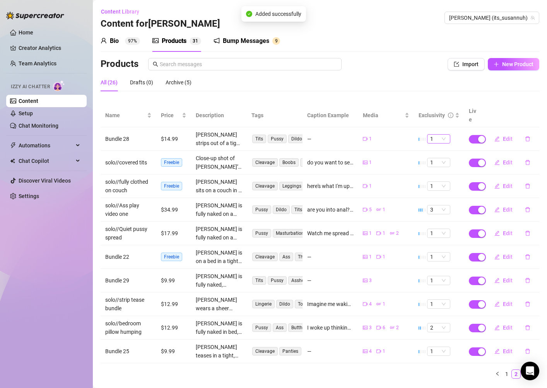
click at [443, 135] on span "1" at bounding box center [438, 139] width 17 height 9
click at [440, 156] on div "2" at bounding box center [438, 156] width 11 height 9
click at [504, 65] on span "New Product" at bounding box center [517, 64] width 31 height 6
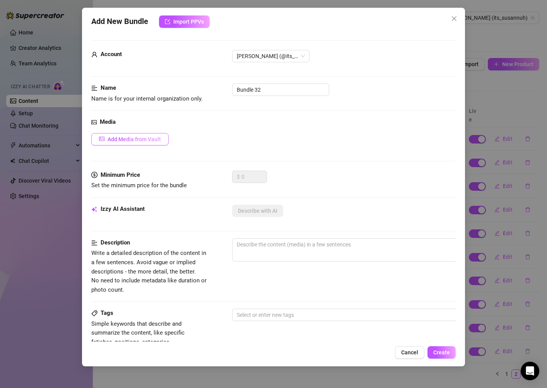
click at [136, 139] on span "Add Media from Vault" at bounding box center [134, 139] width 53 height 6
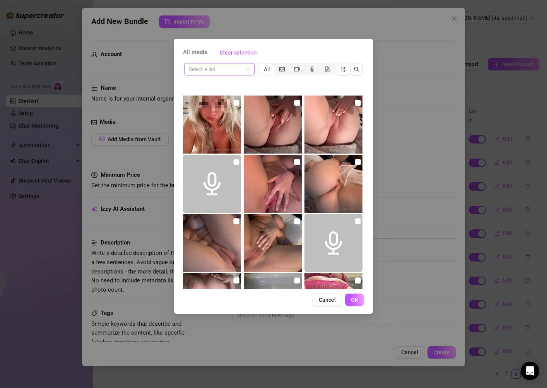
click at [227, 67] on input "search" at bounding box center [216, 69] width 54 height 12
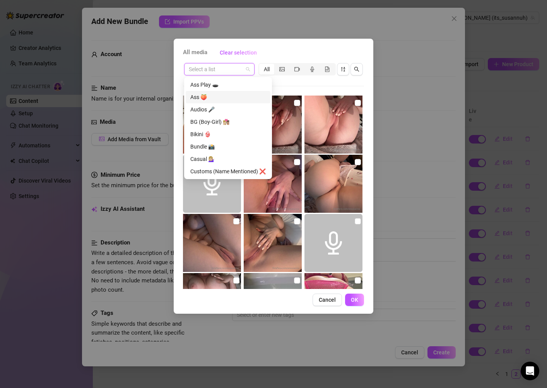
click at [228, 99] on div "Ass 🍑" at bounding box center [227, 97] width 75 height 9
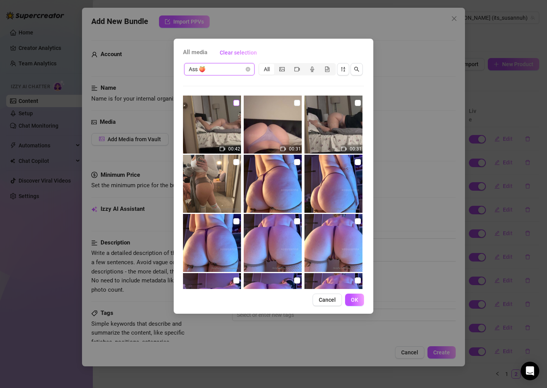
click at [237, 103] on input "checkbox" at bounding box center [236, 103] width 6 height 6
click at [296, 102] on input "checkbox" at bounding box center [297, 103] width 6 height 6
click at [354, 102] on img at bounding box center [333, 125] width 58 height 58
click at [358, 104] on input "checkbox" at bounding box center [358, 103] width 6 height 6
click at [357, 297] on span "OK" at bounding box center [354, 300] width 7 height 6
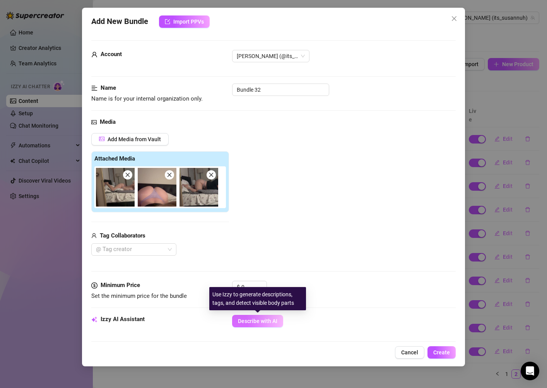
click at [253, 325] on button "Describe with AI" at bounding box center [257, 321] width 51 height 12
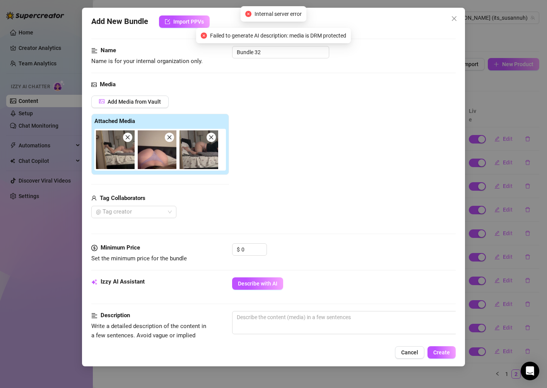
scroll to position [45, 0]
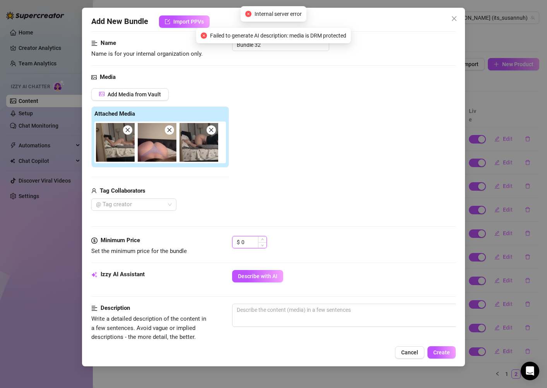
click at [253, 242] on input "0" at bounding box center [253, 242] width 25 height 12
click at [256, 277] on span "Describe with AI" at bounding box center [257, 276] width 39 height 6
click at [129, 130] on icon "close" at bounding box center [127, 129] width 5 height 5
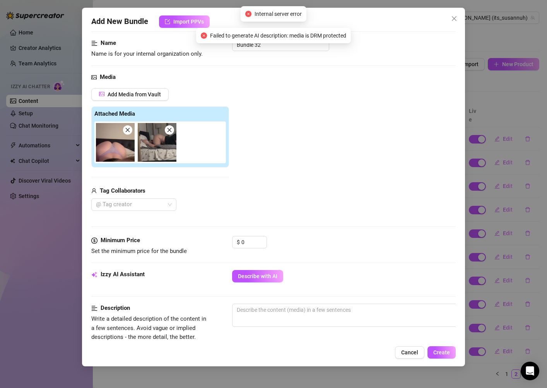
click at [129, 130] on icon "close" at bounding box center [127, 129] width 5 height 5
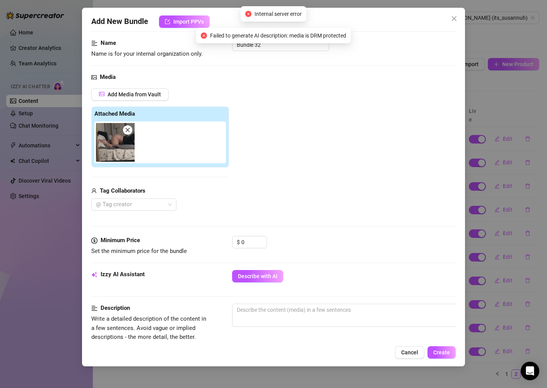
click at [129, 130] on icon "close" at bounding box center [127, 129] width 5 height 5
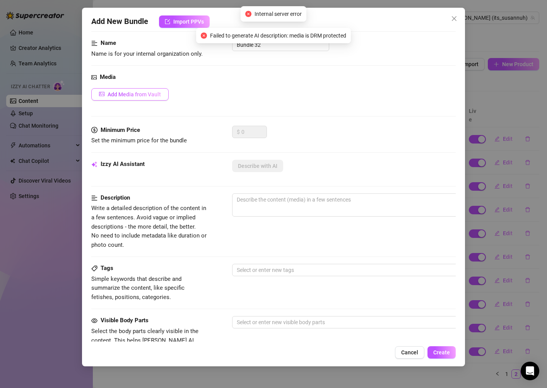
click at [146, 94] on span "Add Media from Vault" at bounding box center [134, 94] width 53 height 6
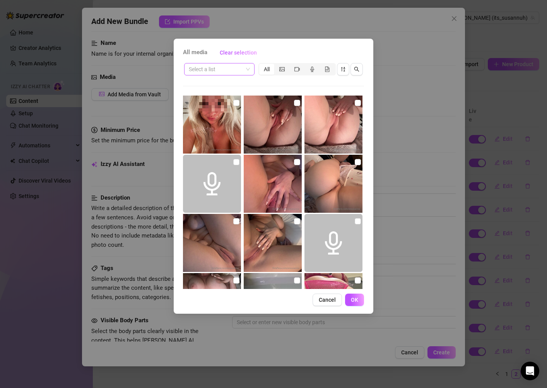
click at [237, 70] on input "search" at bounding box center [216, 69] width 54 height 12
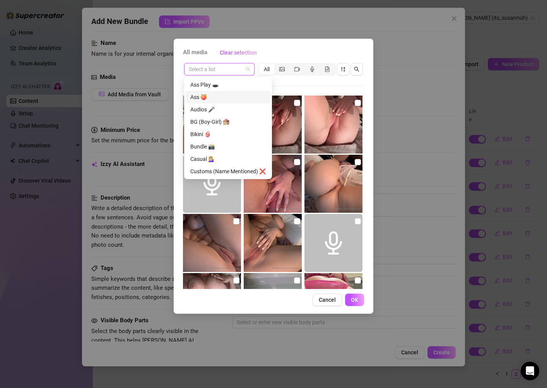
click at [237, 99] on div "Ass 🍑" at bounding box center [227, 97] width 75 height 9
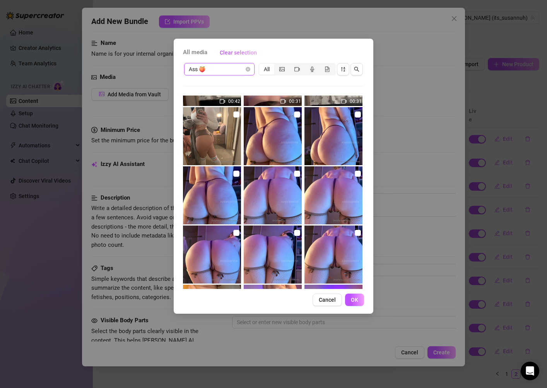
scroll to position [46, 0]
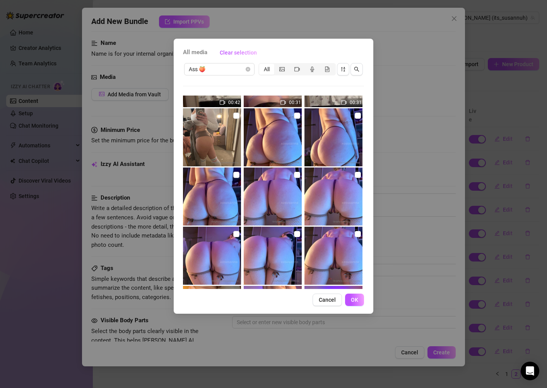
click at [297, 122] on img at bounding box center [273, 137] width 58 height 58
click at [297, 117] on input "checkbox" at bounding box center [297, 116] width 6 height 6
click at [355, 113] on input "checkbox" at bounding box center [358, 116] width 6 height 6
click at [241, 172] on img at bounding box center [212, 196] width 58 height 58
click at [238, 173] on input "checkbox" at bounding box center [236, 175] width 6 height 6
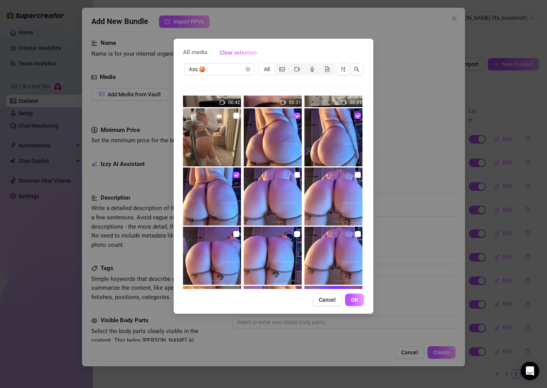
click at [298, 174] on input "checkbox" at bounding box center [297, 175] width 6 height 6
click at [359, 177] on input "checkbox" at bounding box center [358, 175] width 6 height 6
click at [358, 236] on input "checkbox" at bounding box center [358, 234] width 6 height 6
click at [299, 234] on input "checkbox" at bounding box center [297, 234] width 6 height 6
click at [237, 232] on input "checkbox" at bounding box center [236, 234] width 6 height 6
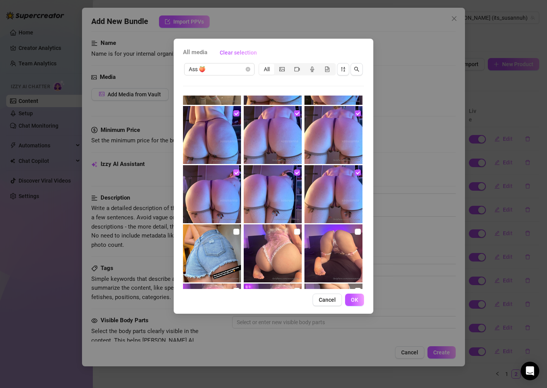
scroll to position [111, 0]
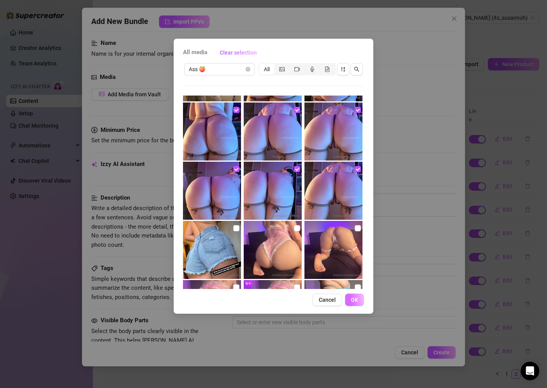
click at [359, 299] on button "OK" at bounding box center [354, 300] width 19 height 12
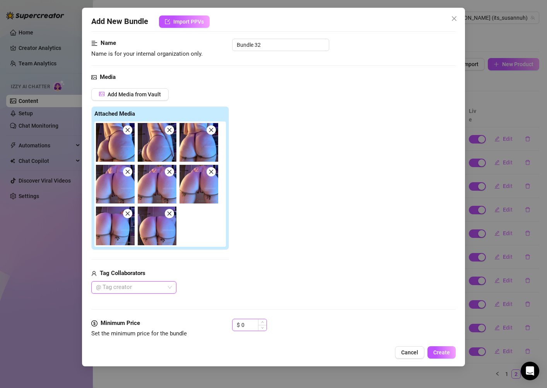
scroll to position [193, 0]
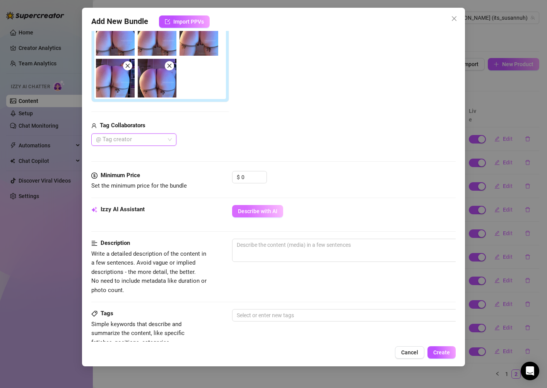
click at [264, 206] on button "Describe with AI" at bounding box center [257, 211] width 51 height 12
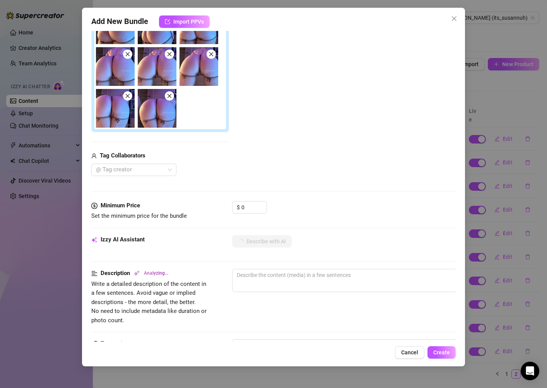
scroll to position [97, 0]
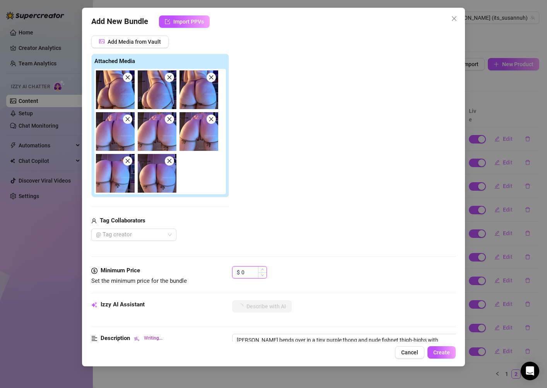
click at [251, 273] on input "0" at bounding box center [253, 272] width 25 height 12
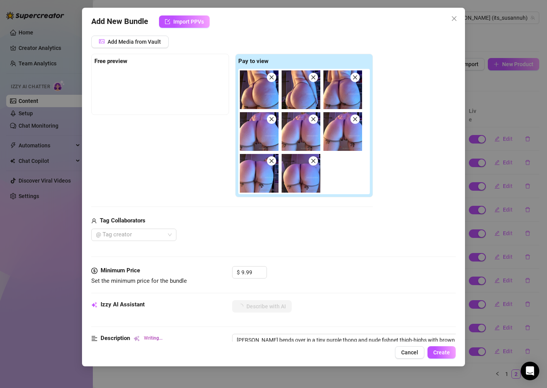
click at [359, 250] on div "Media Add Media from Vault Free preview Pay to view Tag Collaborators @ Tag cre…" at bounding box center [273, 143] width 364 height 246
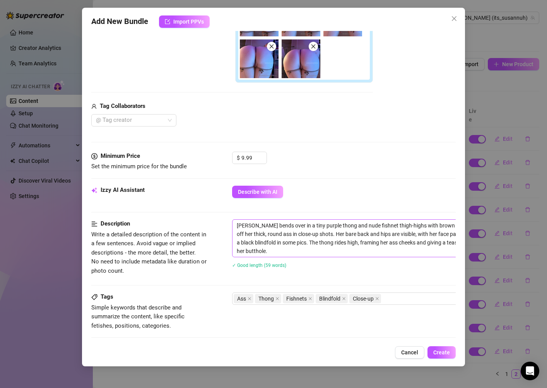
scroll to position [211, 0]
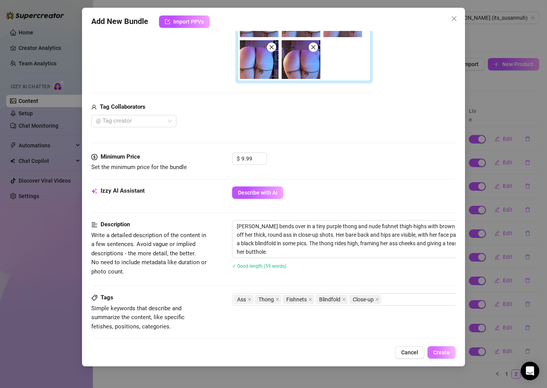
click at [447, 349] on button "Create" at bounding box center [441, 352] width 28 height 12
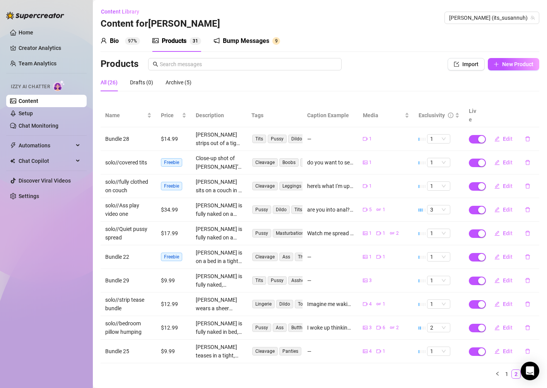
scroll to position [12, 0]
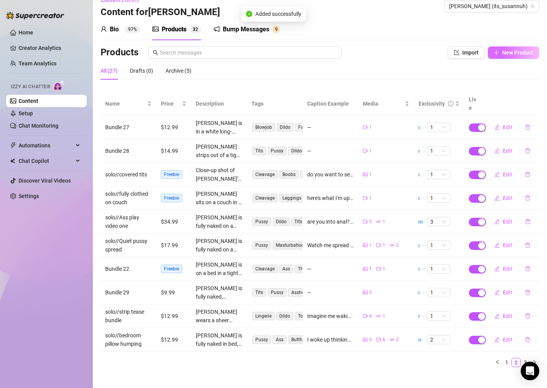
click at [519, 50] on span "New Product" at bounding box center [517, 53] width 31 height 6
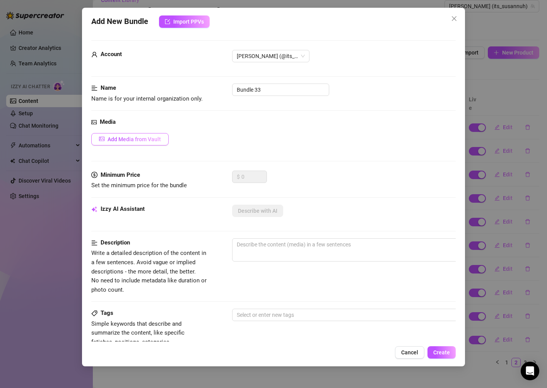
click at [121, 142] on button "Add Media from Vault" at bounding box center [129, 139] width 77 height 12
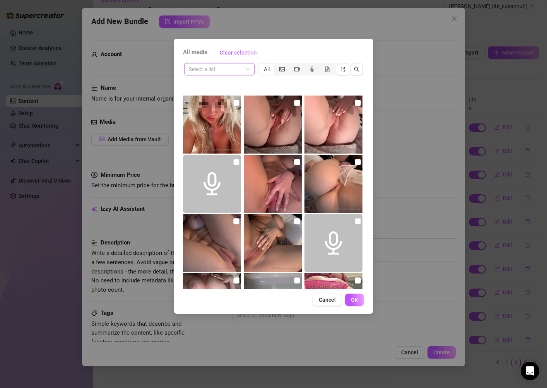
click at [232, 73] on input "search" at bounding box center [216, 69] width 54 height 12
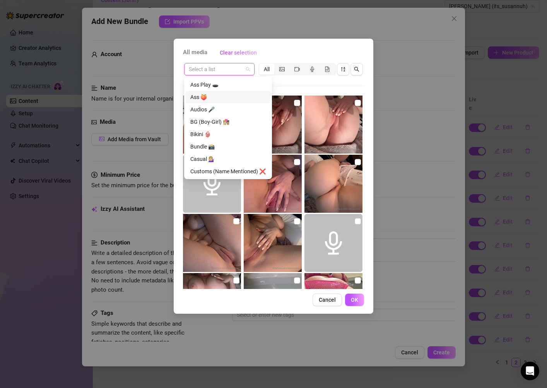
click at [230, 99] on div "Ass 🍑" at bounding box center [227, 97] width 75 height 9
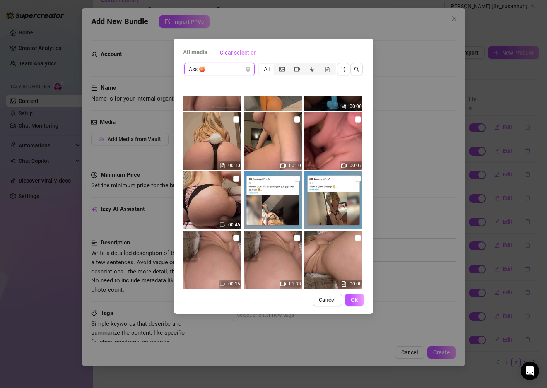
scroll to position [809, 0]
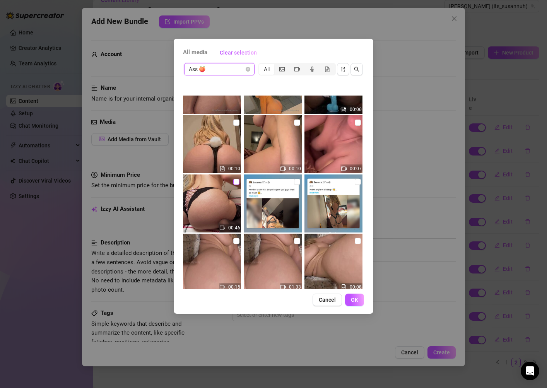
click at [236, 183] on input "checkbox" at bounding box center [236, 182] width 6 height 6
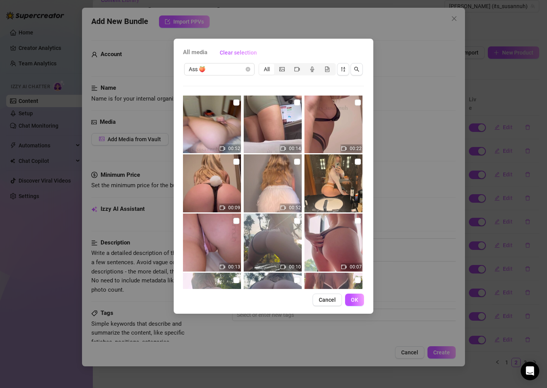
scroll to position [1357, 0]
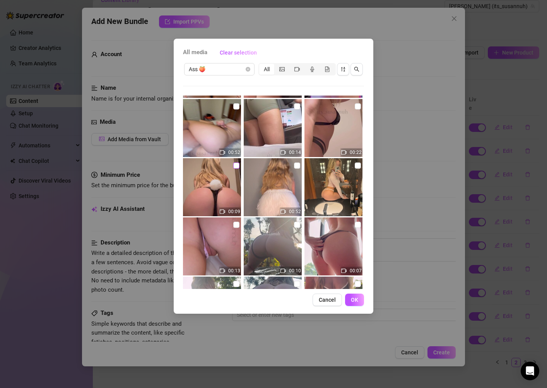
click at [237, 163] on input "checkbox" at bounding box center [236, 165] width 6 height 6
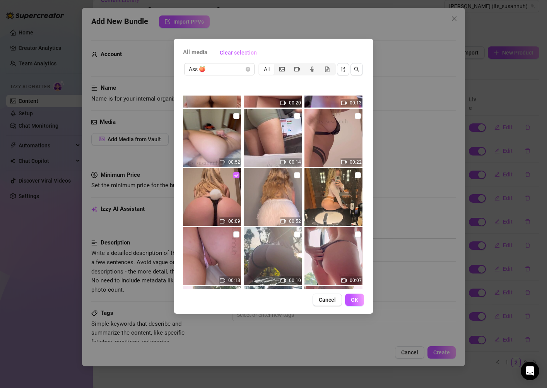
scroll to position [1349, 0]
click at [238, 173] on input "checkbox" at bounding box center [236, 174] width 6 height 6
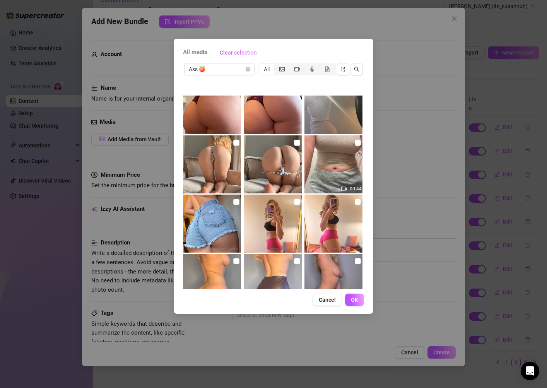
scroll to position [1816, 0]
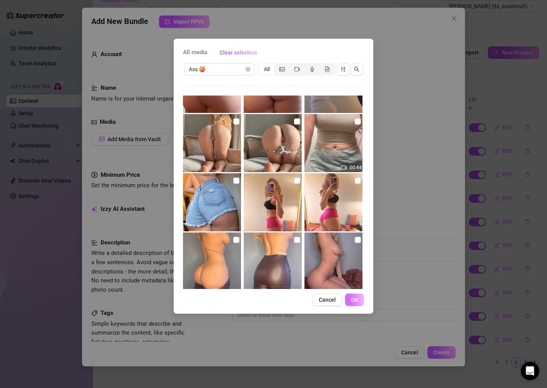
click at [357, 299] on span "OK" at bounding box center [354, 300] width 7 height 6
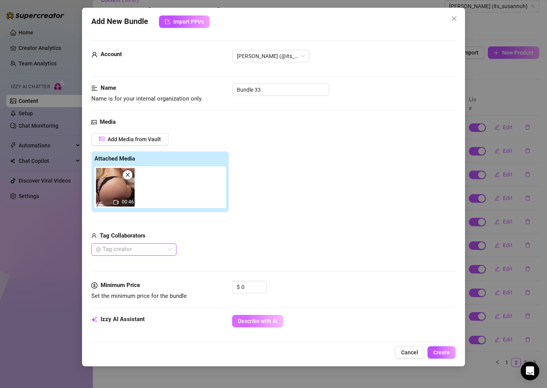
click at [263, 319] on span "Describe with AI" at bounding box center [257, 321] width 39 height 6
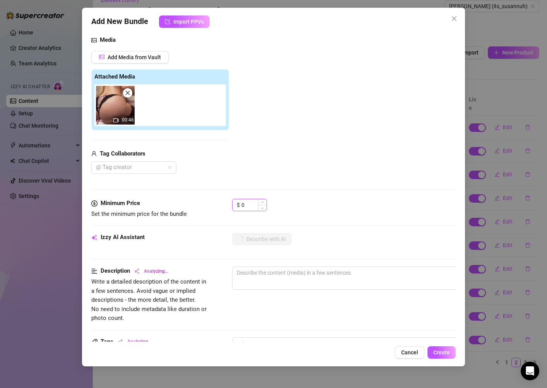
scroll to position [102, 0]
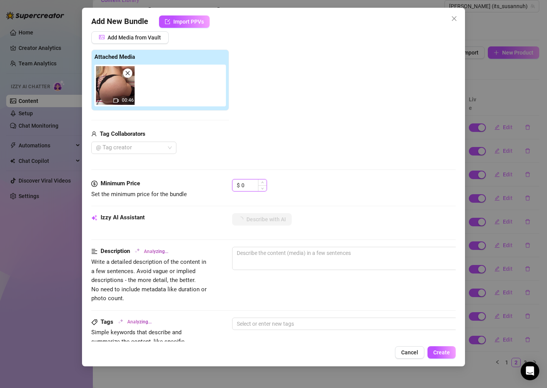
click at [249, 187] on input "0" at bounding box center [253, 185] width 25 height 12
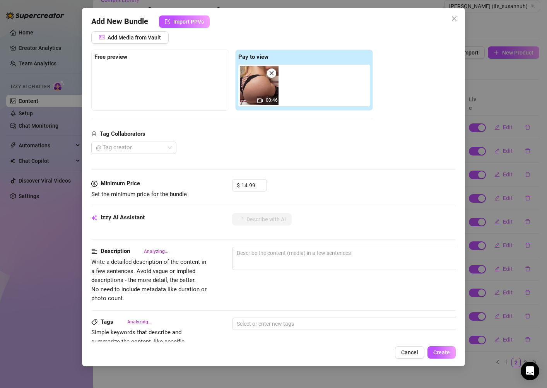
click at [330, 132] on div "Tag Collaborators" at bounding box center [232, 134] width 282 height 9
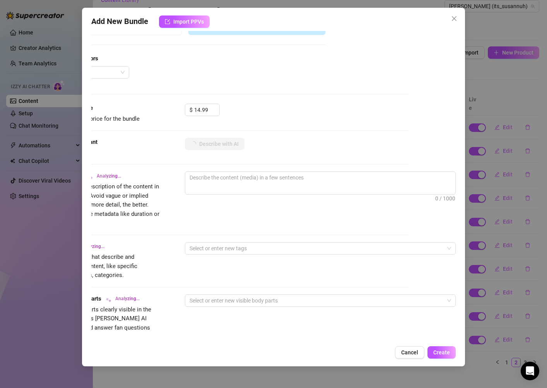
scroll to position [189, 47]
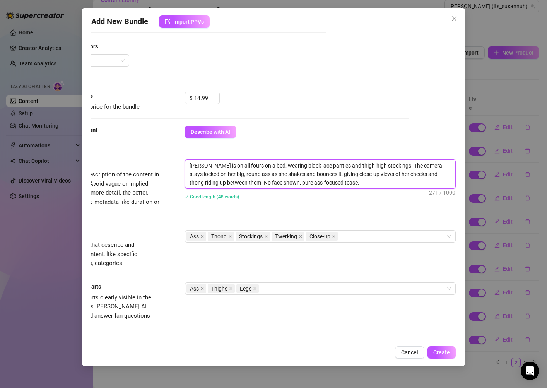
click at [387, 182] on textarea "[PERSON_NAME] is on all fours on a bed, wearing black lace panties and thigh-hi…" at bounding box center [320, 174] width 270 height 29
click at [398, 216] on div "Description Write a detailed description of the content in a few sentences. Avo…" at bounding box center [226, 194] width 364 height 70
click at [447, 352] on span "Create" at bounding box center [441, 352] width 17 height 6
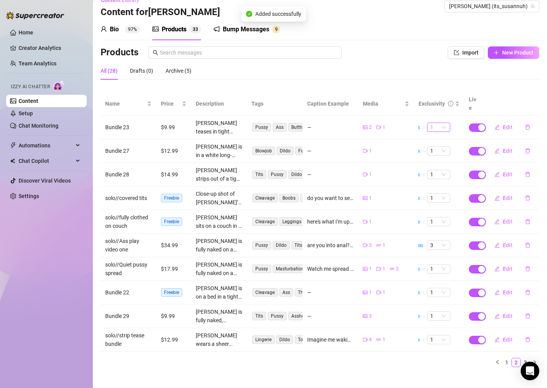
click at [446, 123] on span "1" at bounding box center [438, 127] width 17 height 9
click at [438, 148] on div "2" at bounding box center [438, 145] width 11 height 9
click at [457, 70] on div "All (28) Drafts (0) Archive (5)" at bounding box center [320, 71] width 439 height 18
click at [439, 123] on span "1" at bounding box center [438, 127] width 17 height 9
click at [438, 144] on div "2" at bounding box center [438, 145] width 11 height 9
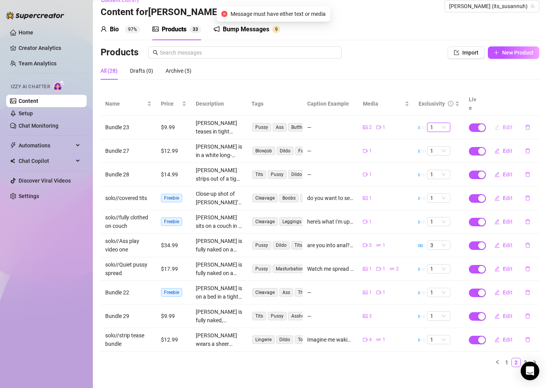
click at [500, 122] on button "Edit" at bounding box center [503, 127] width 31 height 12
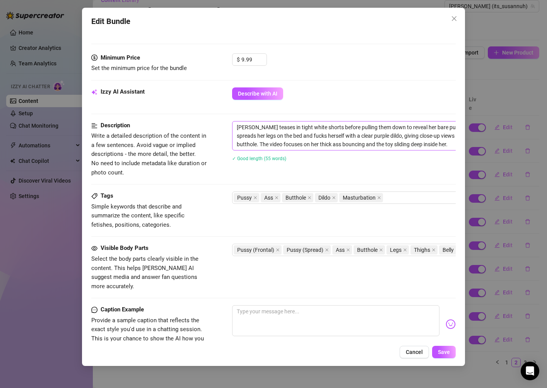
scroll to position [339, 0]
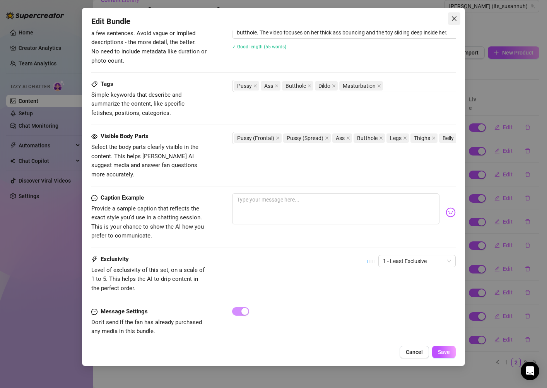
click at [452, 20] on icon "close" at bounding box center [454, 18] width 5 height 5
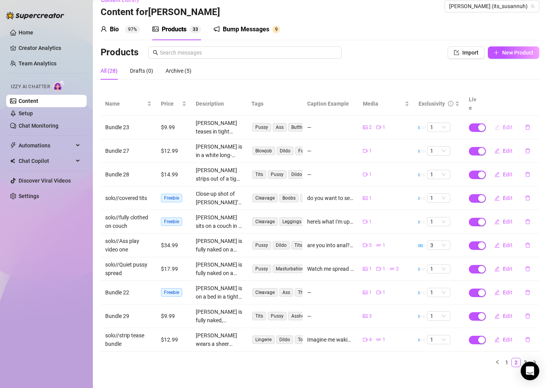
click at [493, 121] on button "Edit" at bounding box center [503, 127] width 31 height 12
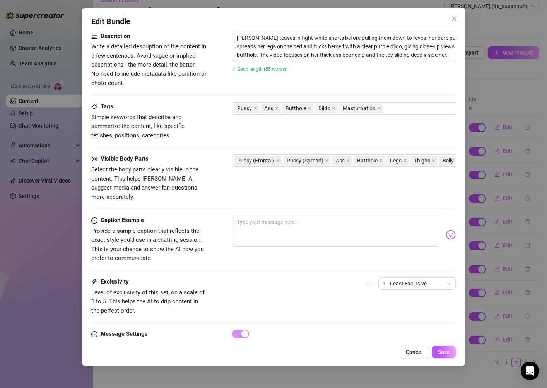
scroll to position [335, 0]
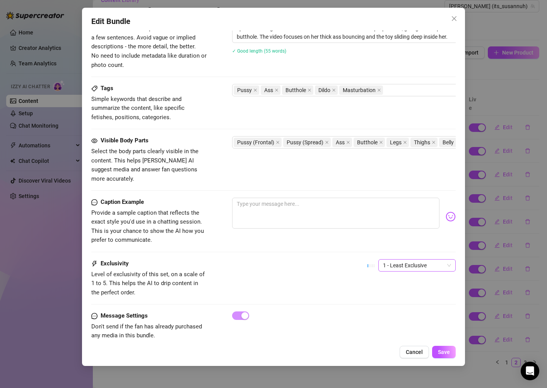
click at [427, 260] on span "1 - Least Exclusive" at bounding box center [417, 266] width 68 height 12
click at [424, 282] on div "2" at bounding box center [416, 284] width 65 height 9
click at [388, 227] on div "Caption Example Provide a sample caption that reflects the exact style you'd us…" at bounding box center [273, 221] width 364 height 47
click at [377, 213] on textarea at bounding box center [335, 213] width 207 height 31
click at [446, 355] on span "Save" at bounding box center [444, 352] width 12 height 6
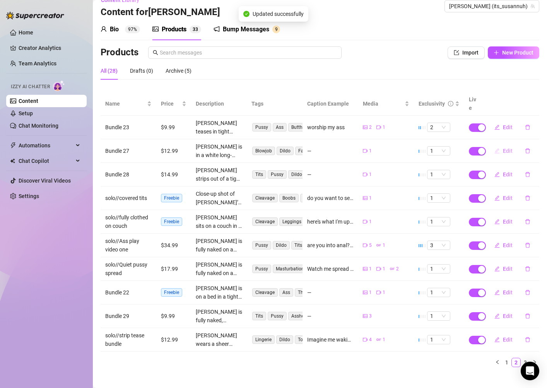
click at [498, 148] on icon "edit" at bounding box center [496, 150] width 5 height 5
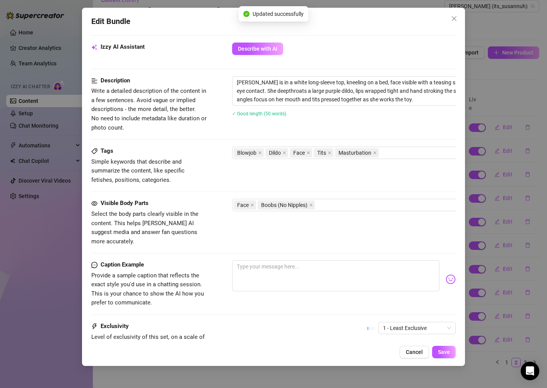
scroll to position [280, 0]
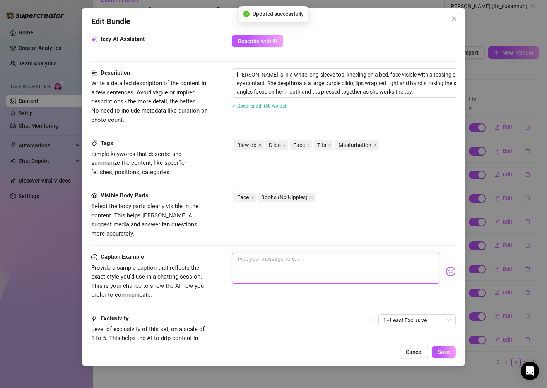
click at [279, 253] on textarea at bounding box center [335, 268] width 207 height 31
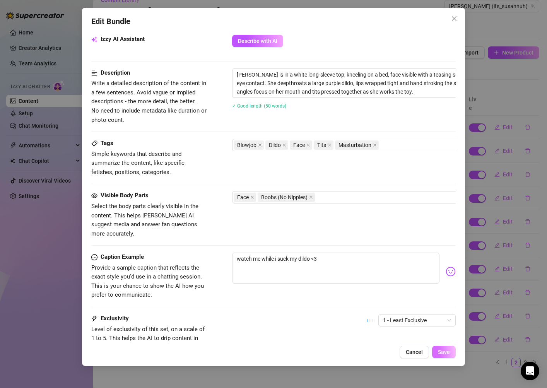
click at [446, 357] on button "Save" at bounding box center [444, 352] width 24 height 12
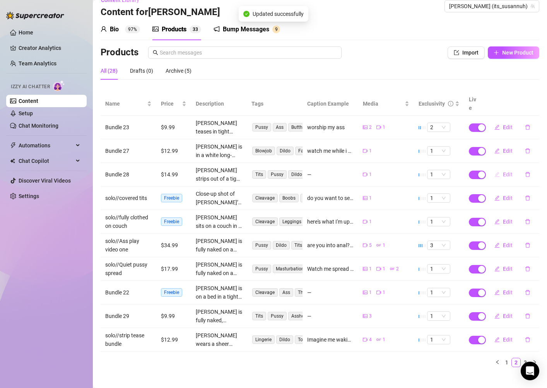
click at [506, 171] on span "Edit" at bounding box center [508, 174] width 10 height 6
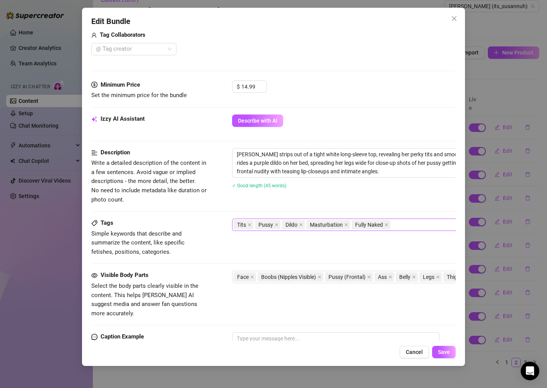
scroll to position [266, 0]
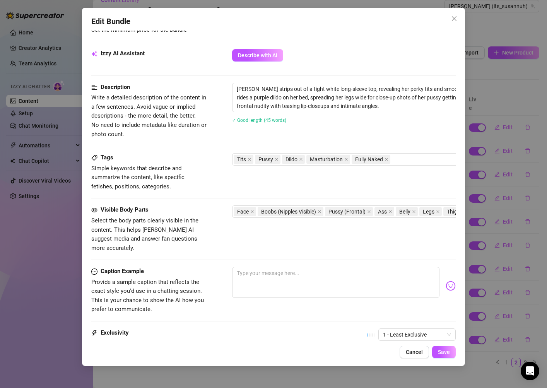
click at [308, 253] on div "Visible Body Parts Select the body parts clearly visible in the content. This h…" at bounding box center [273, 235] width 364 height 61
click at [306, 276] on textarea at bounding box center [335, 282] width 207 height 31
click at [439, 355] on button "Save" at bounding box center [444, 352] width 24 height 12
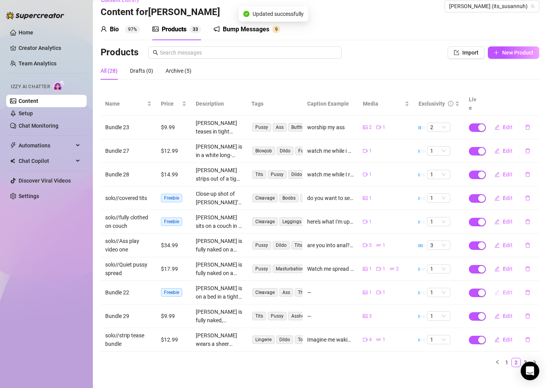
click at [499, 289] on span "button" at bounding box center [496, 292] width 5 height 6
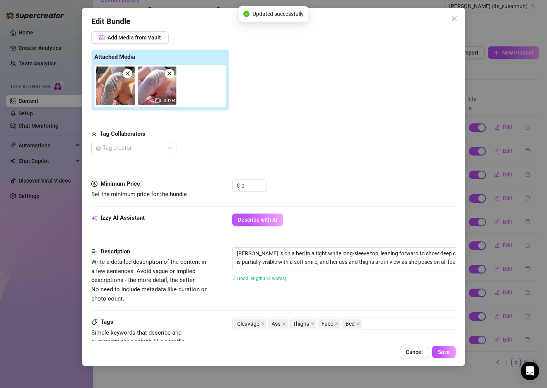
scroll to position [269, 0]
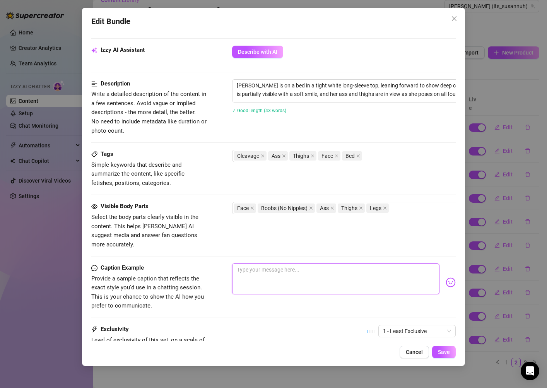
click at [321, 263] on textarea at bounding box center [335, 278] width 207 height 31
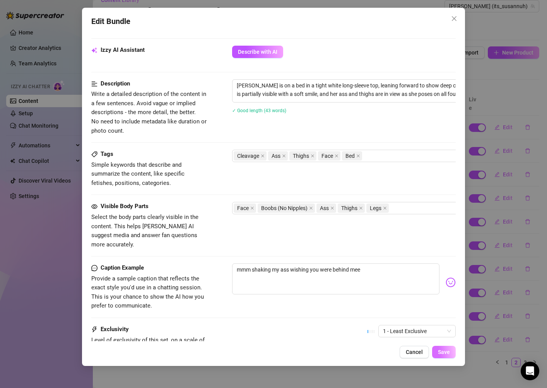
click at [440, 347] on button "Save" at bounding box center [444, 352] width 24 height 12
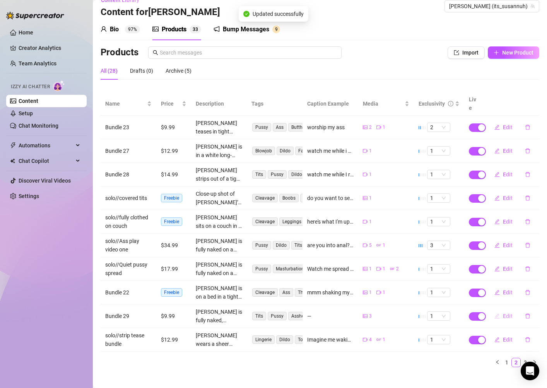
click at [510, 313] on span "Edit" at bounding box center [508, 316] width 10 height 6
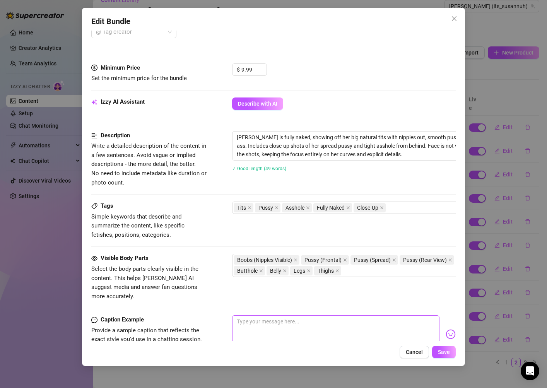
scroll to position [238, 0]
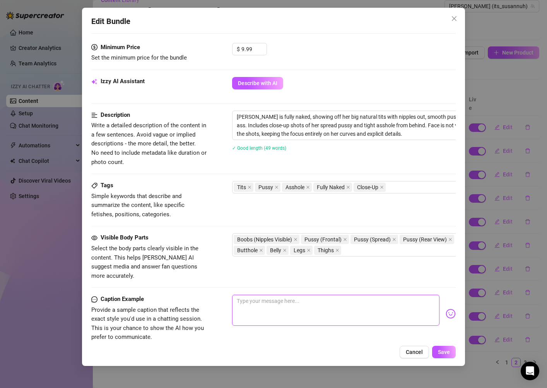
click at [301, 299] on textarea at bounding box center [335, 310] width 207 height 31
click at [439, 351] on span "Save" at bounding box center [444, 352] width 12 height 6
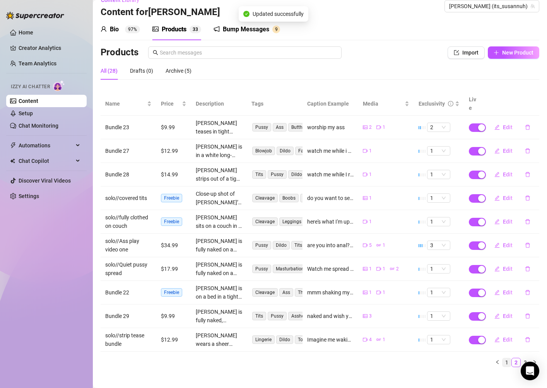
click at [505, 358] on link "1" at bounding box center [506, 362] width 9 height 9
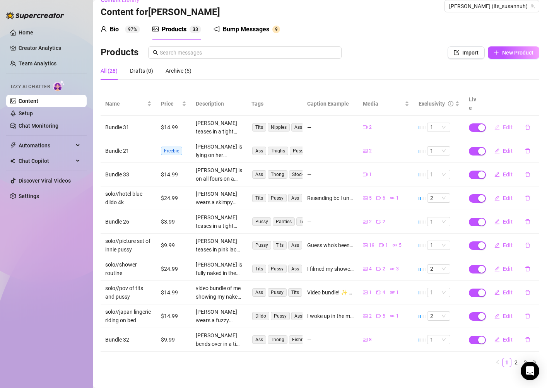
click at [505, 124] on span "Edit" at bounding box center [508, 127] width 10 height 6
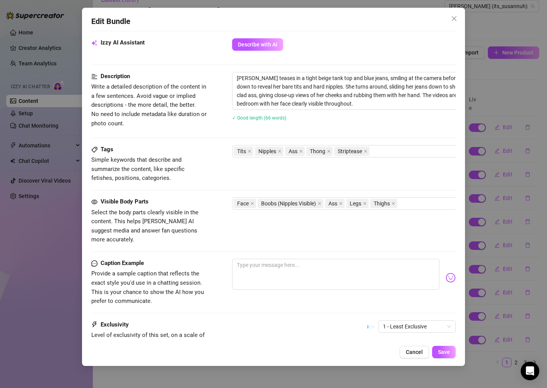
scroll to position [342, 0]
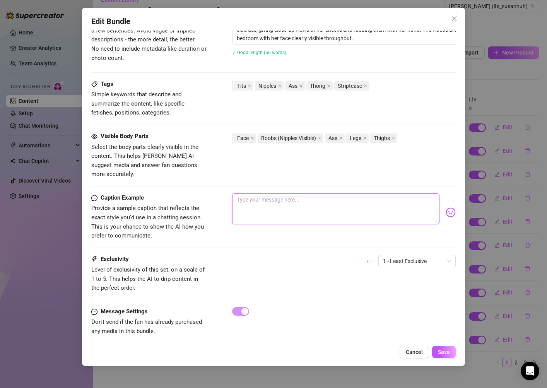
click at [328, 196] on textarea at bounding box center [335, 208] width 207 height 31
click at [443, 348] on button "Save" at bounding box center [444, 352] width 24 height 12
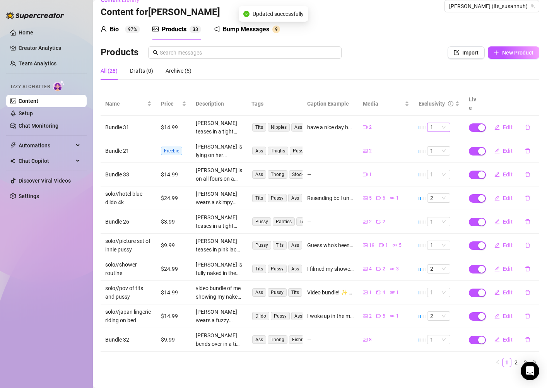
click at [439, 123] on span "1" at bounding box center [438, 127] width 17 height 9
click at [441, 139] on div "2" at bounding box center [439, 145] width 20 height 12
click at [510, 148] on span "Edit" at bounding box center [508, 151] width 10 height 6
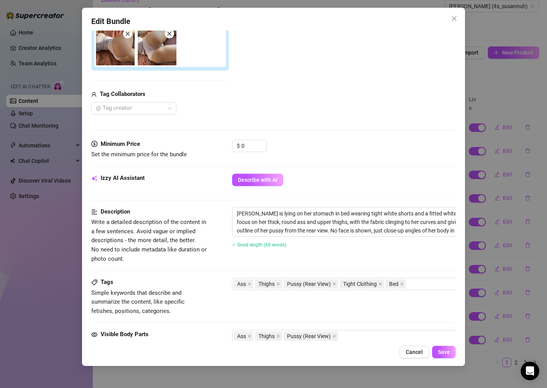
scroll to position [283, 0]
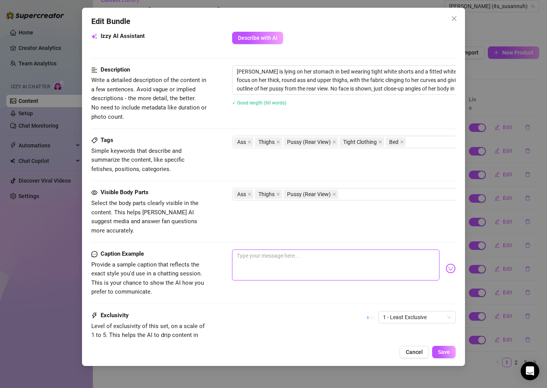
click at [304, 256] on textarea at bounding box center [335, 264] width 207 height 31
click at [445, 352] on span "Save" at bounding box center [444, 352] width 12 height 6
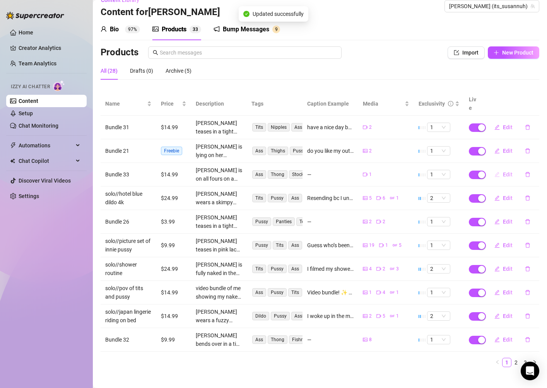
click at [501, 170] on button "Edit" at bounding box center [503, 174] width 31 height 12
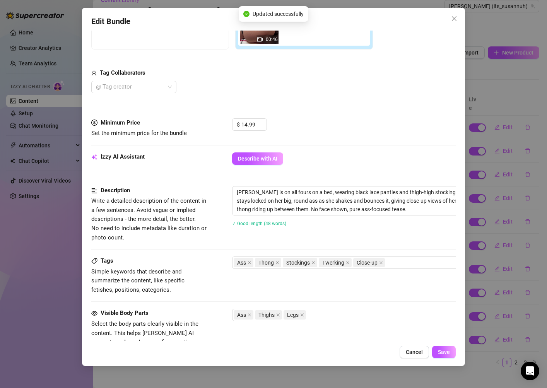
scroll to position [233, 0]
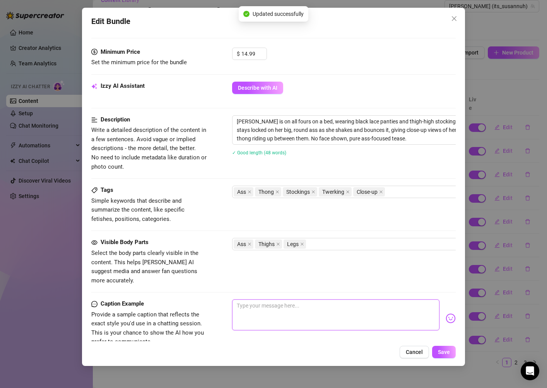
click at [288, 307] on textarea at bounding box center [335, 314] width 207 height 31
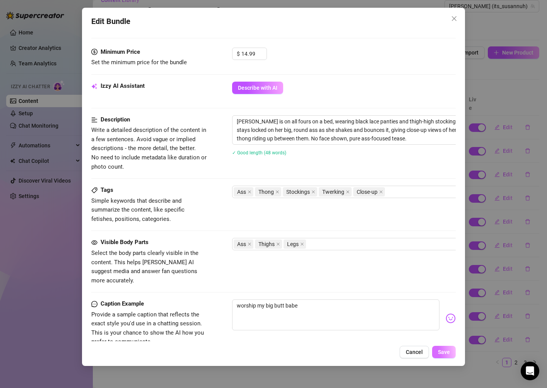
click at [442, 349] on span "Save" at bounding box center [444, 352] width 12 height 6
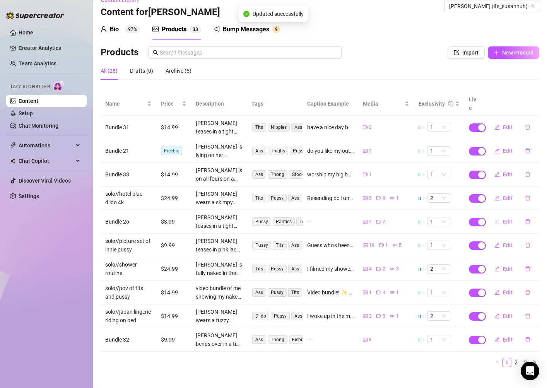
click at [503, 219] on span "Edit" at bounding box center [508, 222] width 10 height 6
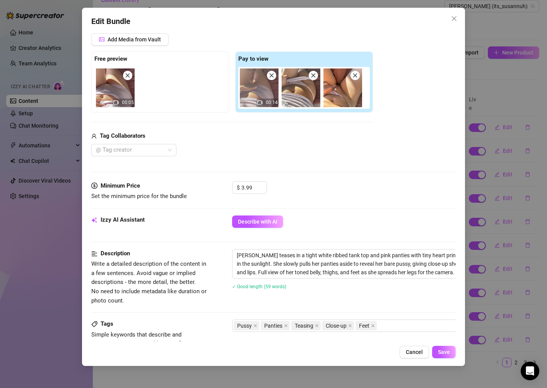
scroll to position [195, 0]
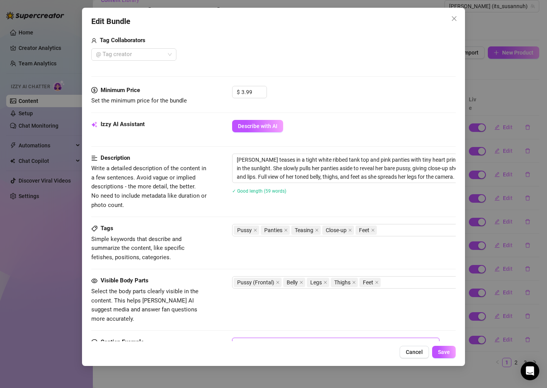
click at [282, 338] on textarea at bounding box center [335, 353] width 207 height 31
click at [439, 351] on span "Save" at bounding box center [444, 352] width 12 height 6
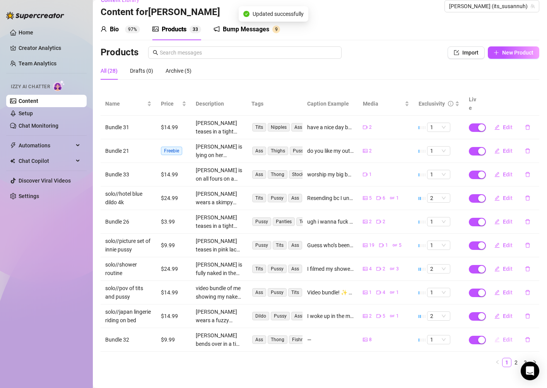
click at [507, 336] on span "Edit" at bounding box center [508, 339] width 10 height 6
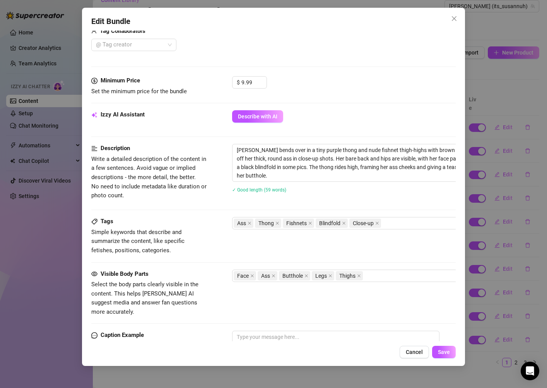
scroll to position [329, 0]
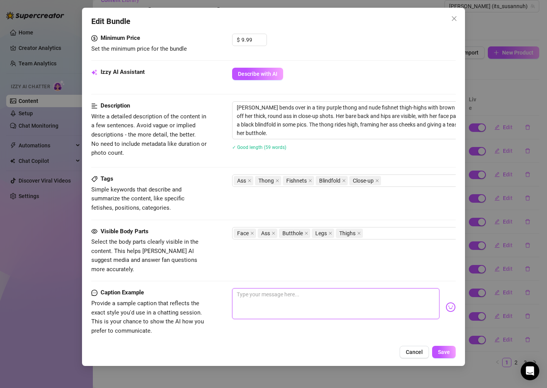
click at [286, 295] on textarea at bounding box center [335, 303] width 207 height 31
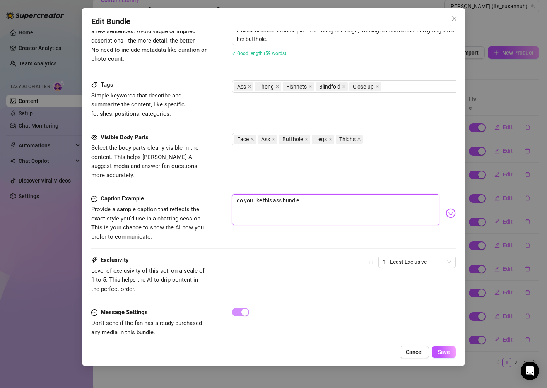
scroll to position [424, 0]
click at [449, 351] on span "Save" at bounding box center [444, 352] width 12 height 6
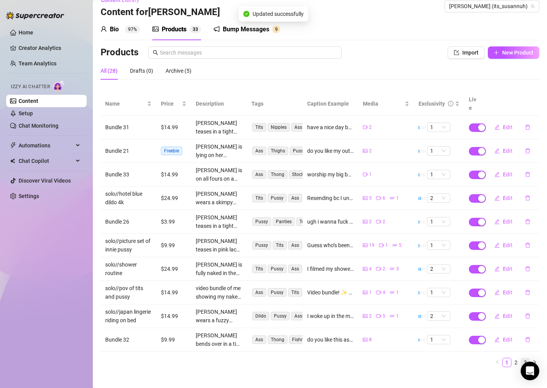
click at [524, 358] on link "3" at bounding box center [525, 362] width 9 height 9
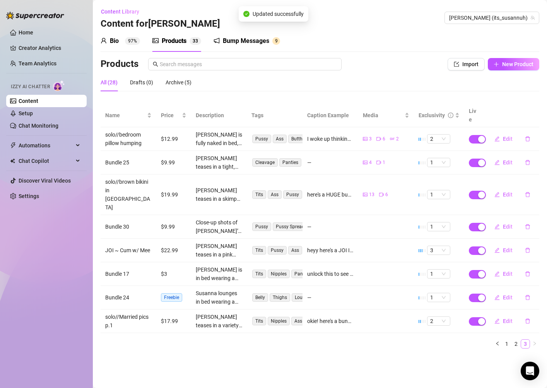
scroll to position [0, 0]
click at [506, 159] on span "Edit" at bounding box center [508, 162] width 10 height 6
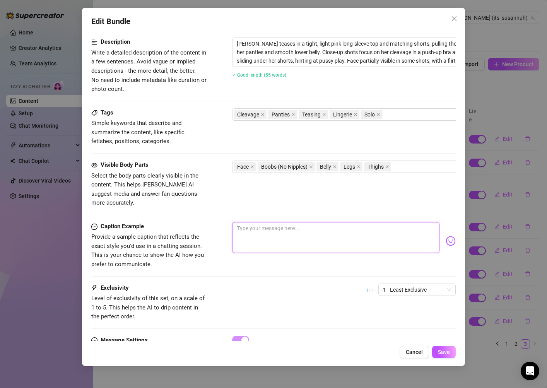
click at [330, 234] on textarea at bounding box center [335, 237] width 207 height 31
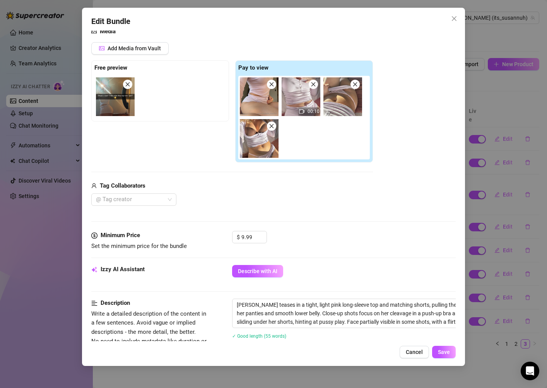
scroll to position [380, 0]
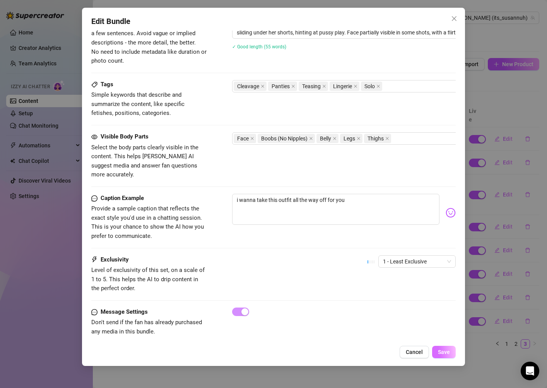
click at [449, 353] on span "Save" at bounding box center [444, 352] width 12 height 6
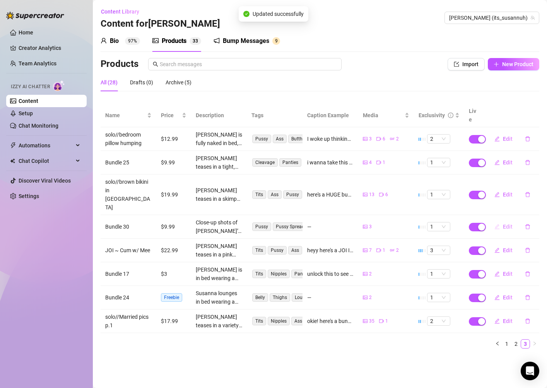
click at [507, 224] on span "Edit" at bounding box center [508, 227] width 10 height 6
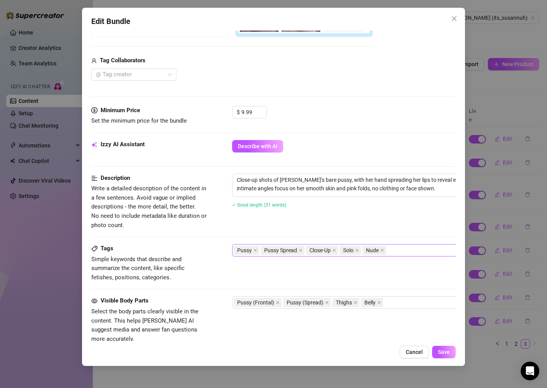
scroll to position [243, 0]
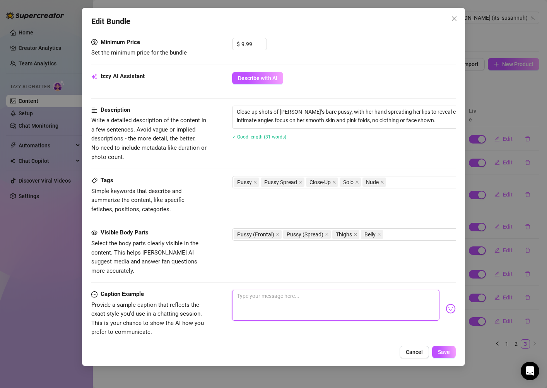
click at [284, 292] on textarea at bounding box center [335, 305] width 207 height 31
click at [453, 350] on button "Save" at bounding box center [444, 352] width 24 height 12
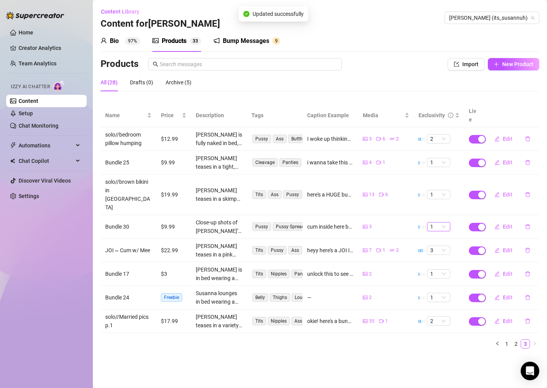
click at [444, 222] on span "1" at bounding box center [438, 226] width 17 height 9
click at [442, 225] on div "2" at bounding box center [438, 227] width 11 height 9
click at [503, 294] on span "Edit" at bounding box center [508, 297] width 10 height 6
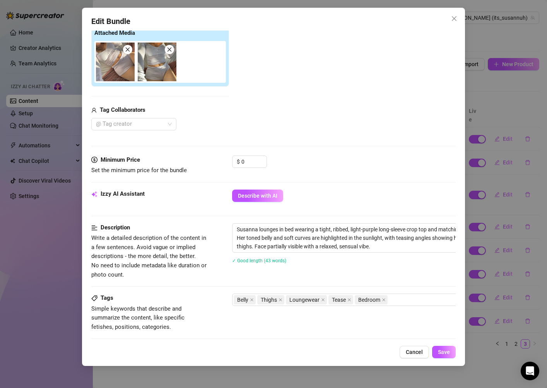
scroll to position [242, 0]
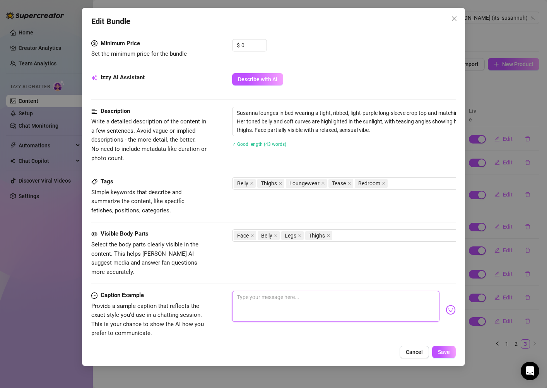
click at [299, 297] on textarea at bounding box center [335, 306] width 207 height 31
click at [457, 354] on div "Edit Bundle Account [PERSON_NAME] (@its_susannuh) Name Name is for your interna…" at bounding box center [273, 187] width 383 height 358
click at [446, 351] on span "Save" at bounding box center [444, 352] width 12 height 6
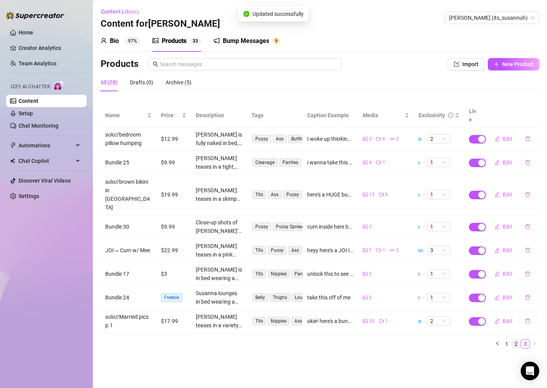
click at [517, 340] on link "2" at bounding box center [516, 344] width 9 height 9
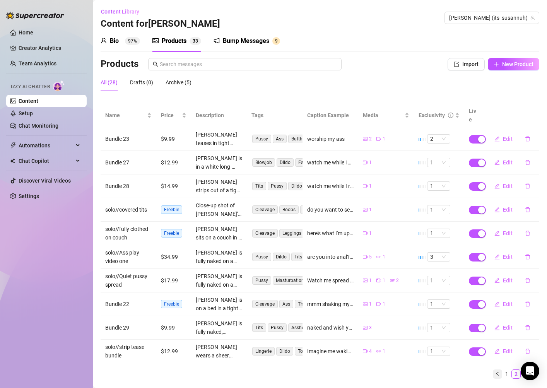
click at [493, 369] on button "button" at bounding box center [497, 373] width 9 height 9
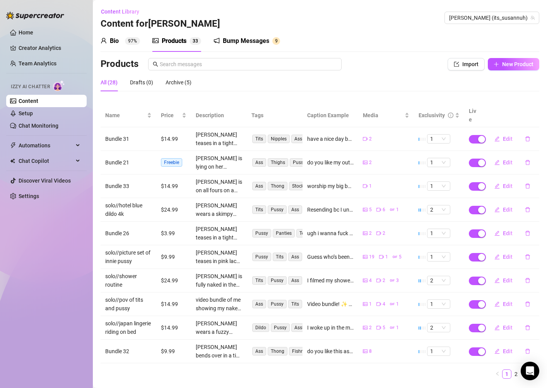
click at [375, 369] on ul "1 2 3" at bounding box center [320, 373] width 439 height 9
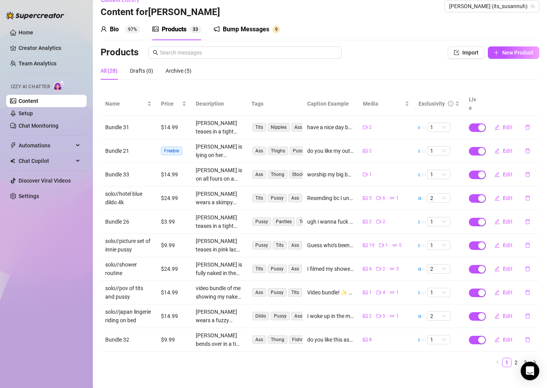
scroll to position [0, 0]
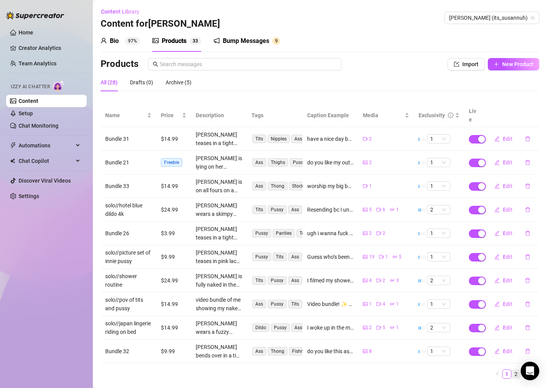
click at [517, 370] on link "2" at bounding box center [516, 374] width 9 height 9
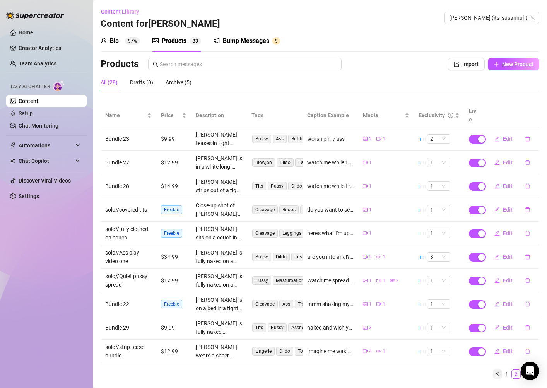
scroll to position [12, 0]
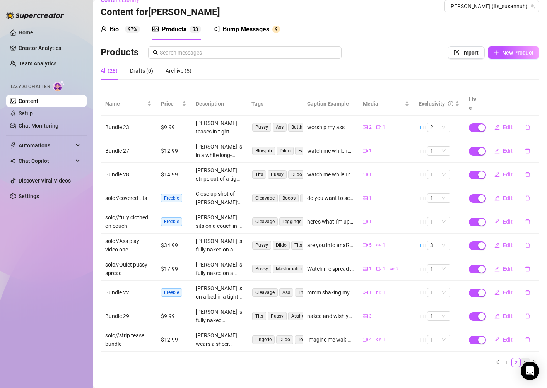
click at [525, 358] on link "3" at bounding box center [525, 362] width 9 height 9
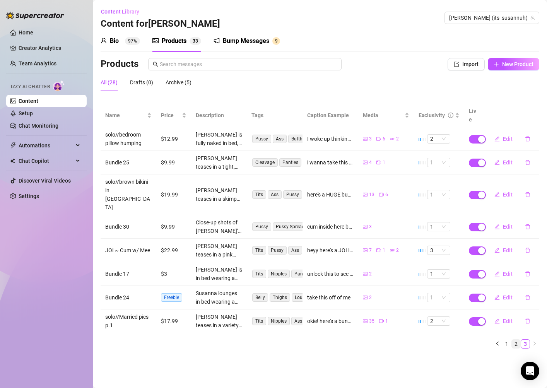
click at [516, 340] on link "2" at bounding box center [516, 344] width 9 height 9
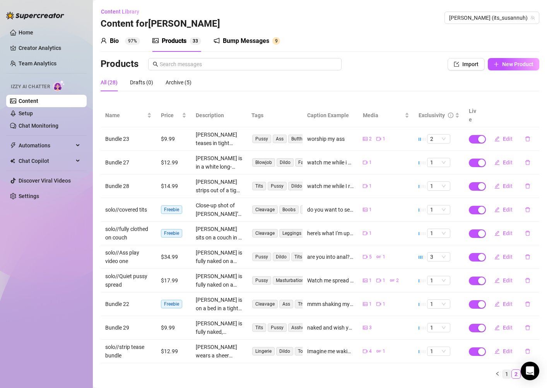
click at [506, 370] on link "1" at bounding box center [506, 374] width 9 height 9
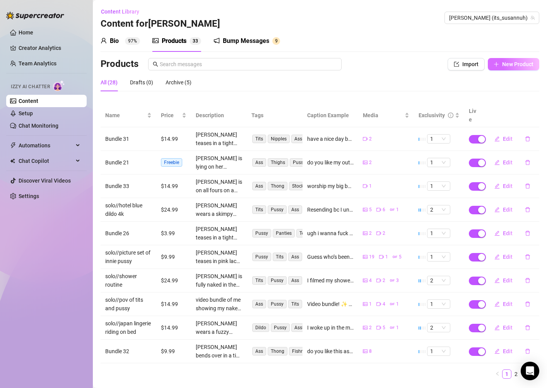
click at [507, 67] on span "New Product" at bounding box center [517, 64] width 31 height 6
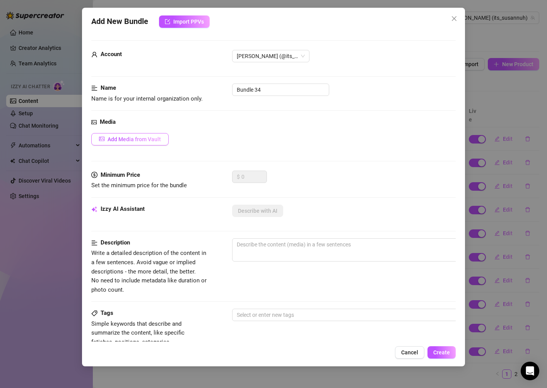
click at [152, 137] on span "Add Media from Vault" at bounding box center [134, 139] width 53 height 6
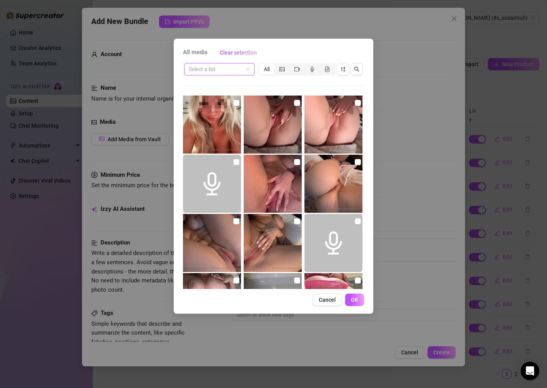
click at [242, 67] on input "search" at bounding box center [216, 69] width 54 height 12
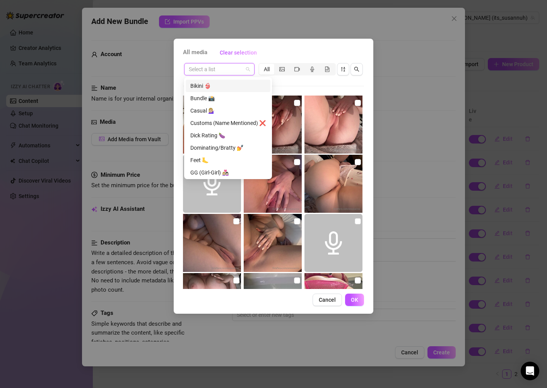
scroll to position [58, 0]
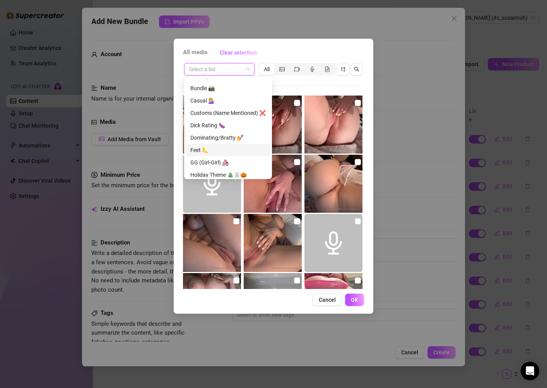
click at [220, 152] on div "Feet 🦶" at bounding box center [227, 150] width 75 height 9
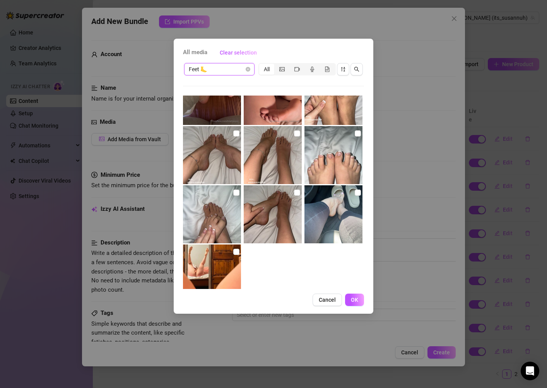
scroll to position [29, 0]
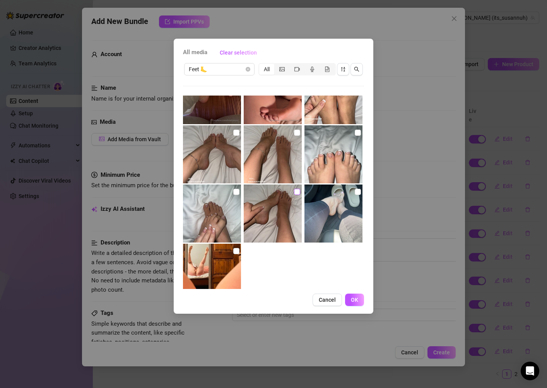
click at [298, 190] on input "checkbox" at bounding box center [297, 192] width 6 height 6
click at [238, 191] on input "checkbox" at bounding box center [236, 192] width 6 height 6
click at [297, 190] on input "checkbox" at bounding box center [297, 192] width 6 height 6
click at [237, 194] on input "checkbox" at bounding box center [236, 192] width 6 height 6
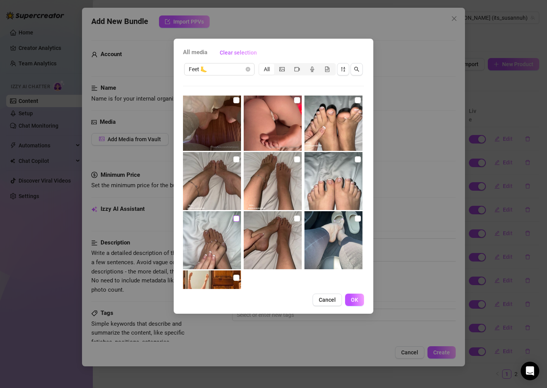
scroll to position [0, 0]
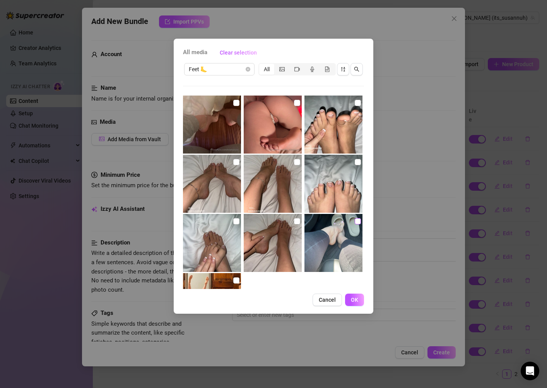
click at [356, 222] on input "checkbox" at bounding box center [358, 221] width 6 height 6
click at [361, 304] on button "OK" at bounding box center [354, 300] width 19 height 12
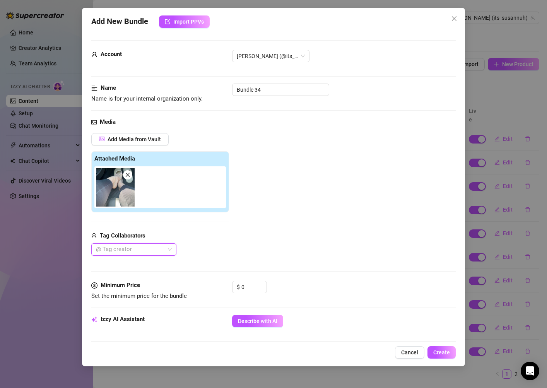
click at [250, 313] on div "Minimum Price Set the minimum price for the bundle $ 0" at bounding box center [273, 298] width 364 height 34
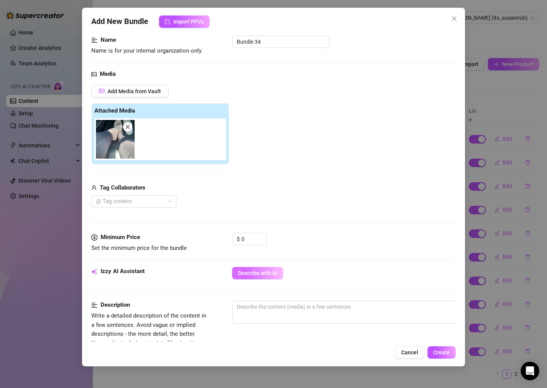
click at [268, 271] on span "Describe with AI" at bounding box center [257, 273] width 39 height 6
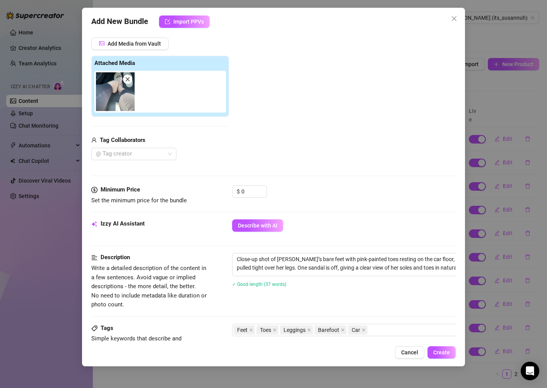
scroll to position [339, 0]
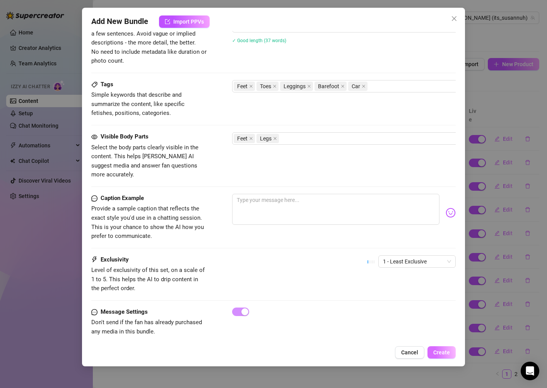
click at [448, 355] on span "Create" at bounding box center [441, 352] width 17 height 6
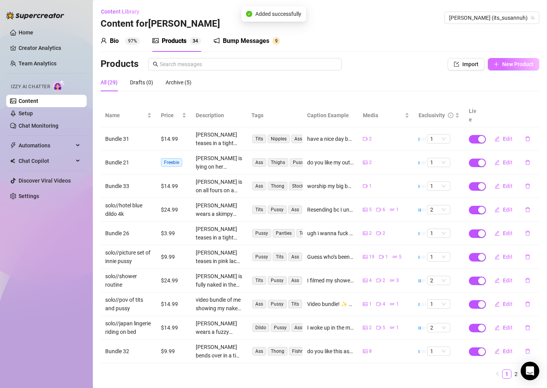
click at [513, 60] on button "New Product" at bounding box center [513, 64] width 51 height 12
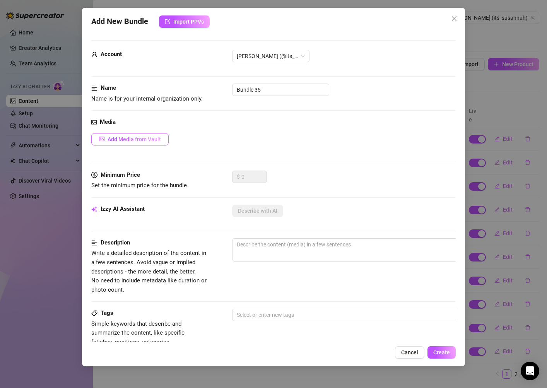
click at [145, 134] on button "Add Media from Vault" at bounding box center [129, 139] width 77 height 12
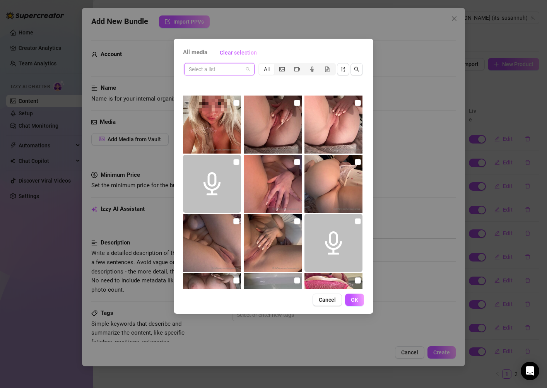
click at [238, 72] on input "search" at bounding box center [216, 69] width 54 height 12
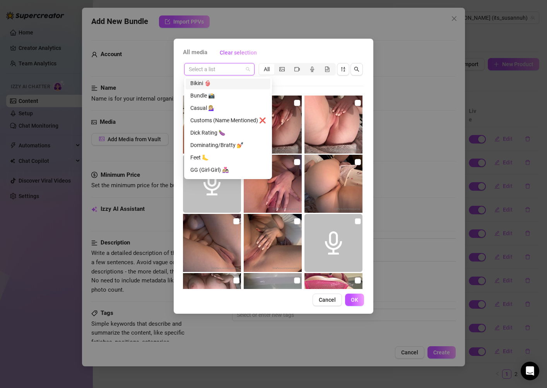
scroll to position [22, 0]
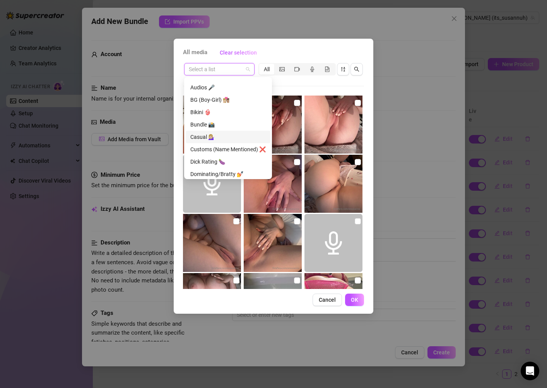
click at [226, 136] on div "Casual 💁🏼‍♀️" at bounding box center [227, 137] width 75 height 9
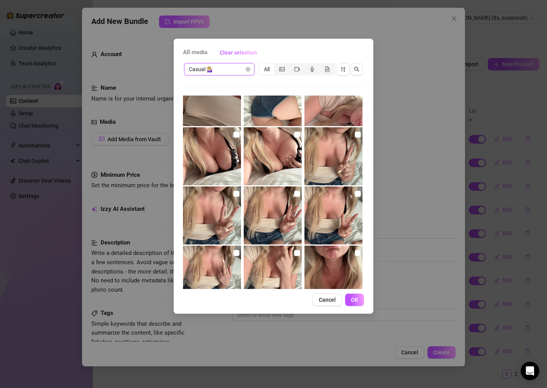
scroll to position [157, 0]
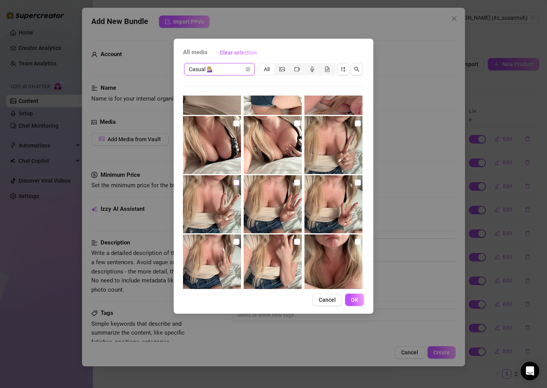
click at [236, 183] on input "checkbox" at bounding box center [236, 182] width 6 height 6
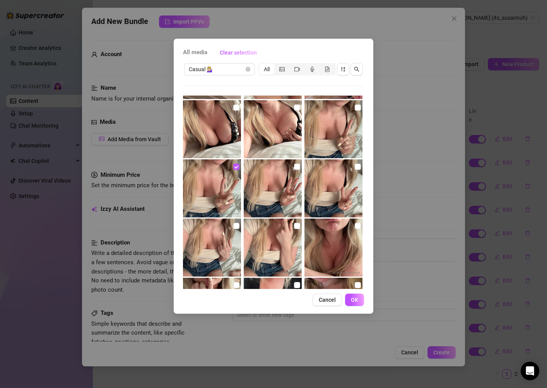
scroll to position [135, 0]
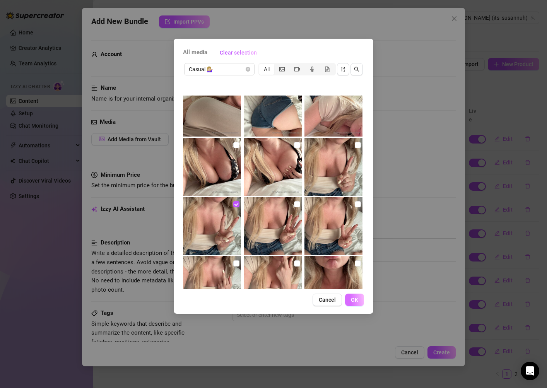
click at [352, 298] on span "OK" at bounding box center [354, 300] width 7 height 6
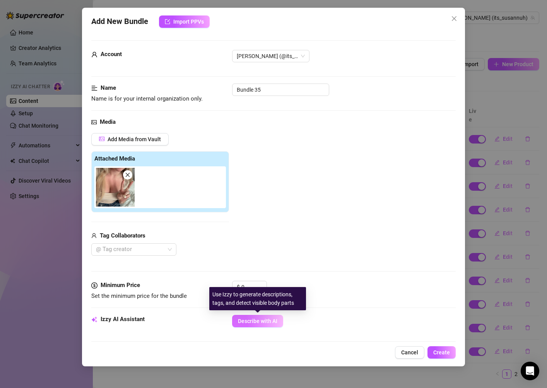
click at [249, 319] on span "Describe with AI" at bounding box center [257, 321] width 39 height 6
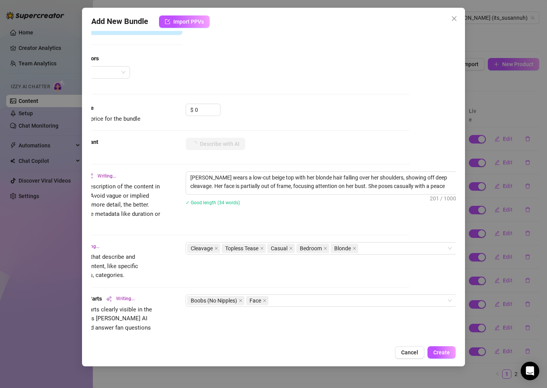
scroll to position [177, 47]
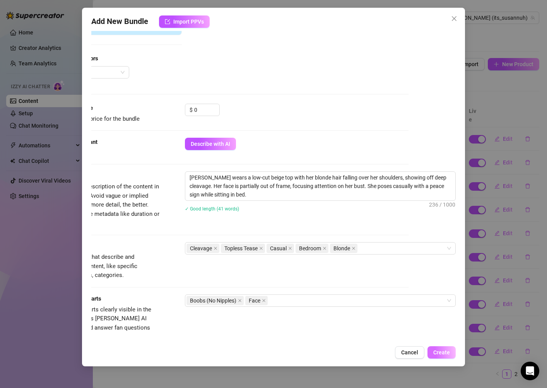
click at [451, 352] on button "Create" at bounding box center [441, 352] width 28 height 12
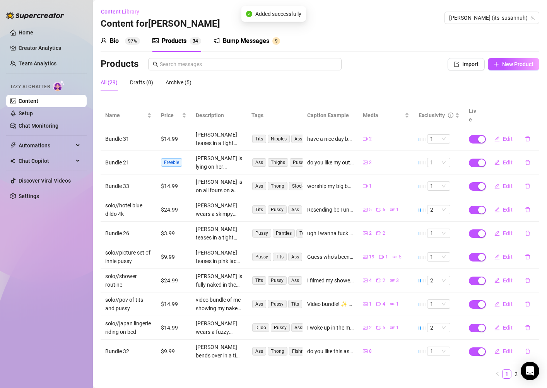
scroll to position [12, 0]
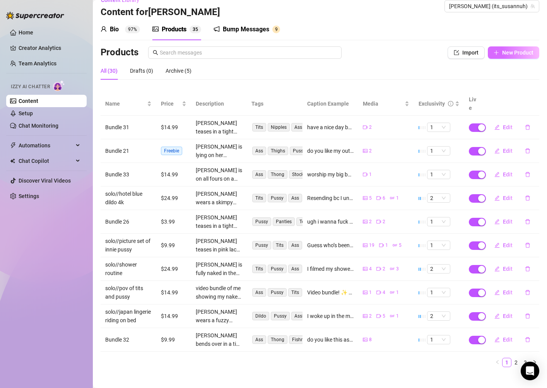
click at [516, 54] on span "New Product" at bounding box center [517, 53] width 31 height 6
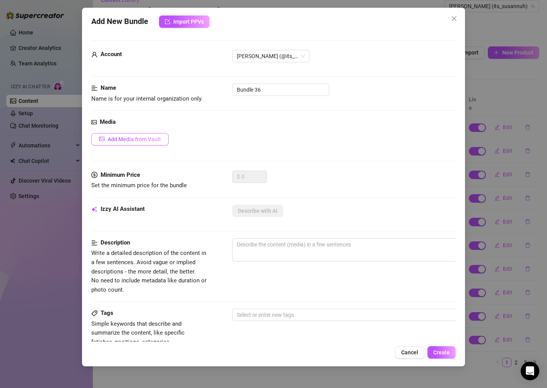
click at [151, 137] on span "Add Media from Vault" at bounding box center [134, 139] width 53 height 6
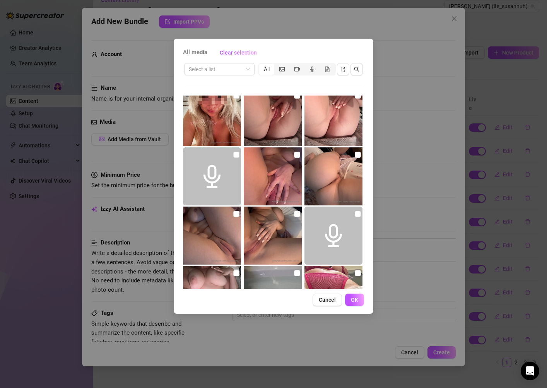
scroll to position [9, 0]
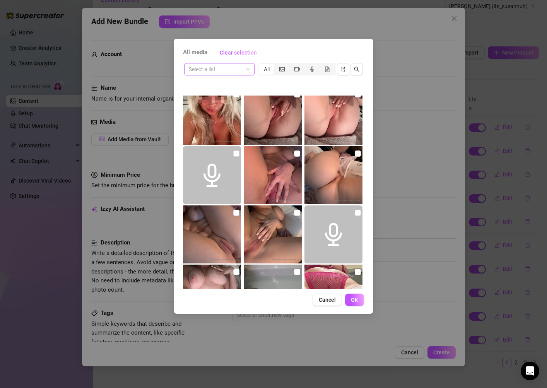
click at [233, 65] on input "search" at bounding box center [216, 69] width 54 height 12
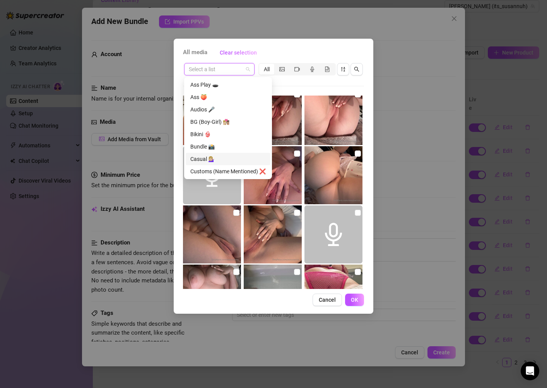
click at [224, 158] on div "Casual 💁🏼‍♀️" at bounding box center [227, 159] width 75 height 9
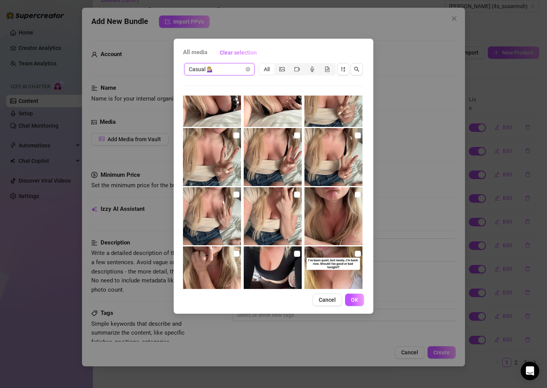
scroll to position [0, 0]
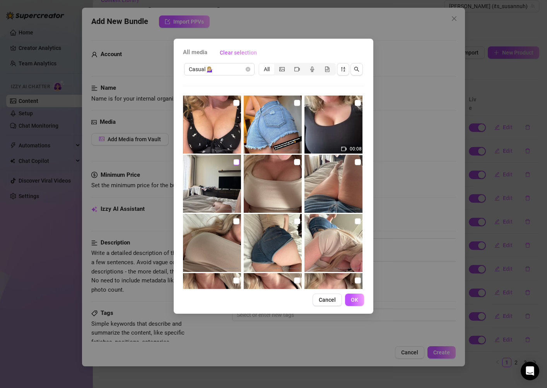
click at [236, 165] on label at bounding box center [236, 162] width 6 height 9
click at [236, 165] on input "checkbox" at bounding box center [236, 162] width 6 height 6
click at [357, 161] on input "checkbox" at bounding box center [358, 162] width 6 height 6
click at [361, 302] on button "OK" at bounding box center [354, 300] width 19 height 12
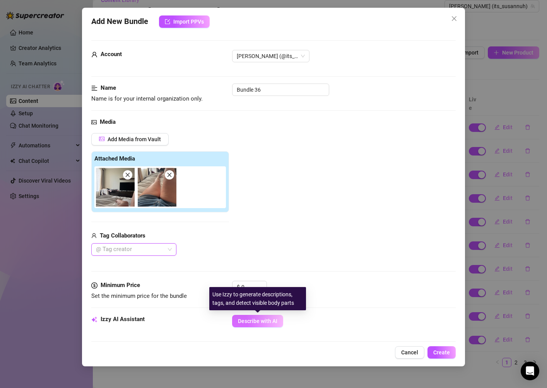
click at [255, 325] on button "Describe with AI" at bounding box center [257, 321] width 51 height 12
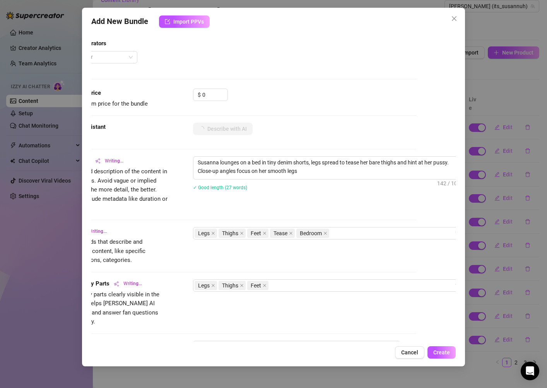
scroll to position [192, 47]
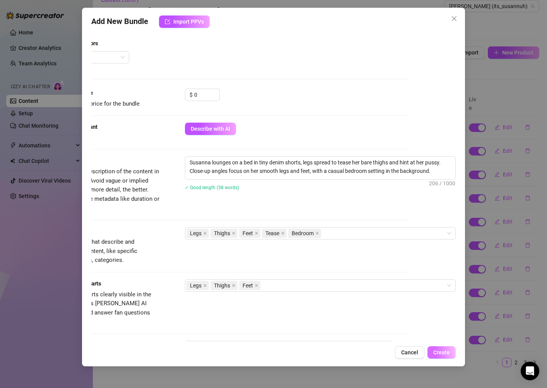
click at [452, 353] on button "Create" at bounding box center [441, 352] width 28 height 12
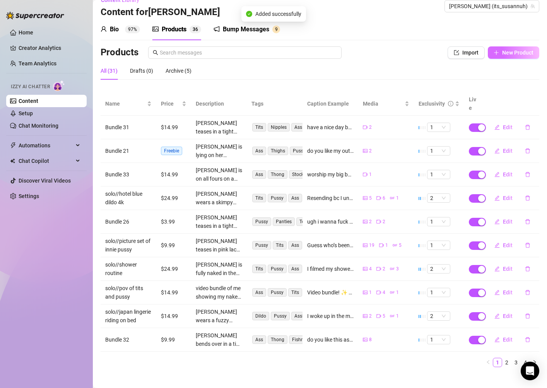
click at [516, 51] on span "New Product" at bounding box center [517, 53] width 31 height 6
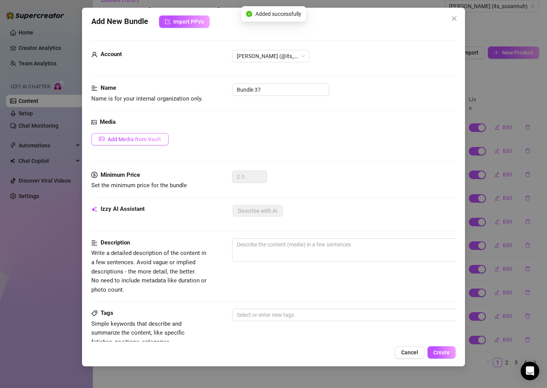
click at [142, 138] on span "Add Media from Vault" at bounding box center [134, 139] width 53 height 6
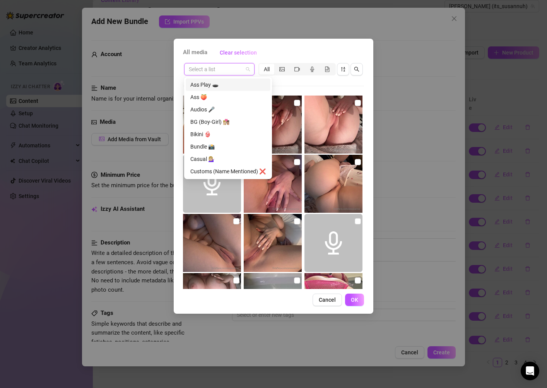
click at [222, 69] on input "search" at bounding box center [216, 69] width 54 height 12
click at [222, 159] on div "Casual 💁🏼‍♀️" at bounding box center [227, 159] width 75 height 9
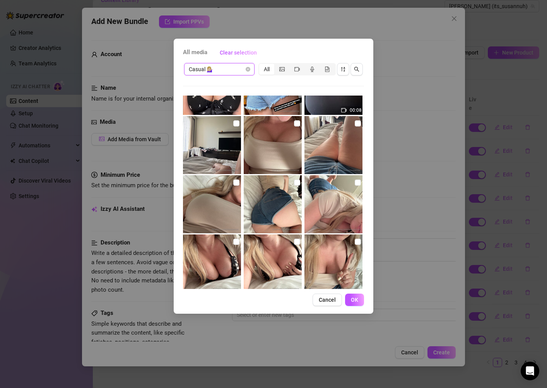
scroll to position [40, 0]
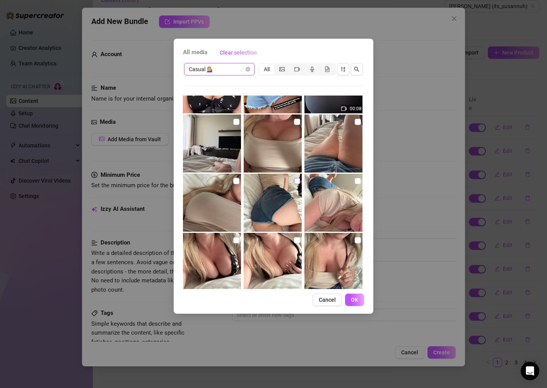
click at [296, 182] on input "checkbox" at bounding box center [297, 181] width 6 height 6
click at [357, 182] on input "checkbox" at bounding box center [358, 181] width 6 height 6
click at [357, 306] on div "All media Clear selection Casual 💁🏼‍♀️ All 00:08 00:10 00:24 00:08 00:04 00:06 …" at bounding box center [274, 176] width 200 height 275
click at [356, 297] on span "OK" at bounding box center [354, 300] width 7 height 6
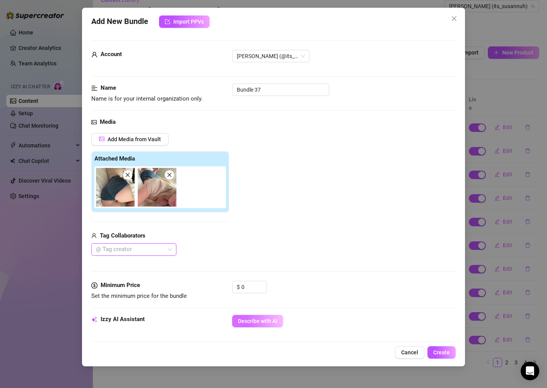
click at [246, 317] on button "Describe with AI" at bounding box center [257, 321] width 51 height 12
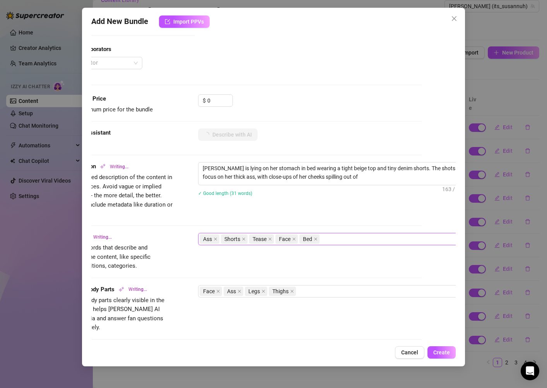
scroll to position [186, 37]
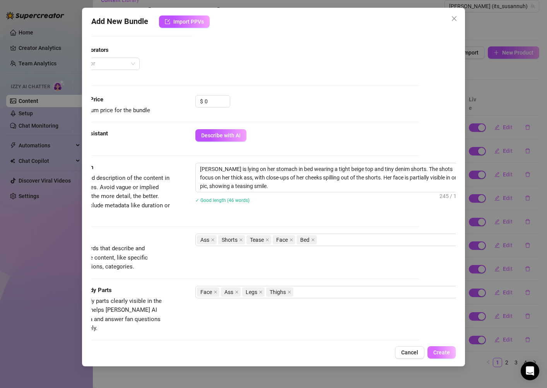
click at [447, 353] on span "Create" at bounding box center [441, 352] width 17 height 6
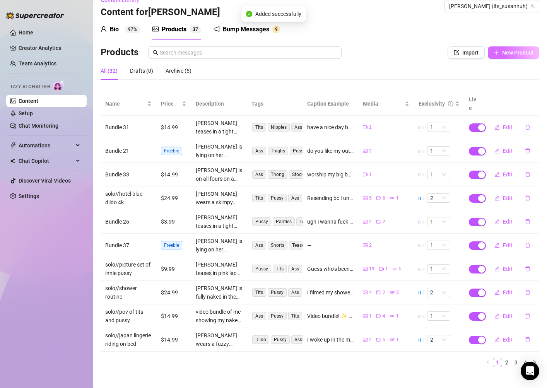
click at [510, 57] on button "New Product" at bounding box center [513, 52] width 51 height 12
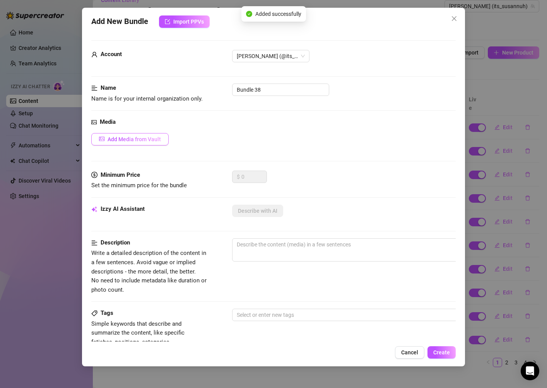
click at [147, 139] on span "Add Media from Vault" at bounding box center [134, 139] width 53 height 6
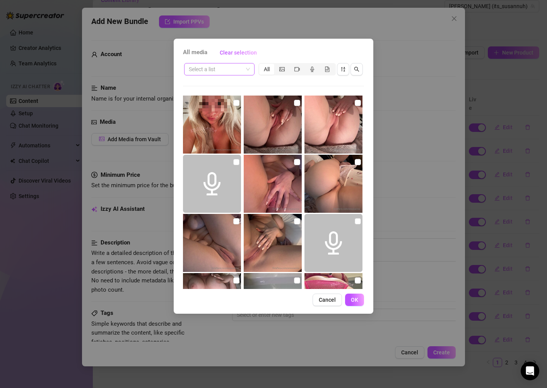
click at [233, 71] on input "search" at bounding box center [216, 69] width 54 height 12
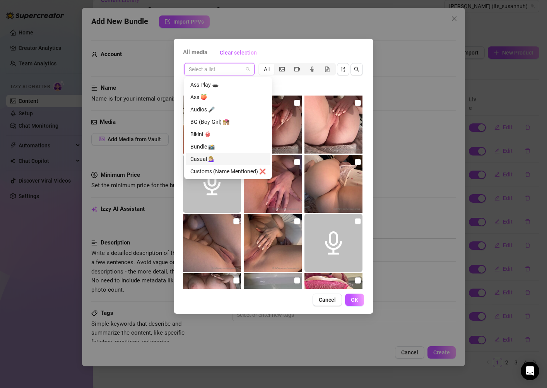
click at [219, 156] on div "Casual 💁🏼‍♀️" at bounding box center [227, 159] width 75 height 9
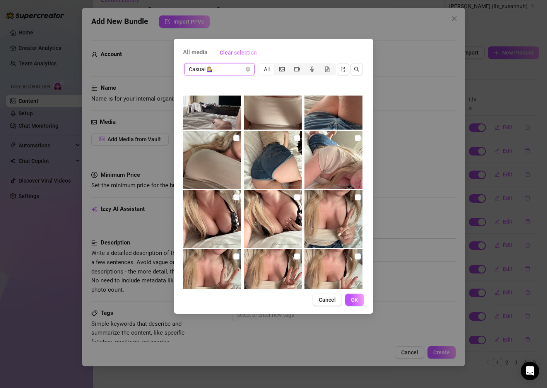
scroll to position [92, 0]
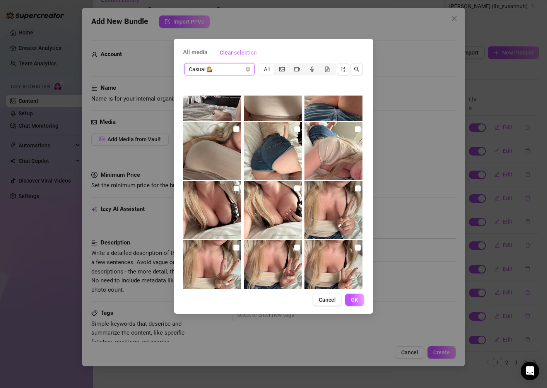
click at [238, 189] on input "checkbox" at bounding box center [236, 188] width 6 height 6
click at [296, 188] on input "checkbox" at bounding box center [297, 188] width 6 height 6
click at [359, 293] on div "All media Clear selection Casual 💁🏼‍♀️ All 00:08 00:10 00:24 00:08 00:04 00:06 …" at bounding box center [274, 176] width 200 height 275
click at [359, 299] on button "OK" at bounding box center [354, 300] width 19 height 12
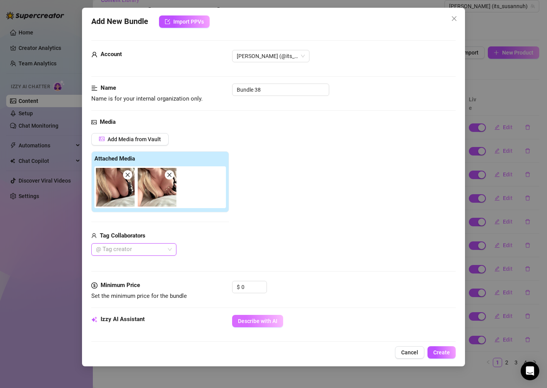
click at [262, 318] on span "Describe with AI" at bounding box center [257, 321] width 39 height 6
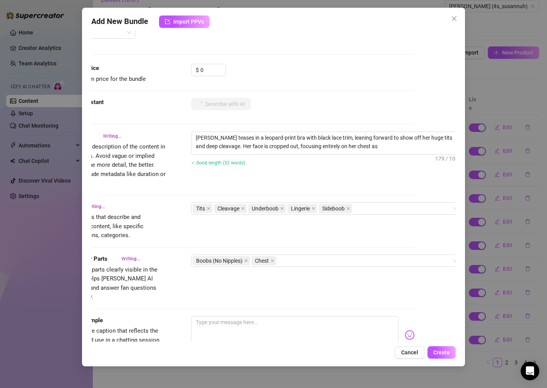
scroll to position [217, 47]
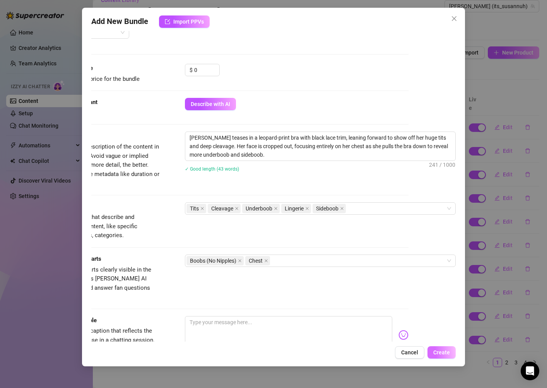
click at [444, 348] on button "Create" at bounding box center [441, 352] width 28 height 12
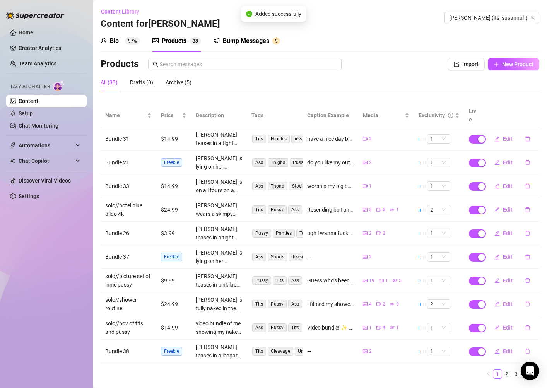
scroll to position [12, 0]
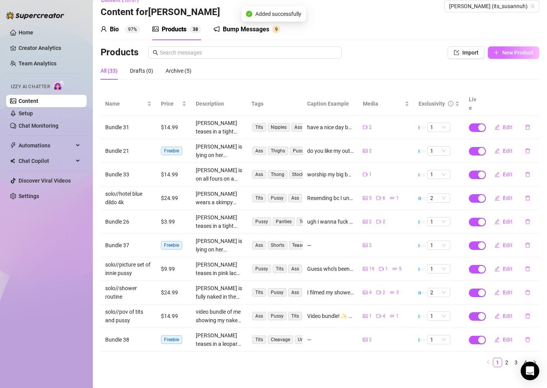
click at [522, 55] on span "New Product" at bounding box center [517, 53] width 31 height 6
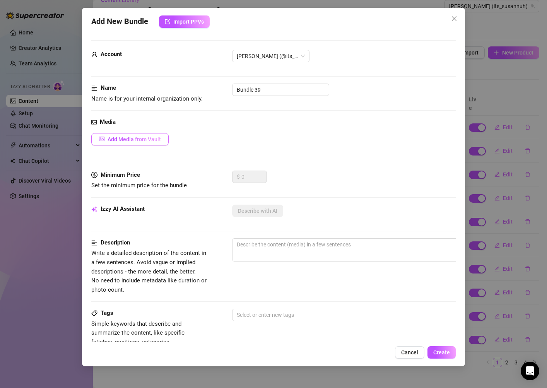
click at [159, 138] on span "Add Media from Vault" at bounding box center [134, 139] width 53 height 6
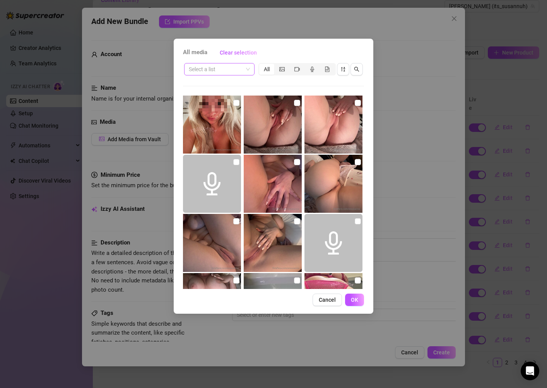
click at [212, 73] on input "search" at bounding box center [216, 69] width 54 height 12
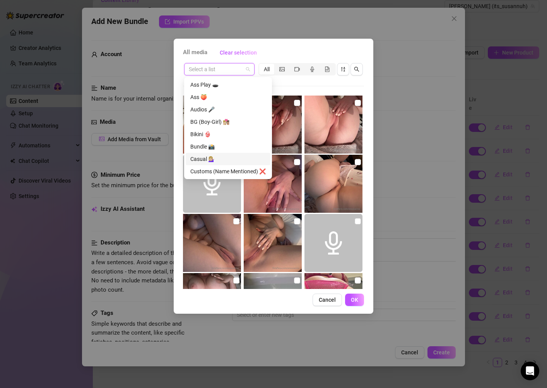
click at [216, 157] on div "Casual 💁🏼‍♀️" at bounding box center [227, 159] width 75 height 9
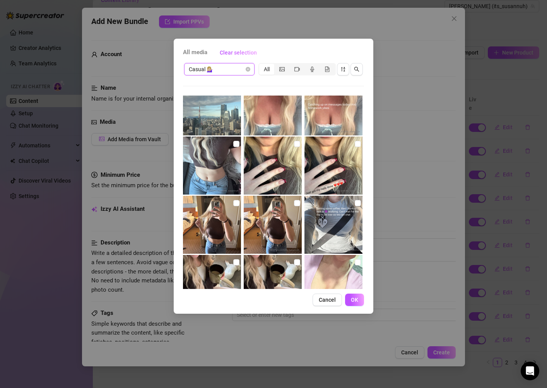
scroll to position [1145, 0]
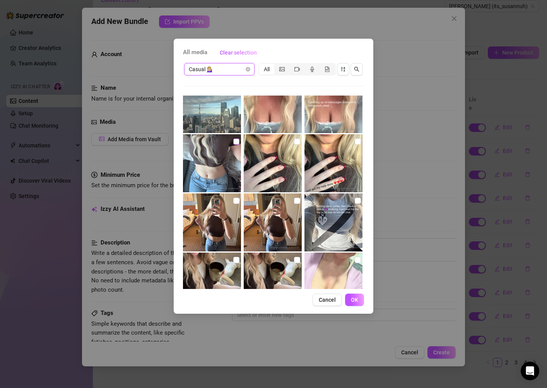
click at [235, 142] on input "checkbox" at bounding box center [236, 141] width 6 height 6
click at [295, 201] on input "checkbox" at bounding box center [297, 201] width 6 height 6
click at [238, 201] on input "checkbox" at bounding box center [236, 201] width 6 height 6
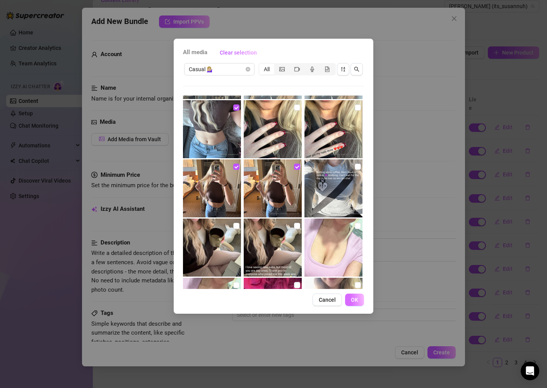
click at [359, 300] on button "OK" at bounding box center [354, 300] width 19 height 12
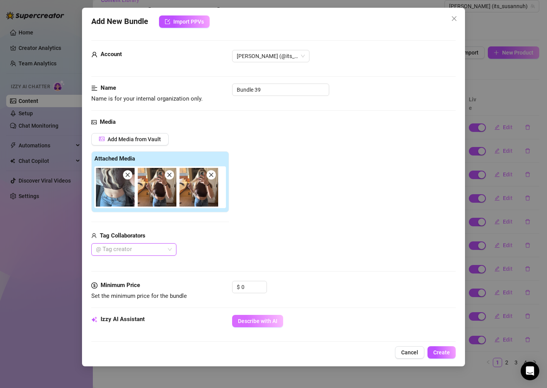
click at [260, 319] on span "Describe with AI" at bounding box center [257, 321] width 39 height 6
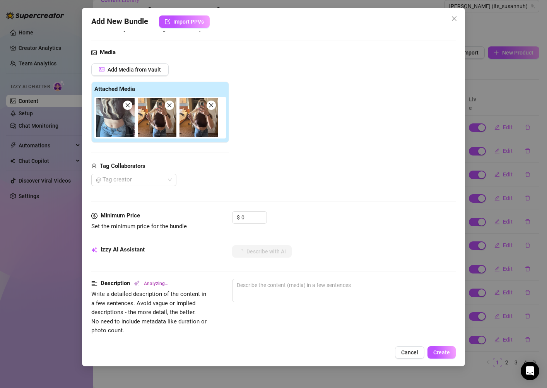
scroll to position [60, 0]
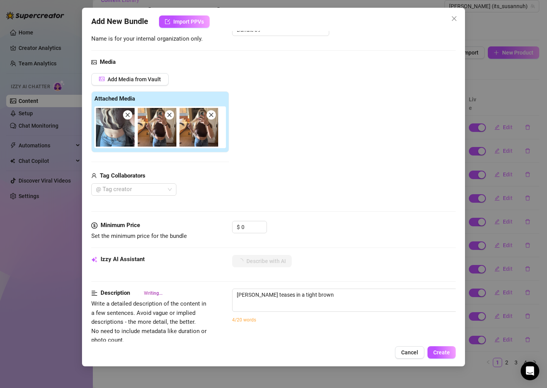
click at [173, 117] on span at bounding box center [169, 114] width 9 height 9
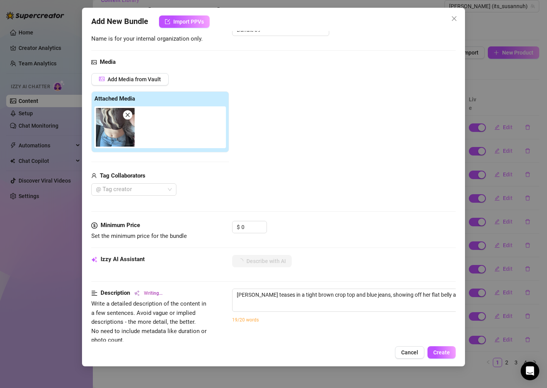
click at [280, 145] on div "Add Media from Vault Attached Media Tag Collaborators @ Tag creator" at bounding box center [273, 134] width 364 height 123
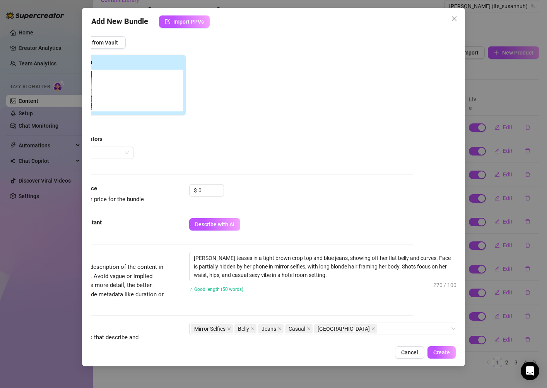
scroll to position [97, 42]
click at [234, 235] on div "Izzy AI Assistant Describe with AI" at bounding box center [232, 227] width 364 height 19
click at [229, 226] on span "Describe with AI" at bounding box center [215, 224] width 39 height 6
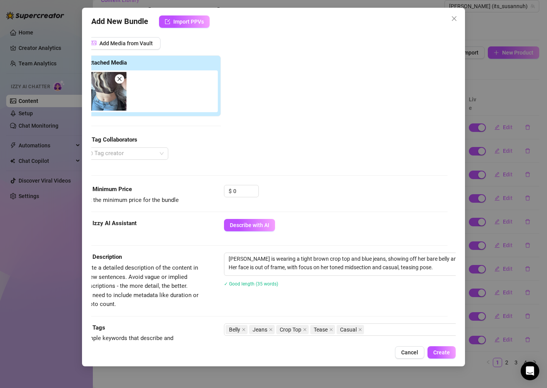
scroll to position [96, 10]
click at [432, 355] on button "Create" at bounding box center [441, 352] width 28 height 12
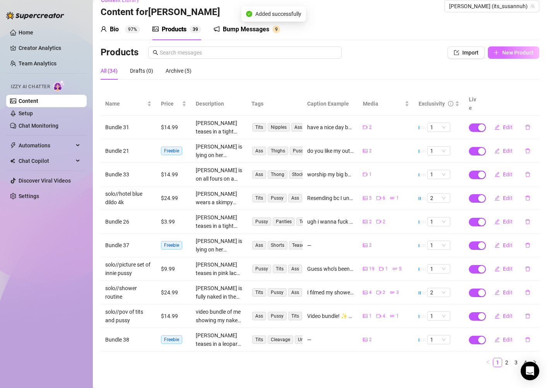
click at [503, 52] on span "New Product" at bounding box center [517, 53] width 31 height 6
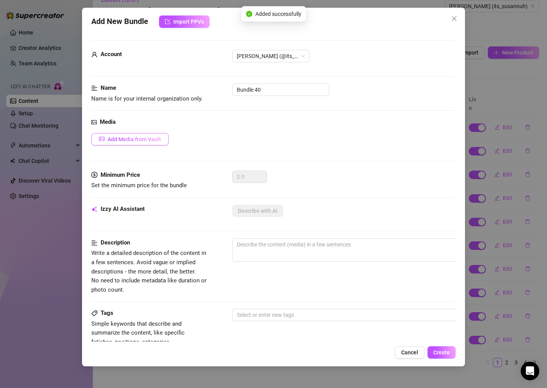
click at [147, 140] on span "Add Media from Vault" at bounding box center [134, 139] width 53 height 6
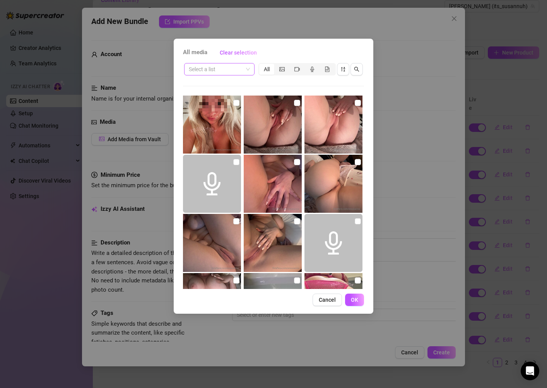
click at [208, 72] on input "search" at bounding box center [216, 69] width 54 height 12
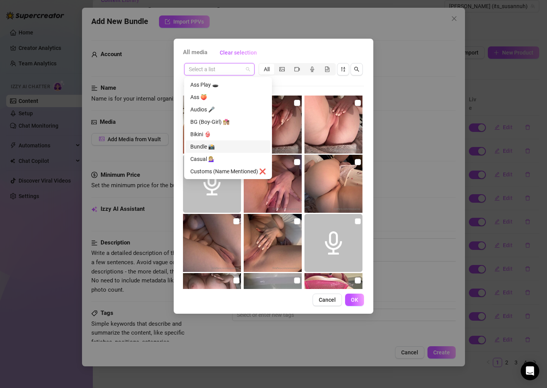
click at [210, 155] on div "Casual 💁🏼‍♀️" at bounding box center [227, 159] width 75 height 9
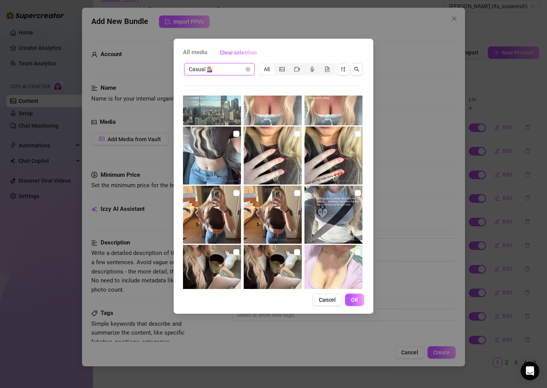
scroll to position [1174, 0]
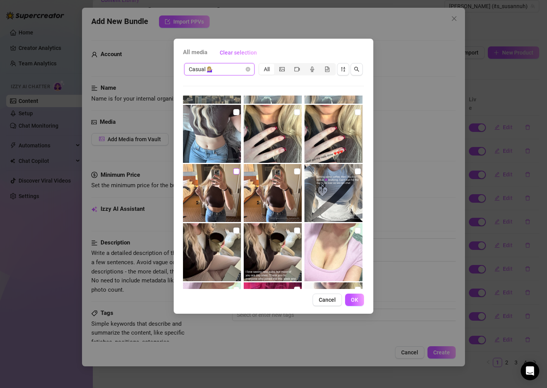
click at [236, 173] on input "checkbox" at bounding box center [236, 171] width 6 height 6
click at [299, 171] on input "checkbox" at bounding box center [297, 171] width 6 height 6
click at [358, 299] on span "OK" at bounding box center [354, 300] width 7 height 6
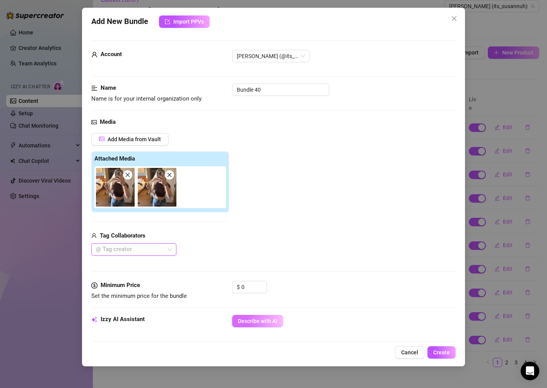
click at [252, 325] on button "Describe with AI" at bounding box center [257, 321] width 51 height 12
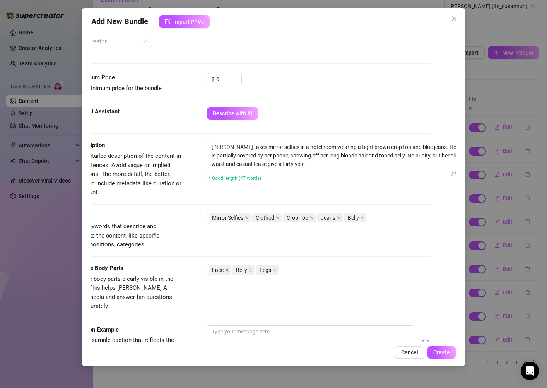
scroll to position [208, 32]
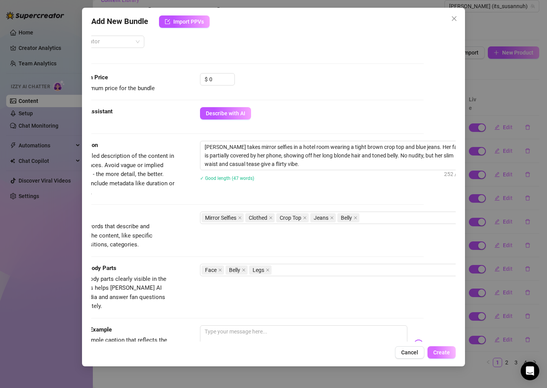
click at [445, 353] on span "Create" at bounding box center [441, 352] width 17 height 6
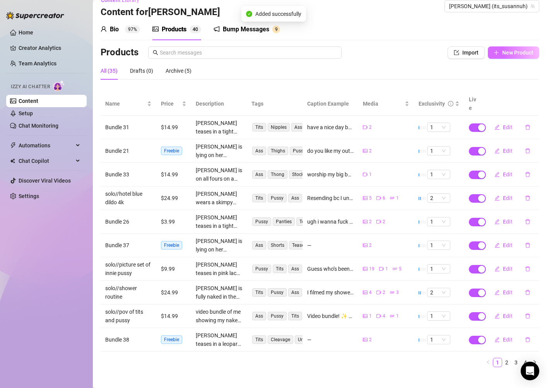
click at [504, 51] on span "New Product" at bounding box center [517, 53] width 31 height 6
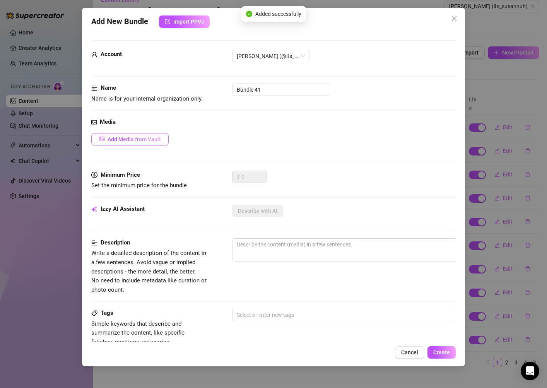
click at [148, 140] on span "Add Media from Vault" at bounding box center [134, 139] width 53 height 6
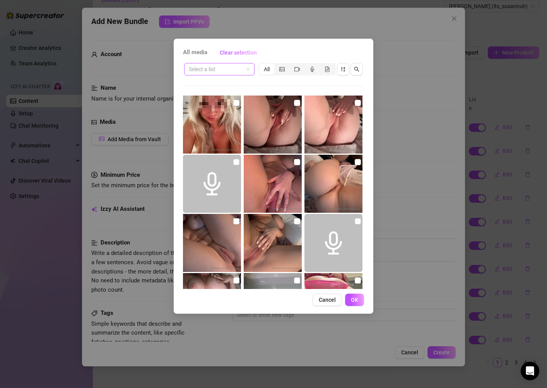
click at [211, 70] on input "search" at bounding box center [216, 69] width 54 height 12
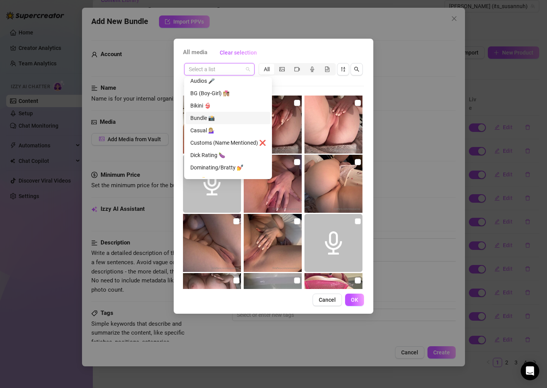
scroll to position [32, 0]
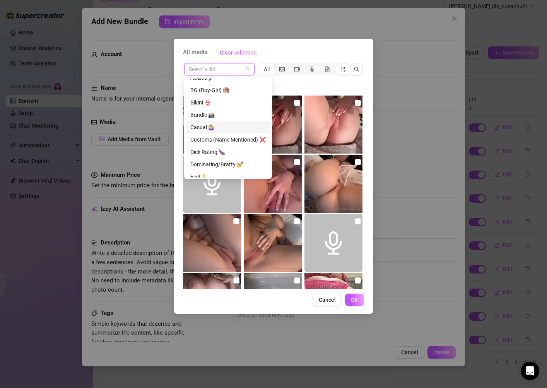
click at [210, 128] on div "Casual 💁🏼‍♀️" at bounding box center [227, 127] width 75 height 9
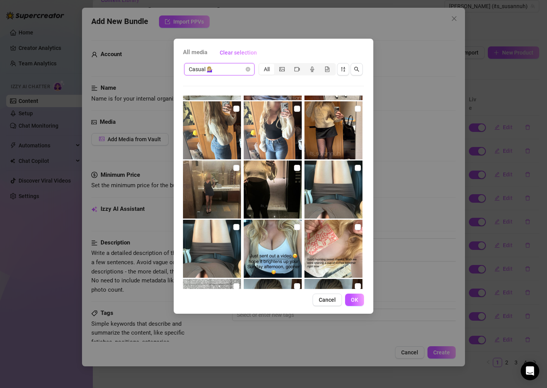
scroll to position [1871, 0]
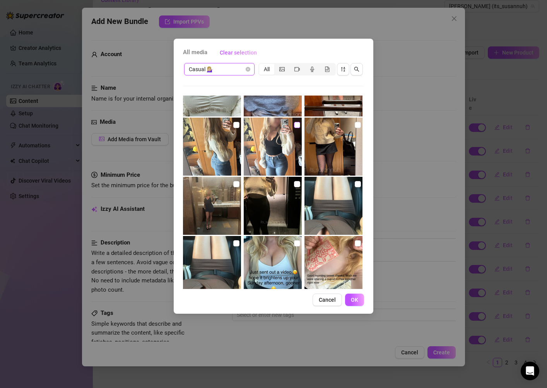
click at [295, 125] on input "checkbox" at bounding box center [297, 125] width 6 height 6
click at [296, 124] on input "checkbox" at bounding box center [297, 125] width 6 height 6
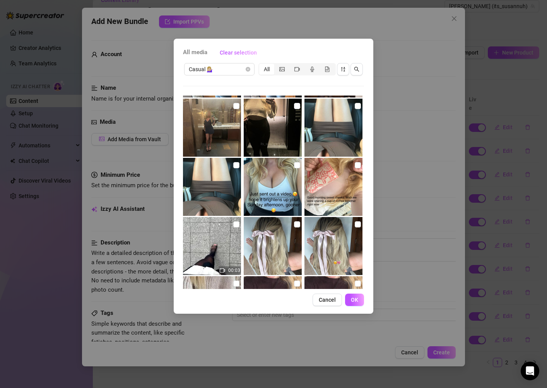
scroll to position [1953, 0]
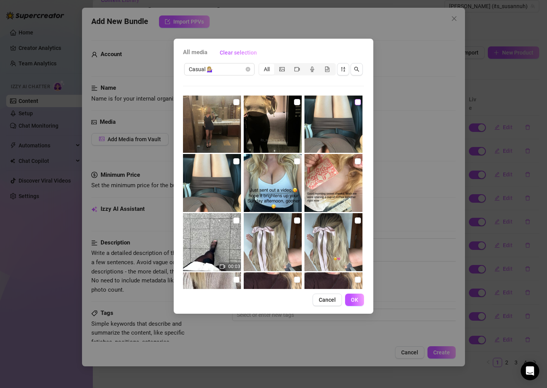
click at [356, 101] on input "checkbox" at bounding box center [358, 102] width 6 height 6
click at [238, 162] on input "checkbox" at bounding box center [236, 161] width 6 height 6
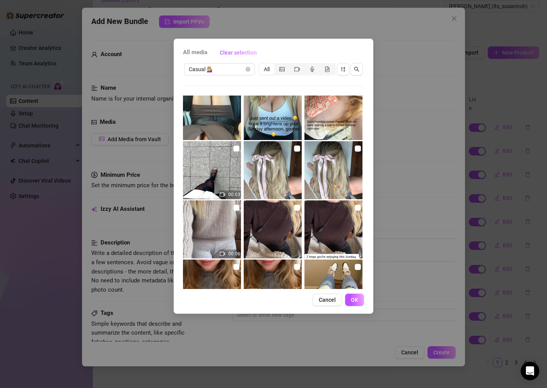
scroll to position [2104, 0]
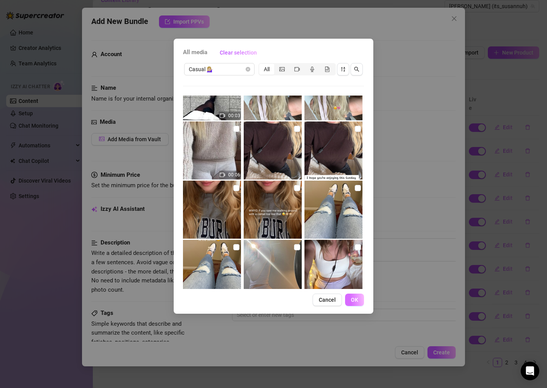
click at [355, 296] on button "OK" at bounding box center [354, 300] width 19 height 12
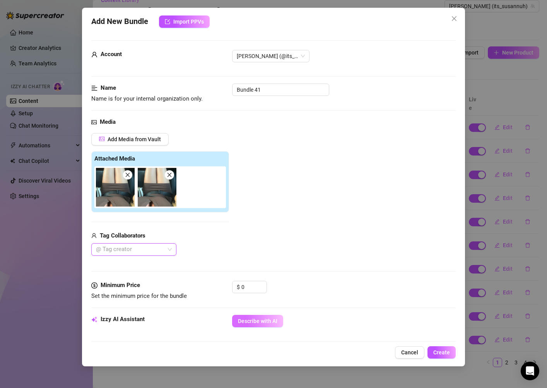
click at [258, 320] on span "Describe with AI" at bounding box center [257, 321] width 39 height 6
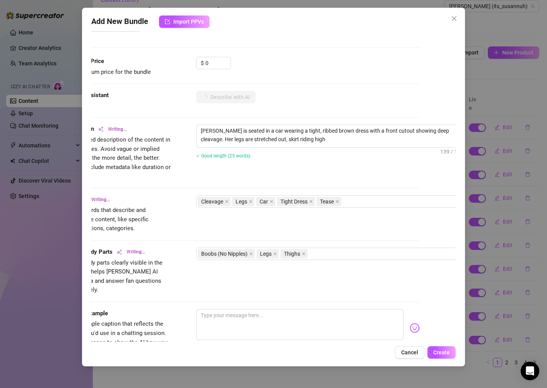
scroll to position [224, 47]
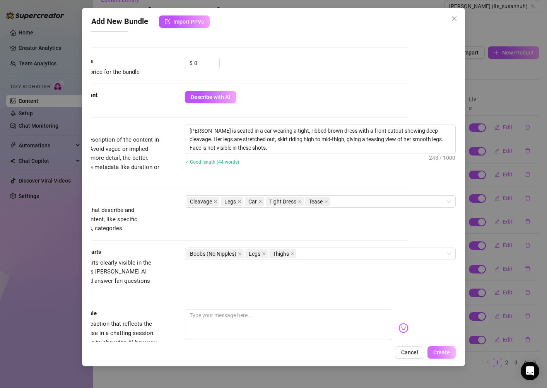
click at [444, 352] on span "Create" at bounding box center [441, 352] width 17 height 6
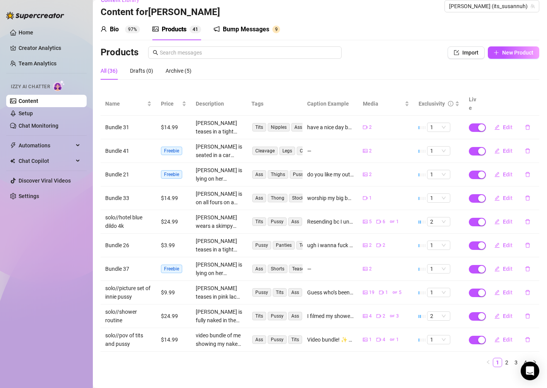
click at [237, 29] on div "Bump Messages" at bounding box center [246, 29] width 46 height 9
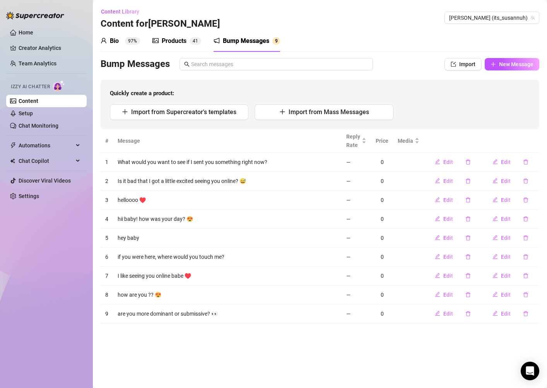
scroll to position [0, 0]
click at [522, 58] on button "New Message" at bounding box center [512, 64] width 55 height 12
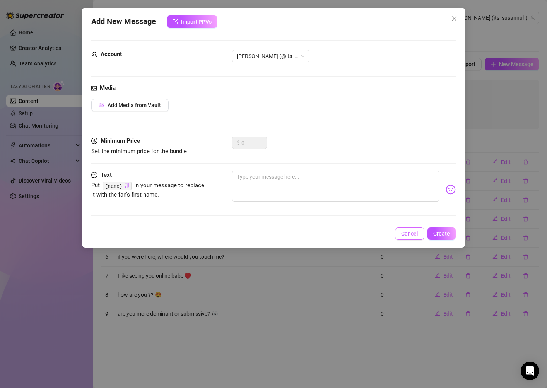
click at [404, 234] on span "Cancel" at bounding box center [409, 233] width 17 height 6
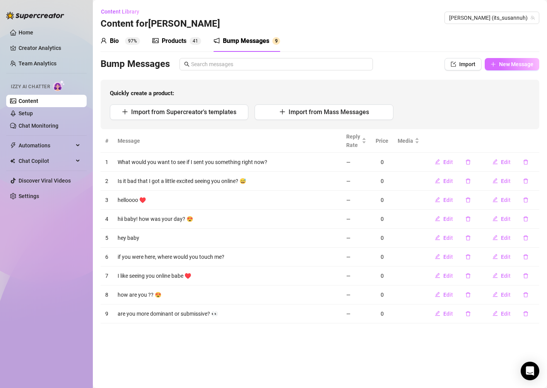
click at [497, 66] on button "New Message" at bounding box center [512, 64] width 55 height 12
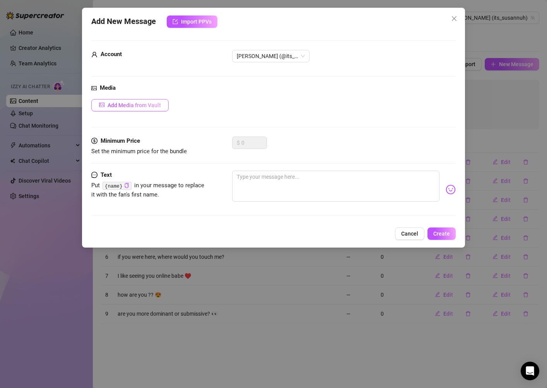
click at [154, 106] on span "Add Media from Vault" at bounding box center [134, 105] width 53 height 6
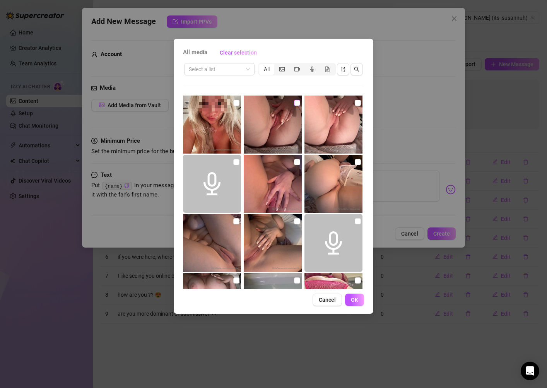
click at [299, 101] on input "checkbox" at bounding box center [297, 103] width 6 height 6
click at [359, 307] on div "All media Clear selection Select a list All 30:04 01:30 00:41 00:03 00:14 00:04…" at bounding box center [274, 176] width 200 height 275
click at [355, 300] on span "OK" at bounding box center [354, 300] width 7 height 6
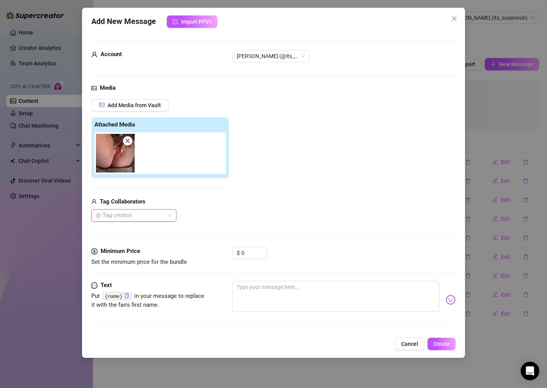
click at [200, 213] on div "@ Tag creator" at bounding box center [160, 215] width 138 height 12
click at [130, 139] on icon "close" at bounding box center [127, 140] width 5 height 5
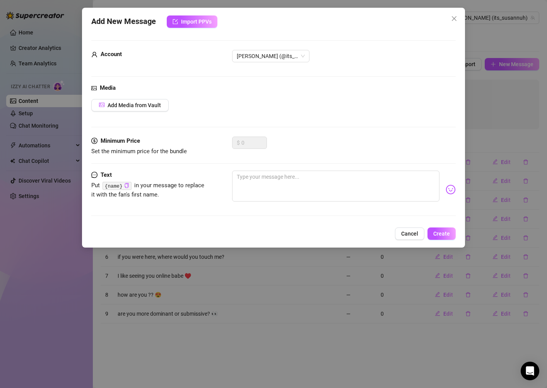
click at [140, 112] on div "Media Add Media from Vault" at bounding box center [273, 110] width 364 height 53
click at [142, 108] on button "Add Media from Vault" at bounding box center [129, 105] width 77 height 12
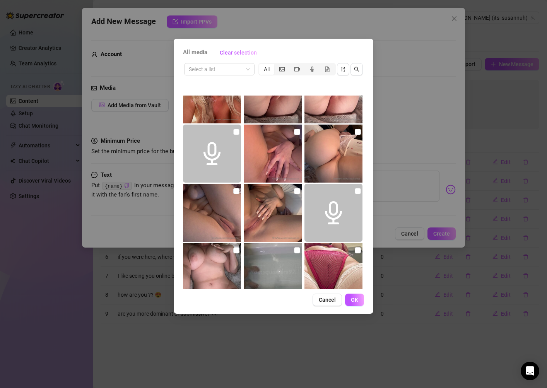
scroll to position [17, 0]
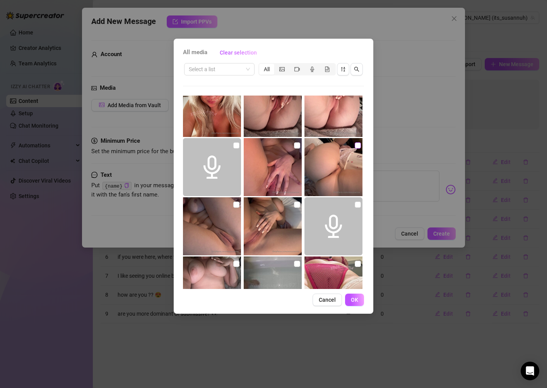
click at [357, 146] on input "checkbox" at bounding box center [358, 145] width 6 height 6
click at [352, 298] on span "OK" at bounding box center [354, 300] width 7 height 6
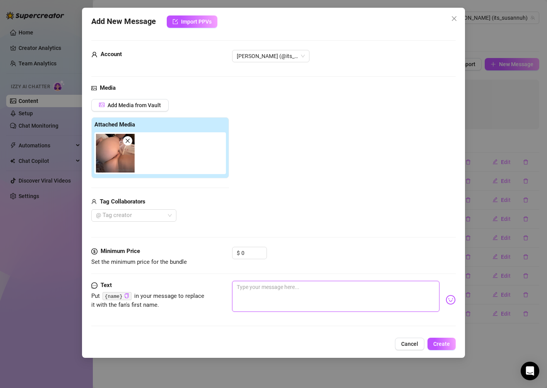
click at [275, 295] on textarea at bounding box center [335, 296] width 207 height 31
click at [372, 236] on div "Media Add Media from Vault Attached Media Tag Collaborators @ Tag creator" at bounding box center [273, 165] width 364 height 163
click at [131, 139] on span at bounding box center [127, 140] width 9 height 9
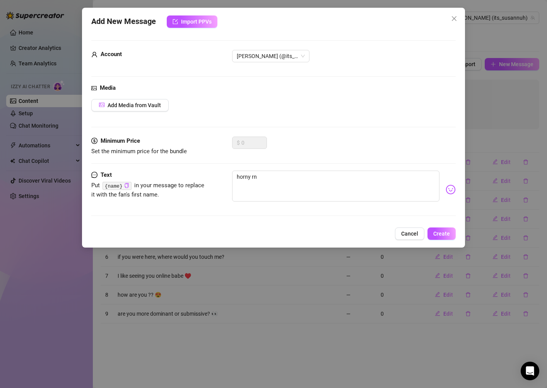
click at [138, 113] on div "Media Add Media from Vault" at bounding box center [273, 110] width 364 height 53
click at [142, 108] on button "Add Media from Vault" at bounding box center [129, 105] width 77 height 12
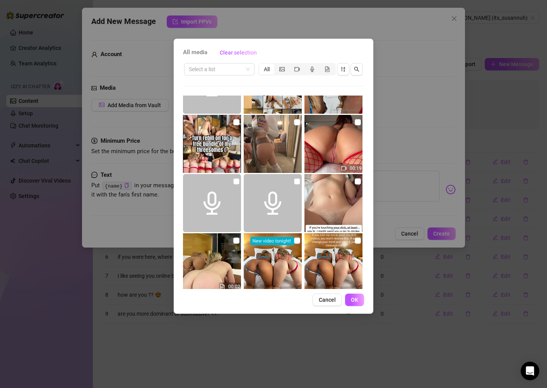
scroll to position [806, 0]
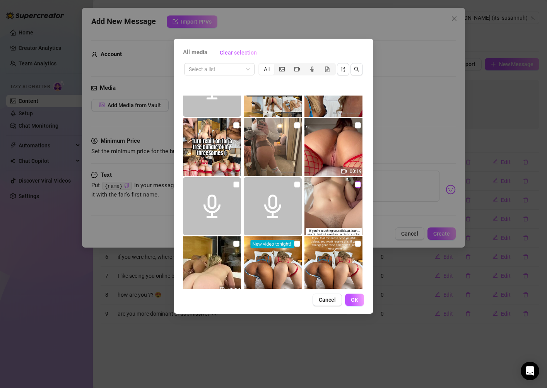
click at [356, 187] on input "checkbox" at bounding box center [358, 184] width 6 height 6
click at [356, 306] on div "All media Clear selection Select a list All 30:04 01:30 00:41 00:03 00:14 00:04…" at bounding box center [274, 176] width 200 height 275
click at [356, 301] on span "OK" at bounding box center [354, 300] width 7 height 6
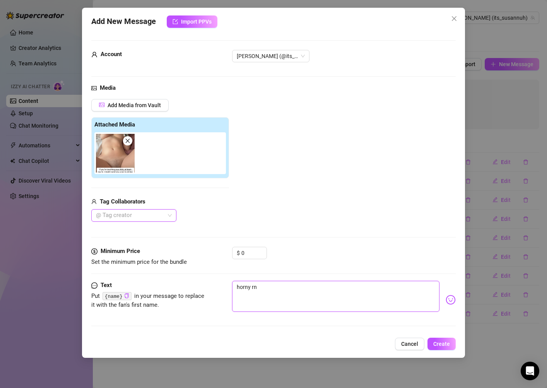
click at [289, 285] on textarea "horny rn" at bounding box center [335, 296] width 207 height 31
click at [239, 287] on textarea "(picture)" at bounding box center [335, 296] width 207 height 31
click at [345, 276] on div "Minimum Price Set the minimum price for the bundle $ 0" at bounding box center [273, 264] width 364 height 34
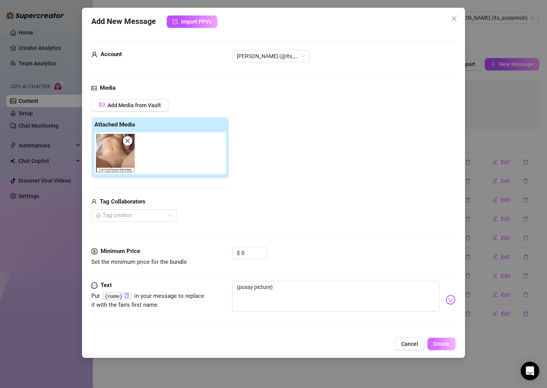
click at [441, 341] on span "Create" at bounding box center [441, 344] width 17 height 6
